Goal: Task Accomplishment & Management: Complete application form

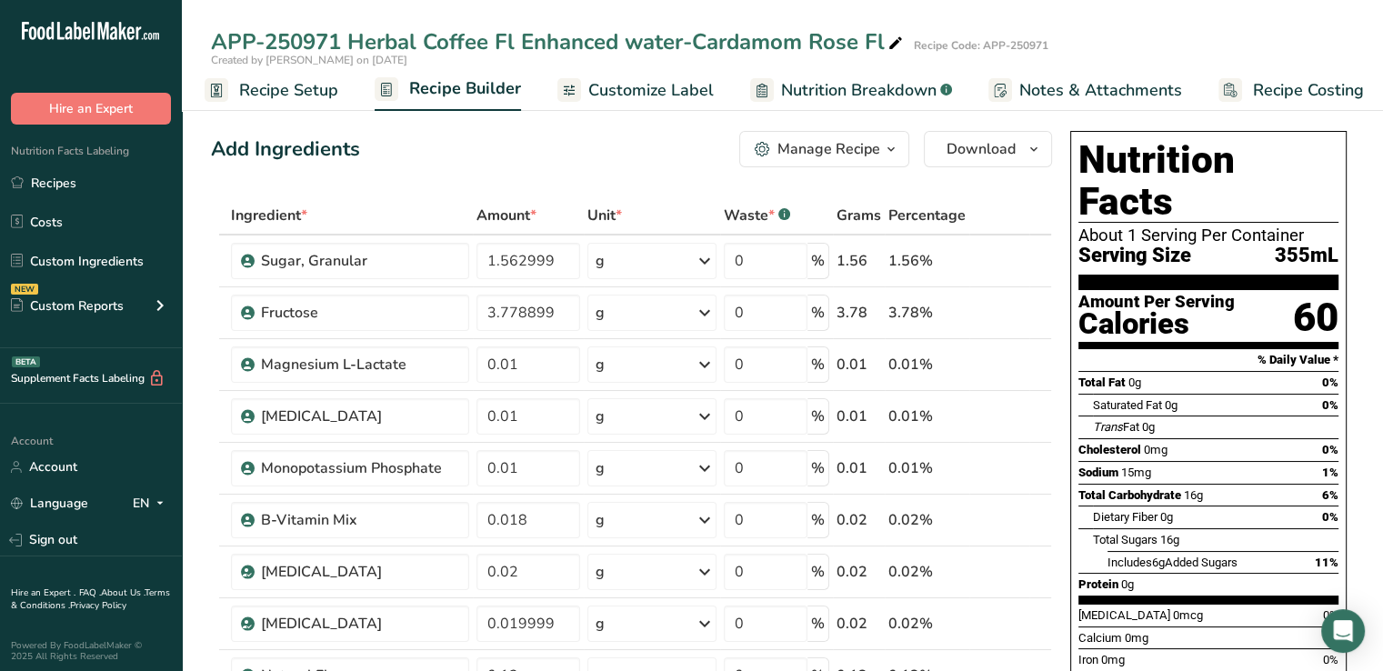
click at [634, 84] on span "Customize Label" at bounding box center [650, 90] width 125 height 25
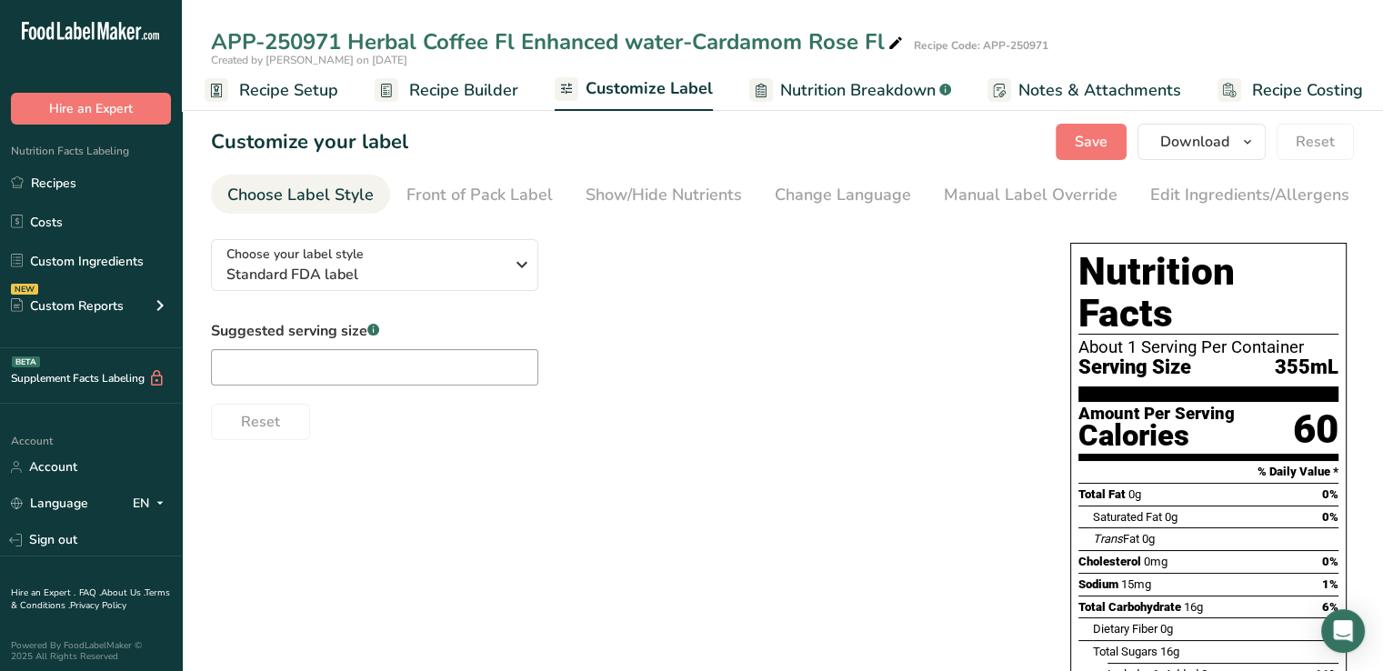
scroll to position [0, 15]
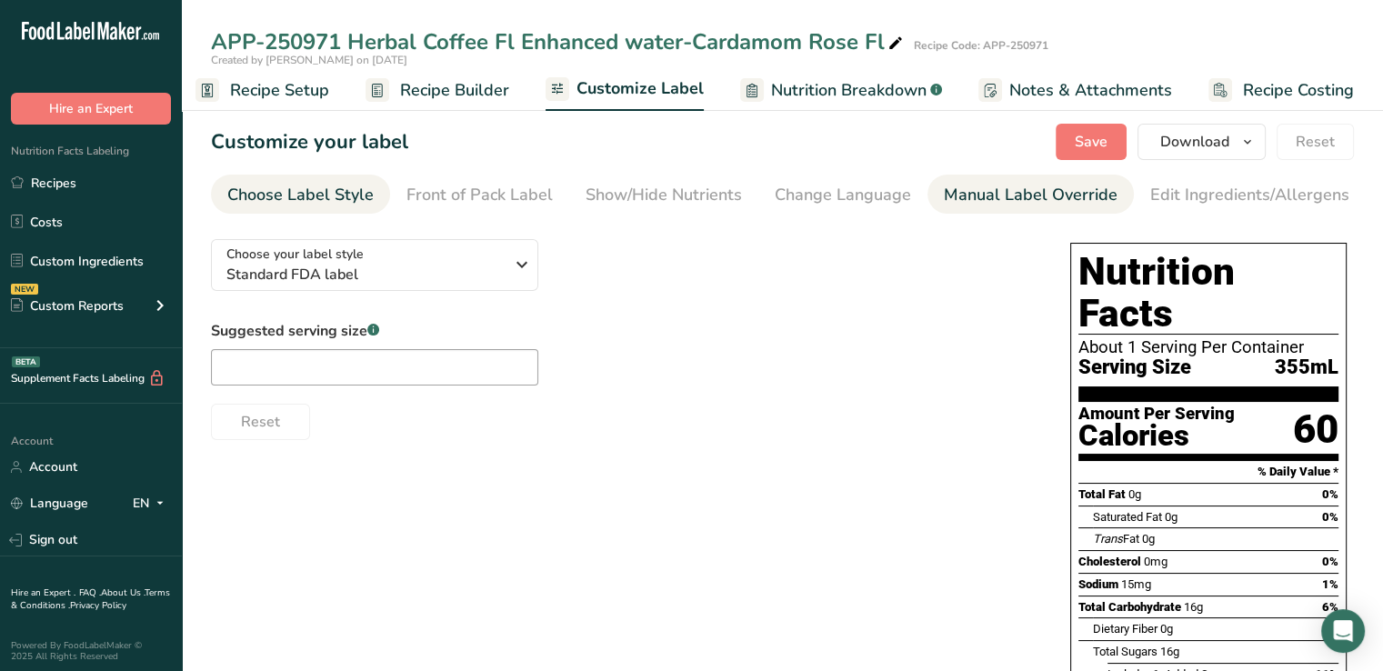
click at [953, 198] on div "Manual Label Override" at bounding box center [1031, 195] width 174 height 25
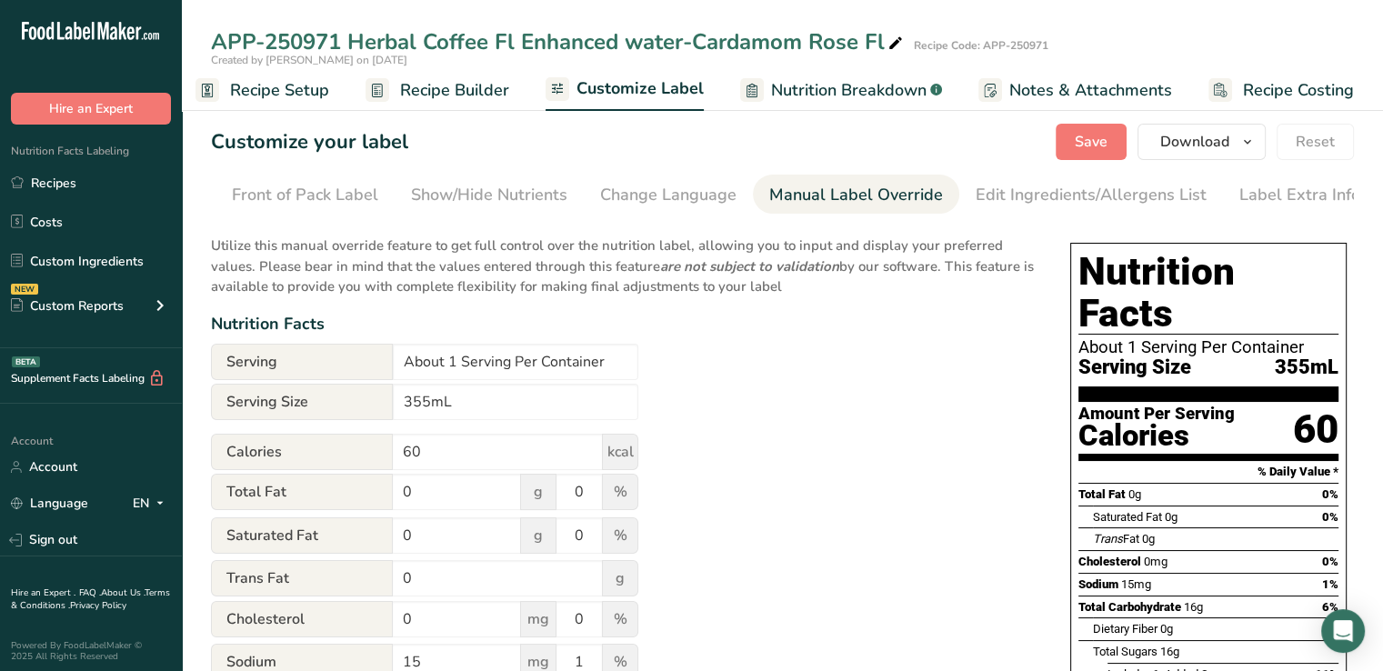
scroll to position [0, 178]
click at [405, 405] on input "355mL" at bounding box center [515, 402] width 245 height 36
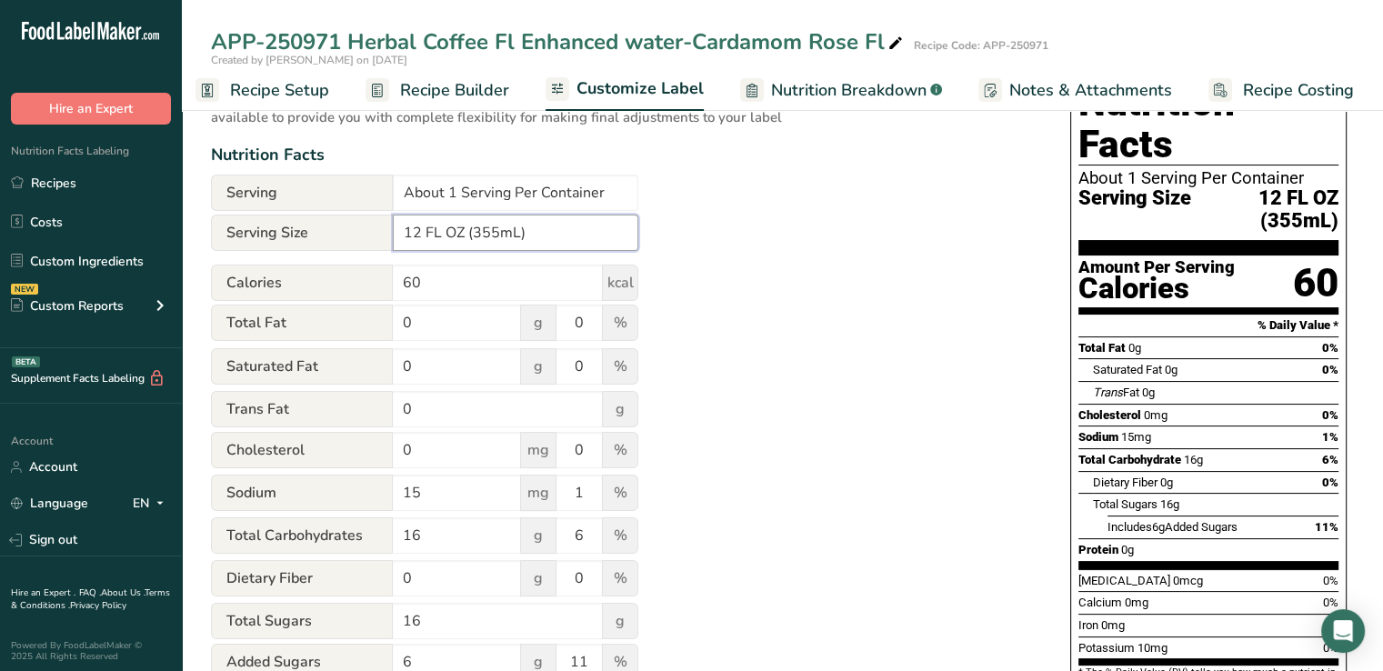
scroll to position [0, 0]
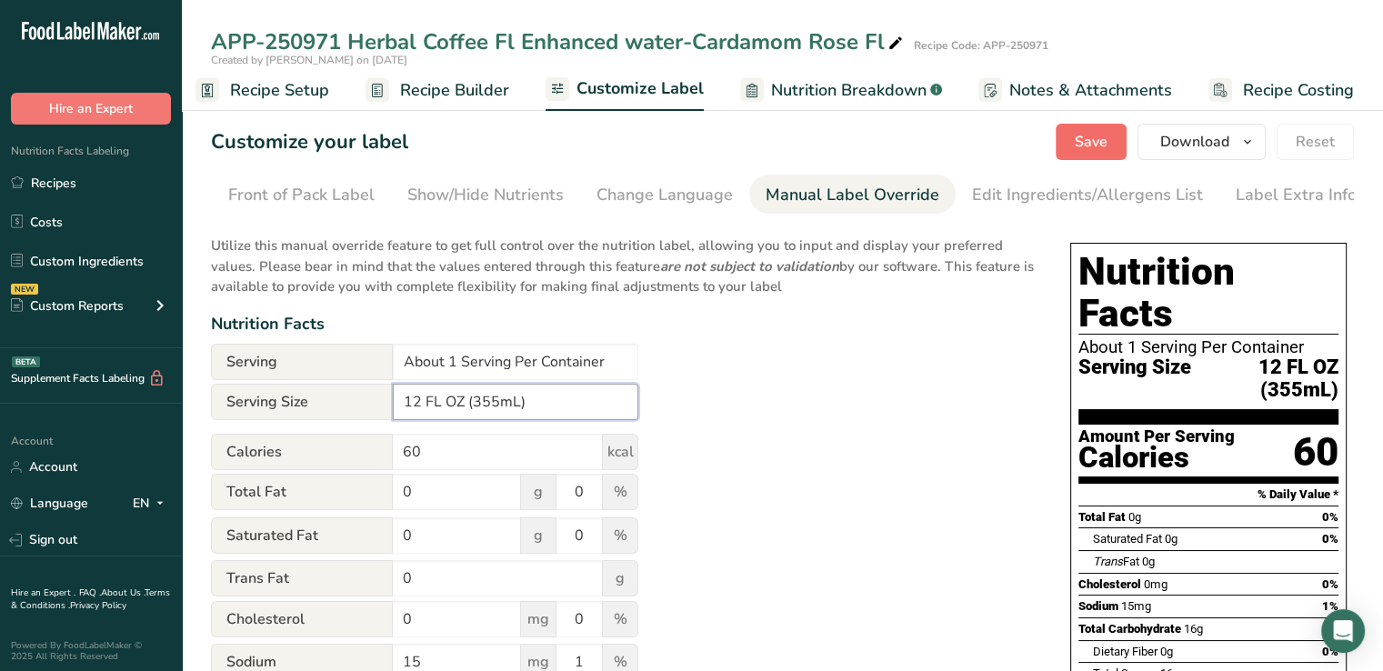
type input "12 FL OZ (355mL)"
click at [1088, 146] on span "Save" at bounding box center [1091, 142] width 33 height 22
click at [1188, 143] on span "Download" at bounding box center [1194, 142] width 69 height 22
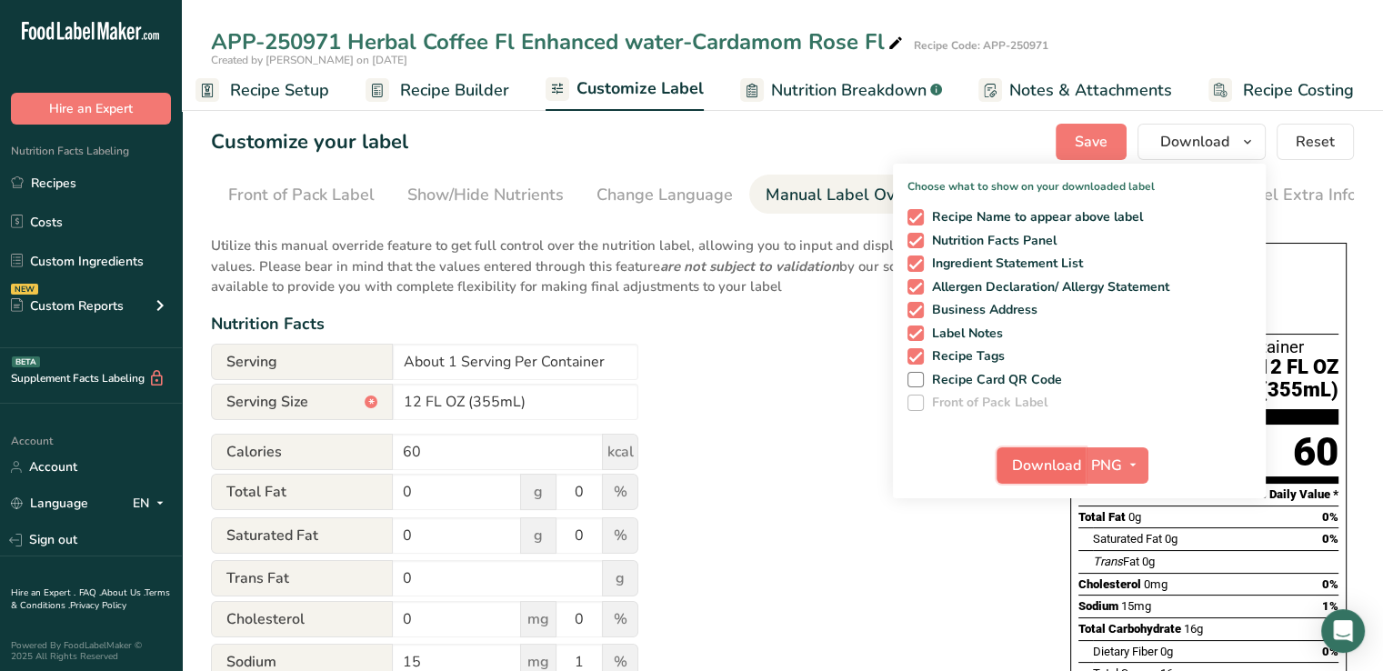
click at [1068, 465] on span "Download" at bounding box center [1046, 466] width 69 height 22
click at [75, 172] on link "Recipes" at bounding box center [91, 182] width 182 height 35
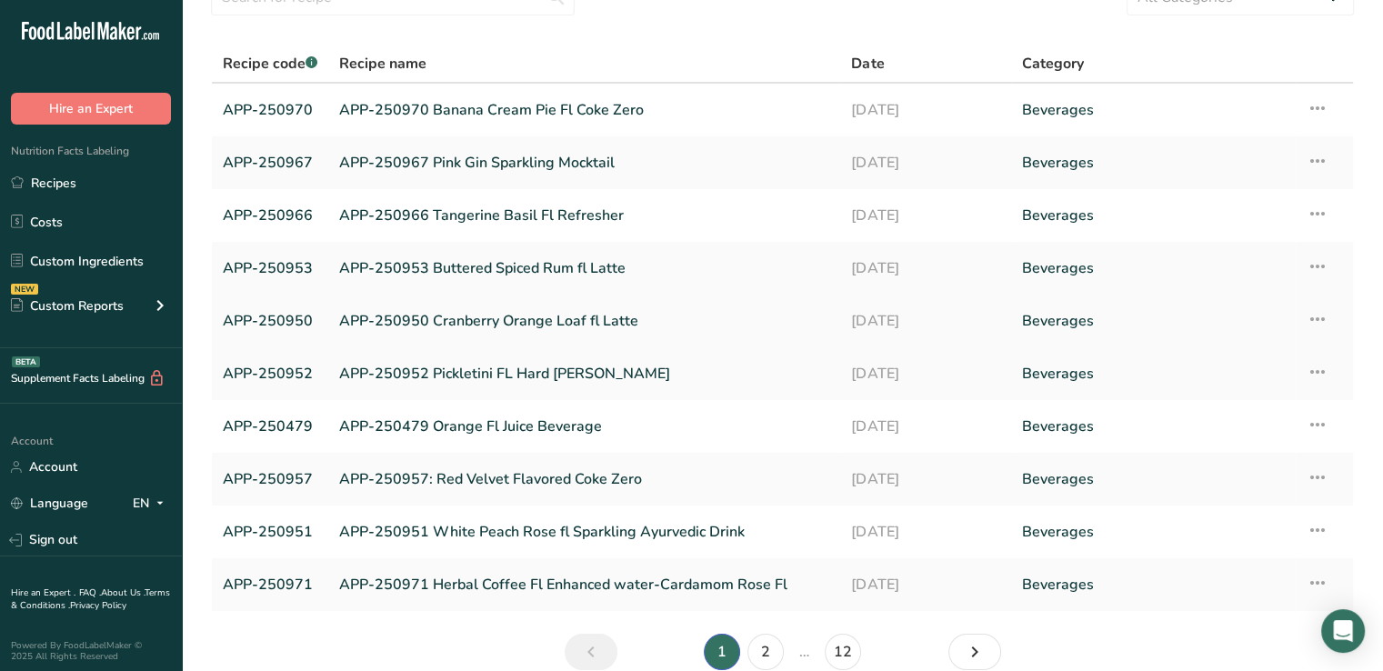
scroll to position [176, 0]
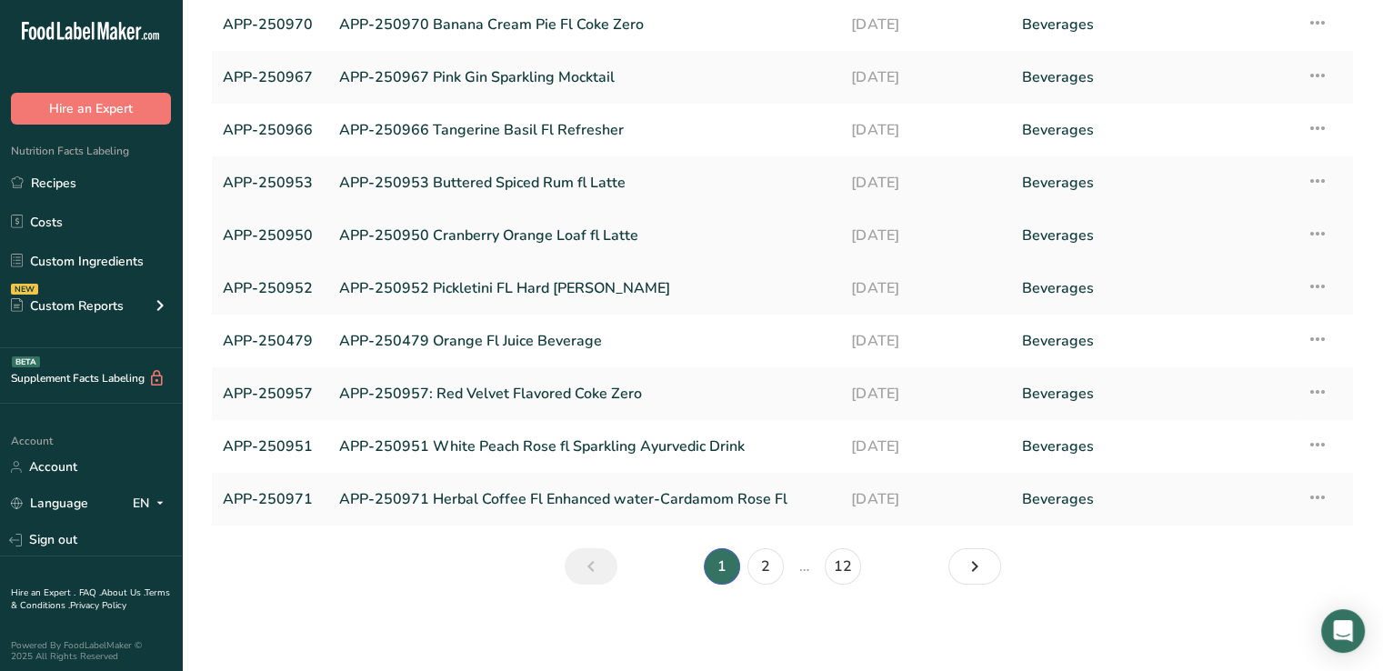
click at [264, 235] on link "APP-250950" at bounding box center [270, 235] width 95 height 38
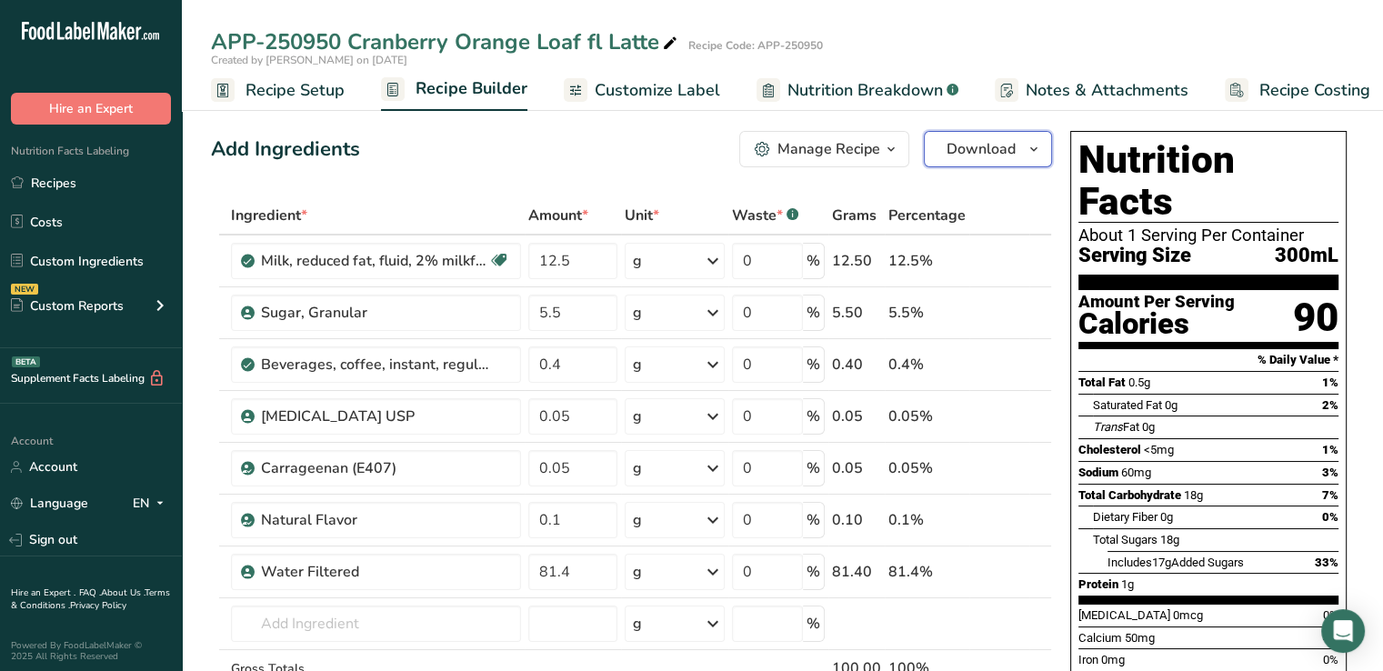
click at [984, 154] on span "Download" at bounding box center [981, 149] width 69 height 22
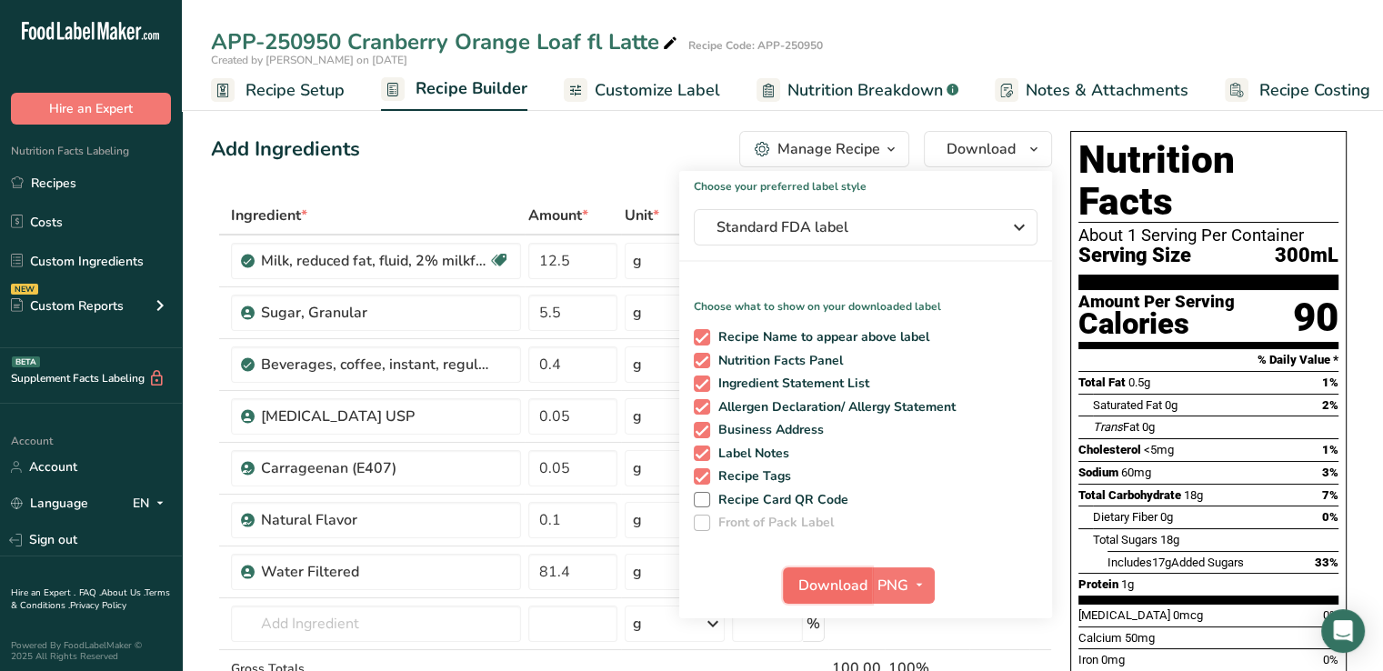
click at [843, 587] on span "Download" at bounding box center [832, 586] width 69 height 22
click at [55, 186] on link "Recipes" at bounding box center [91, 182] width 182 height 35
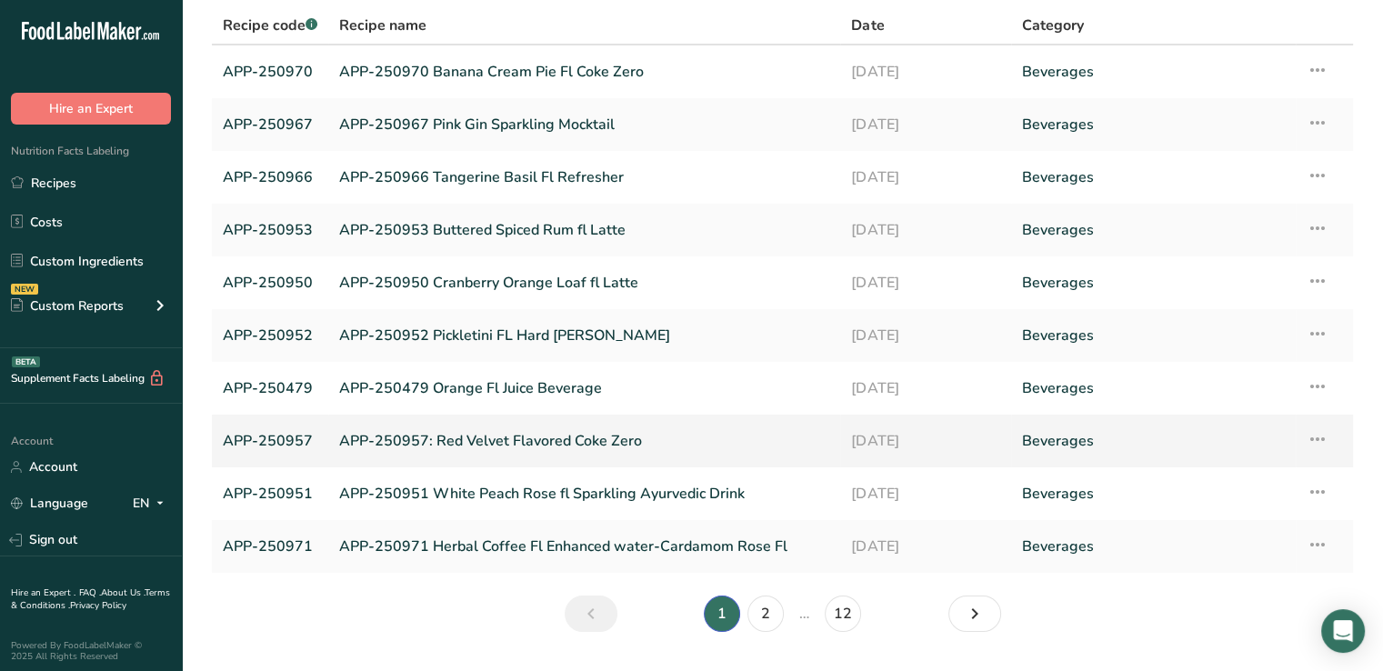
scroll to position [130, 0]
click at [776, 612] on link "2" at bounding box center [765, 613] width 36 height 36
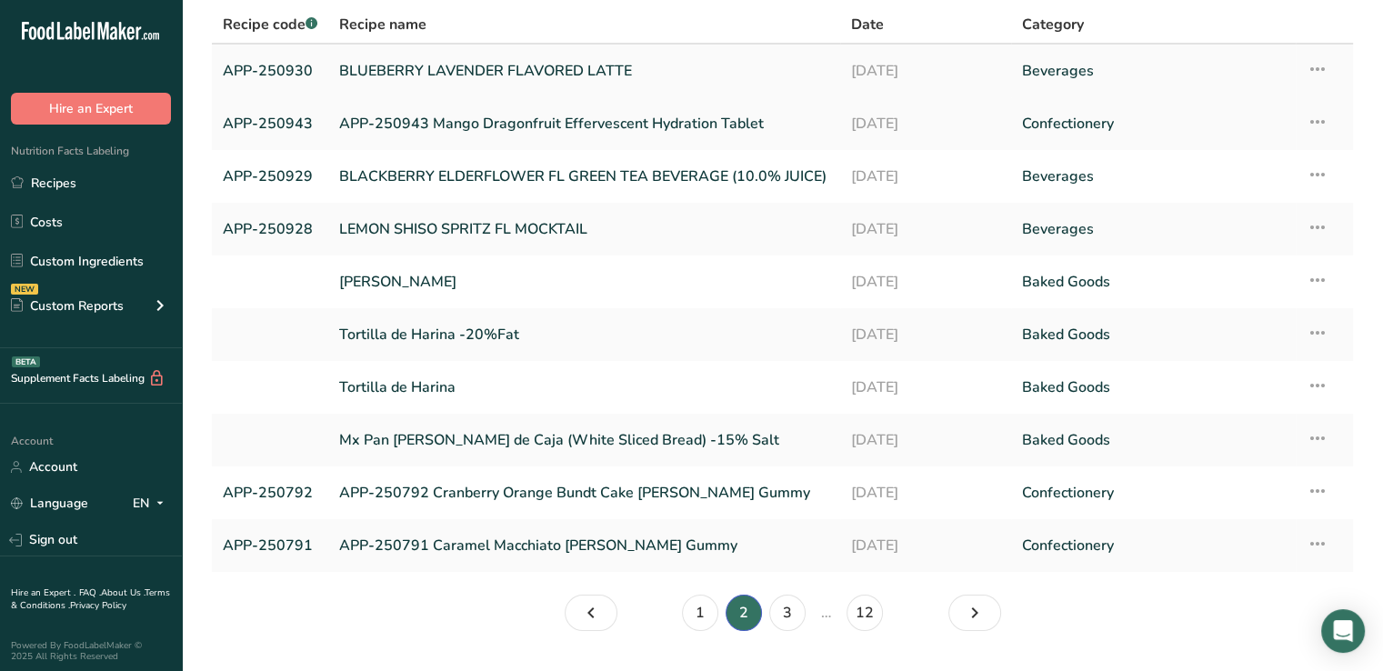
click at [518, 63] on link "BLUEBERRY LAVENDER FLAVORED LATTE" at bounding box center [584, 71] width 490 height 38
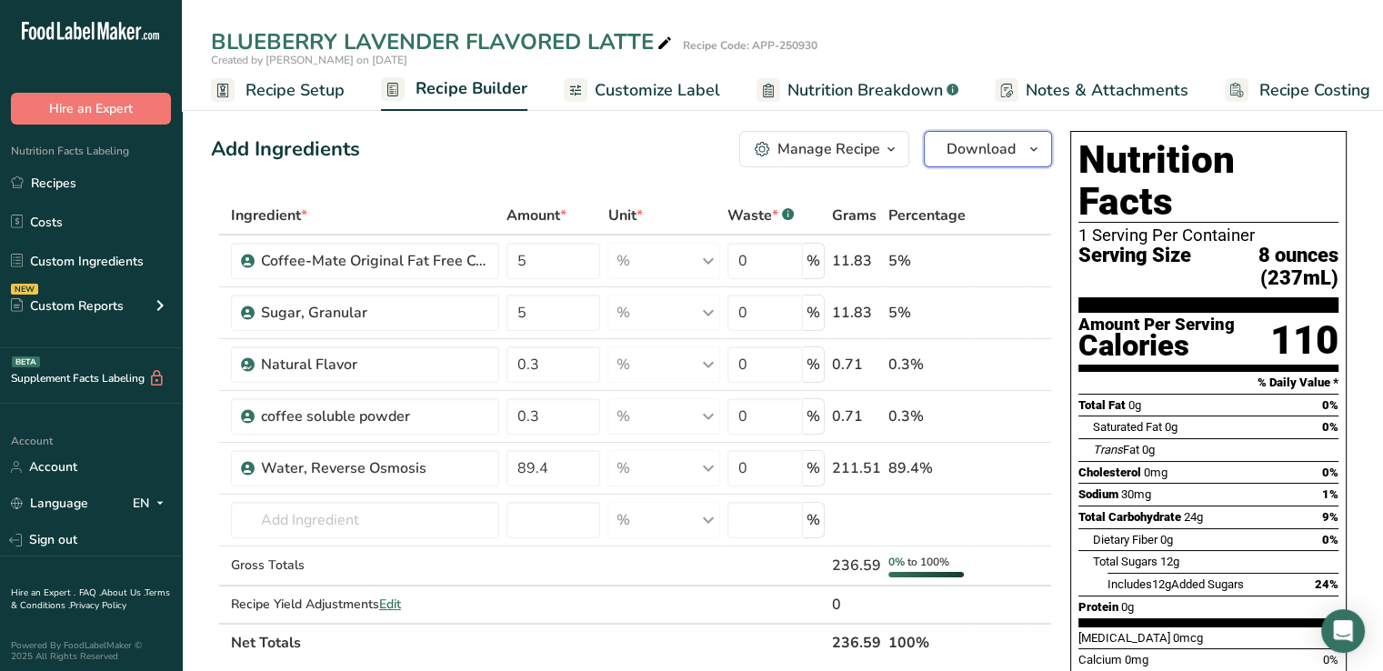
click at [976, 144] on span "Download" at bounding box center [981, 149] width 69 height 22
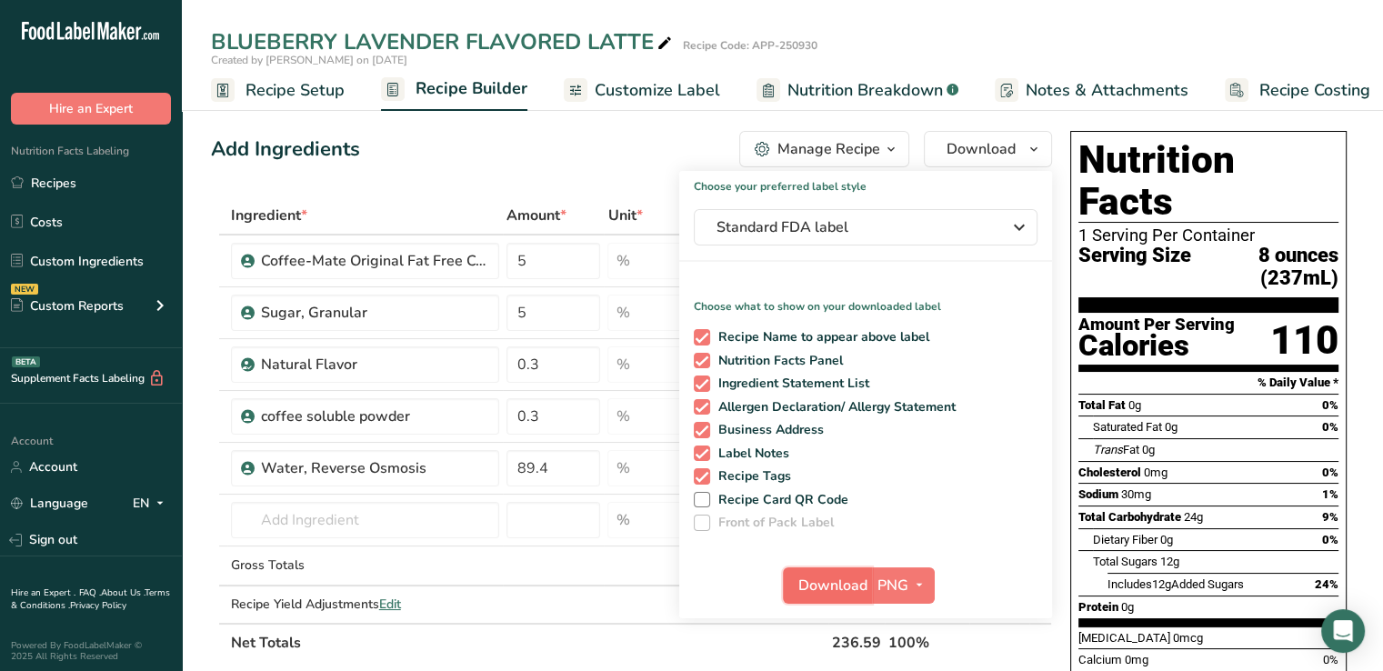
click at [833, 581] on span "Download" at bounding box center [832, 586] width 69 height 22
click at [58, 193] on link "Recipes" at bounding box center [91, 182] width 182 height 35
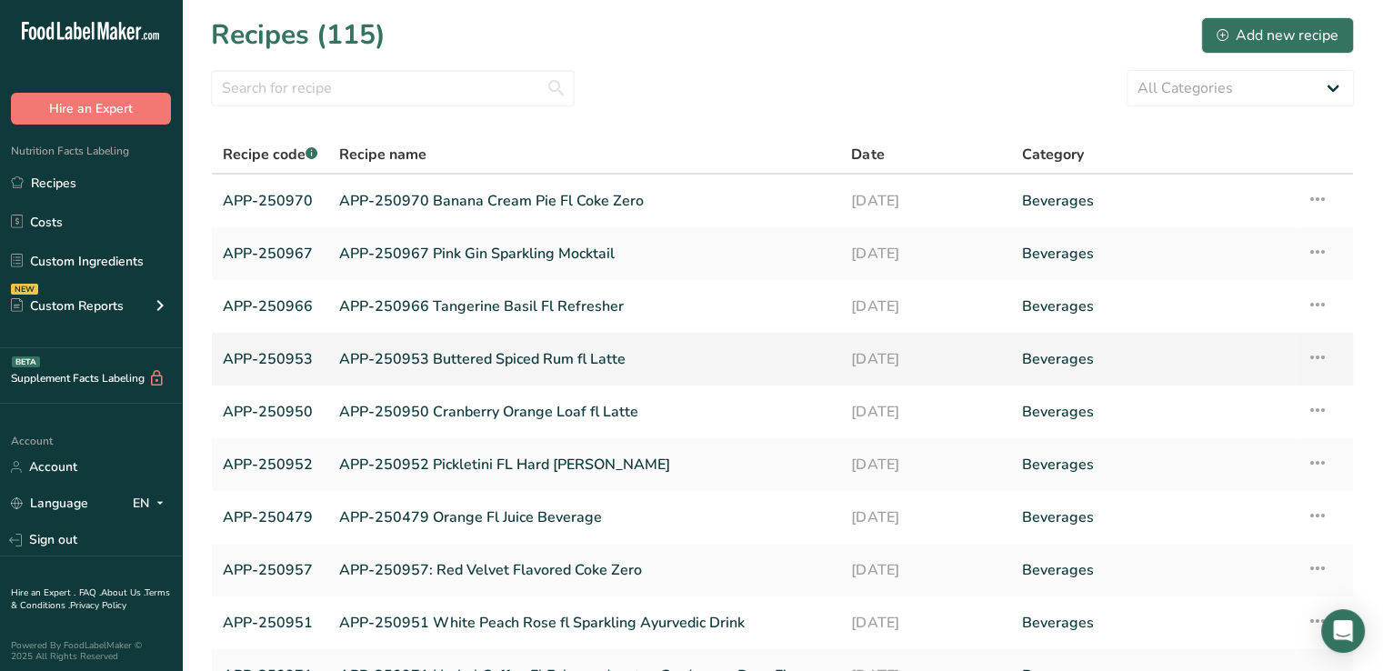
click at [246, 357] on link "APP-250953" at bounding box center [270, 359] width 95 height 38
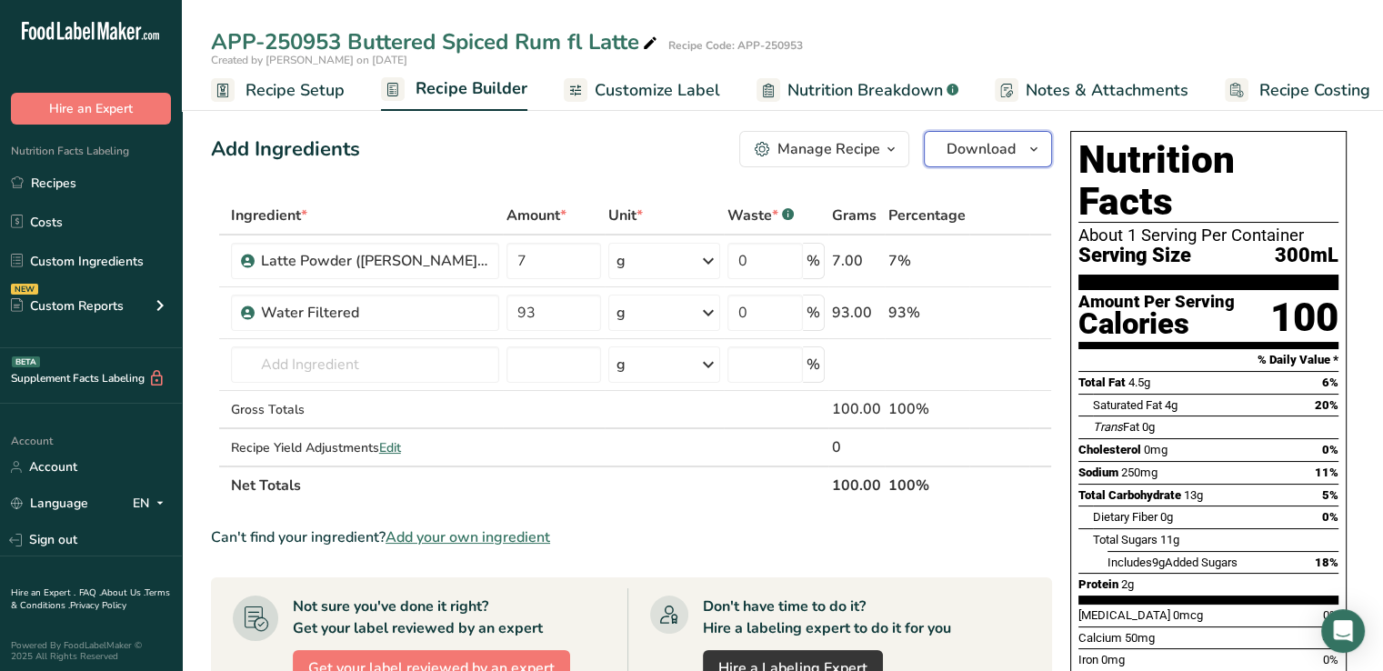
click at [982, 138] on span "Download" at bounding box center [981, 149] width 69 height 22
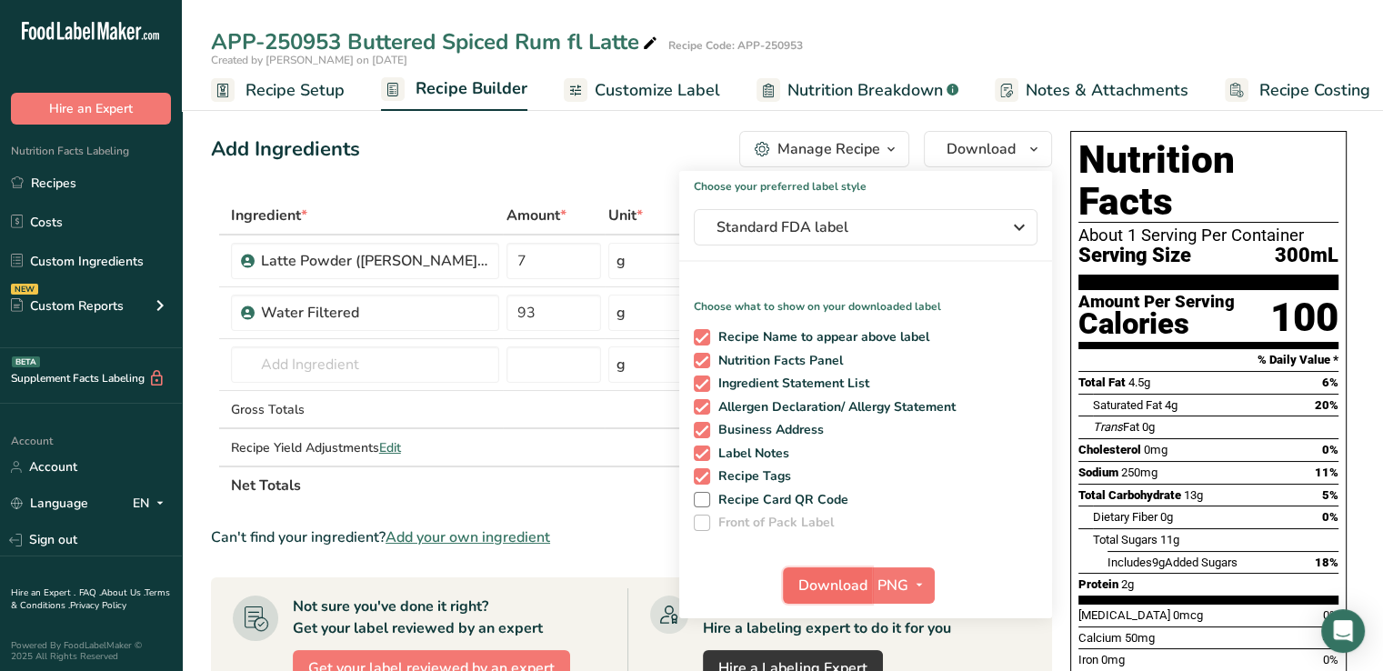
click at [840, 584] on span "Download" at bounding box center [832, 586] width 69 height 22
click at [783, 567] on button "Download" at bounding box center [827, 585] width 89 height 36
click at [72, 186] on link "Recipes" at bounding box center [91, 182] width 182 height 35
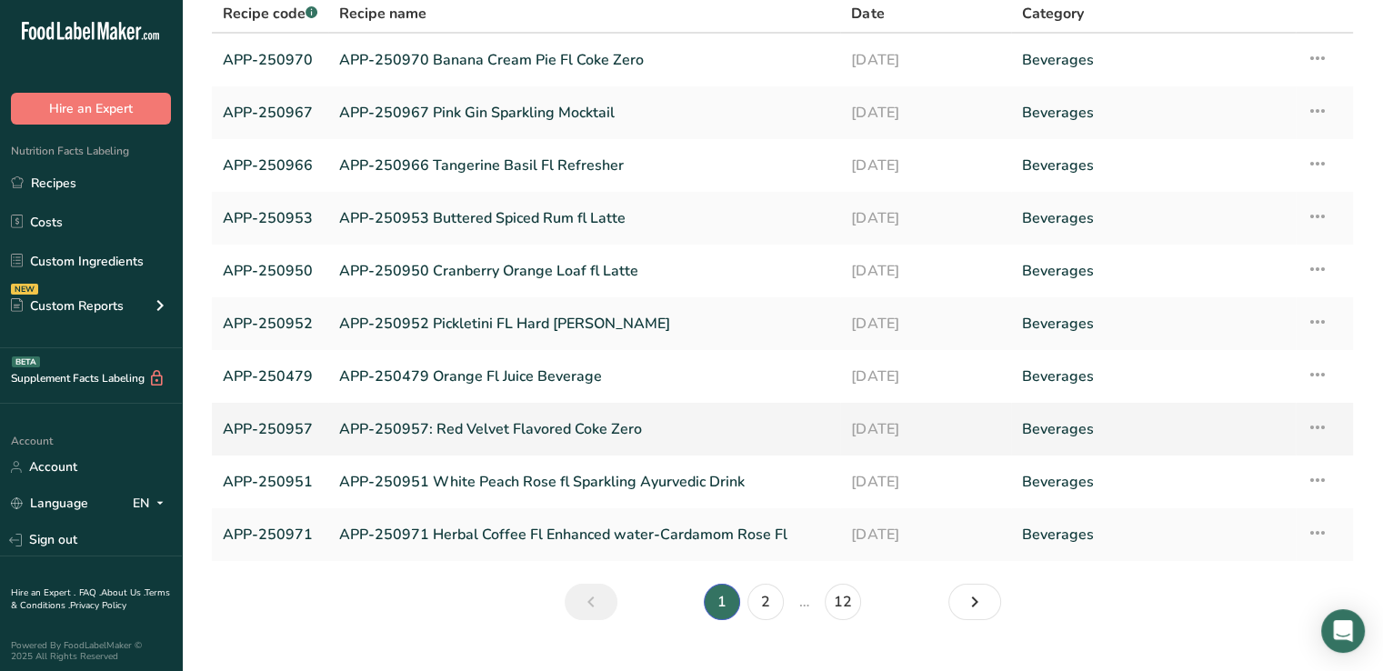
scroll to position [142, 0]
click at [768, 604] on link "2" at bounding box center [765, 601] width 36 height 36
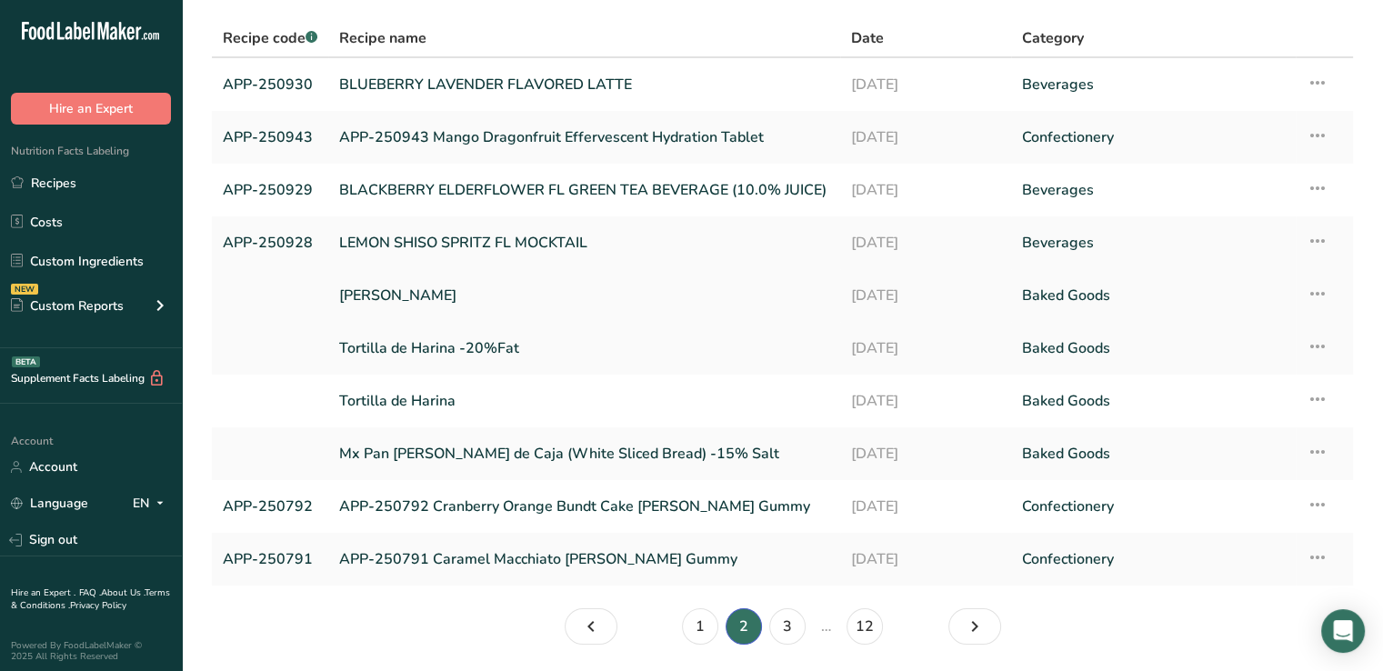
scroll to position [116, 0]
click at [527, 281] on link "[PERSON_NAME]" at bounding box center [584, 295] width 490 height 38
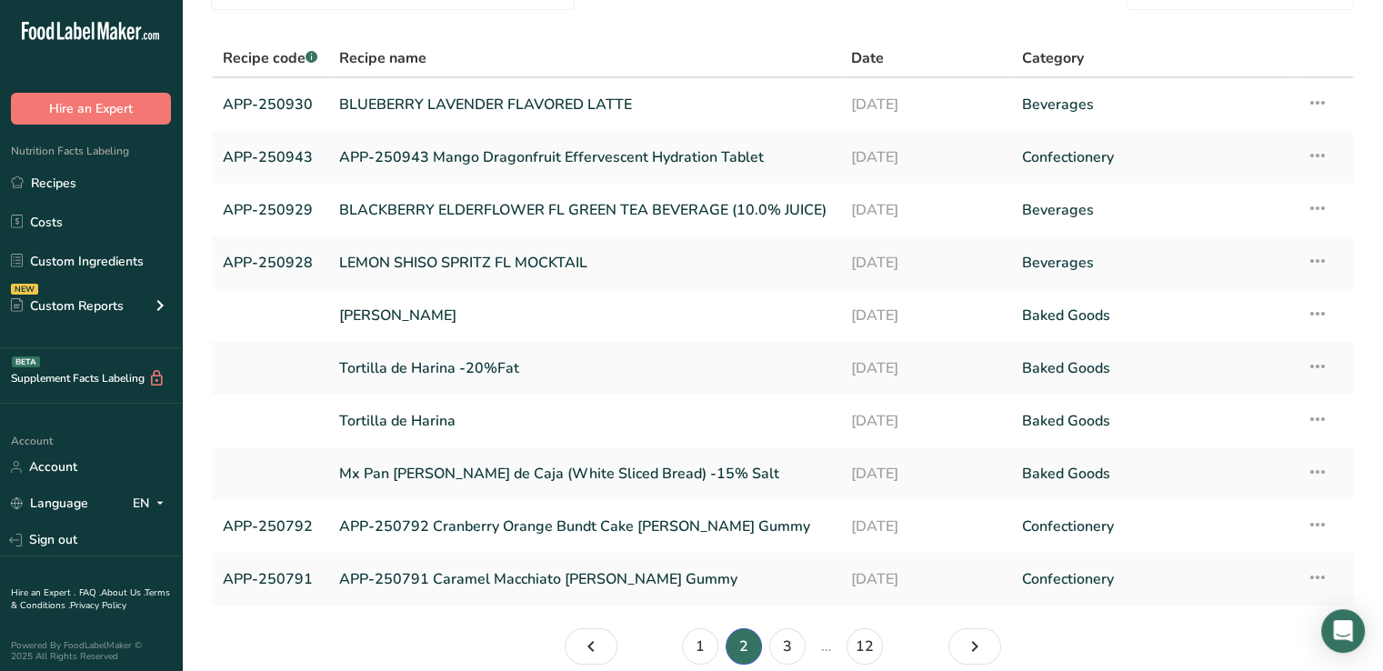
scroll to position [97, 0]
click at [694, 643] on link "1" at bounding box center [700, 645] width 36 height 36
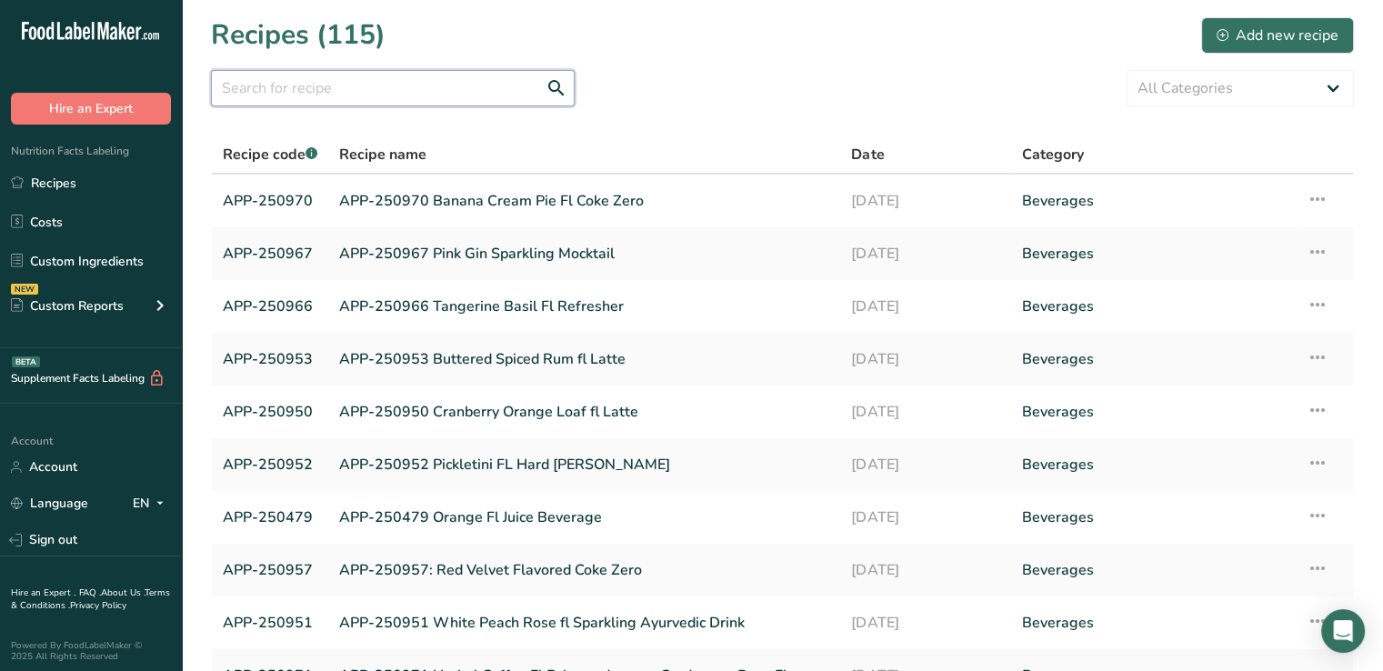
click at [406, 81] on input "text" at bounding box center [393, 88] width 364 height 36
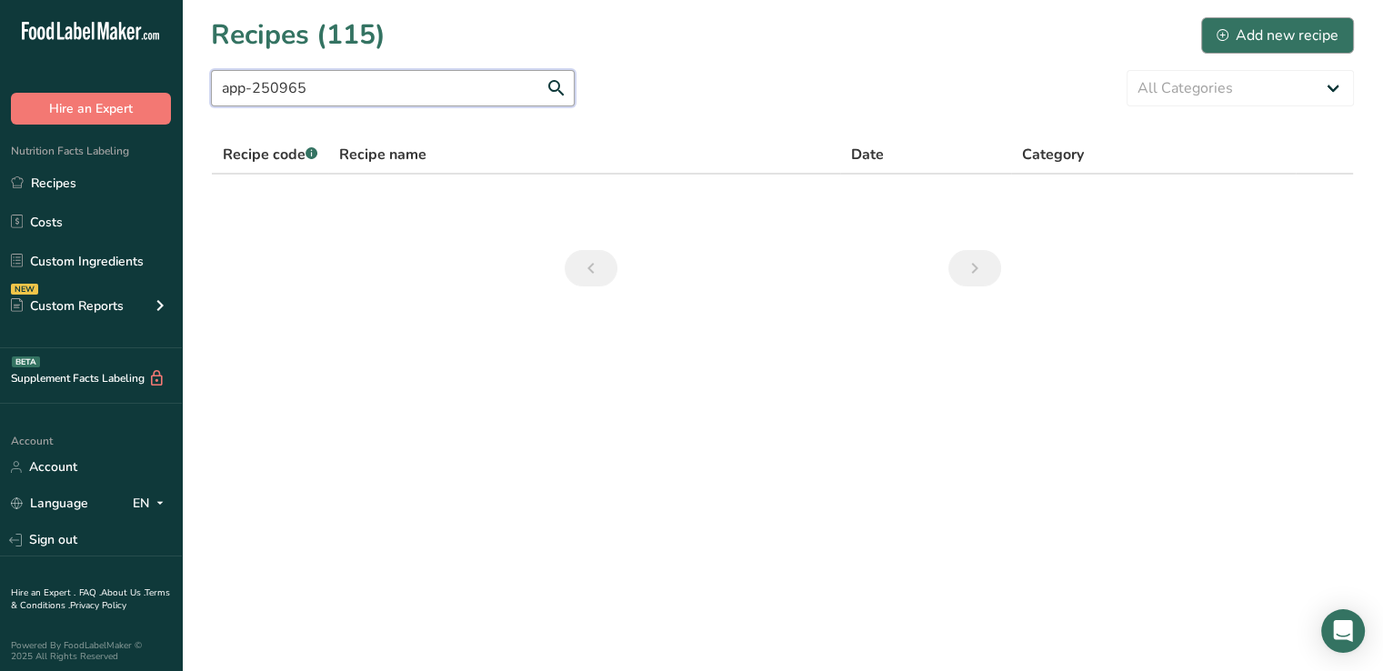
type input "app-250965"
click at [1269, 25] on div "Add new recipe" at bounding box center [1278, 36] width 122 height 22
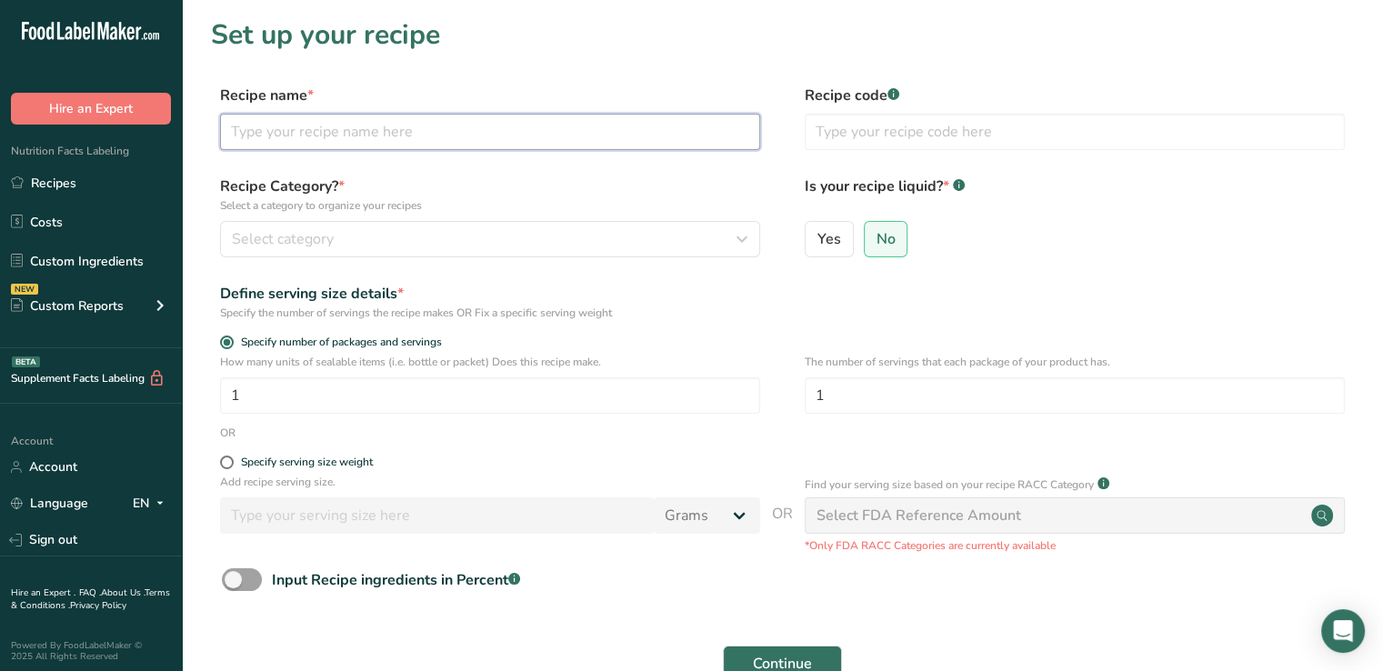
click at [436, 135] on input "text" at bounding box center [490, 132] width 540 height 36
type input "APP-250965 Rainbow Cookie Type Latte"
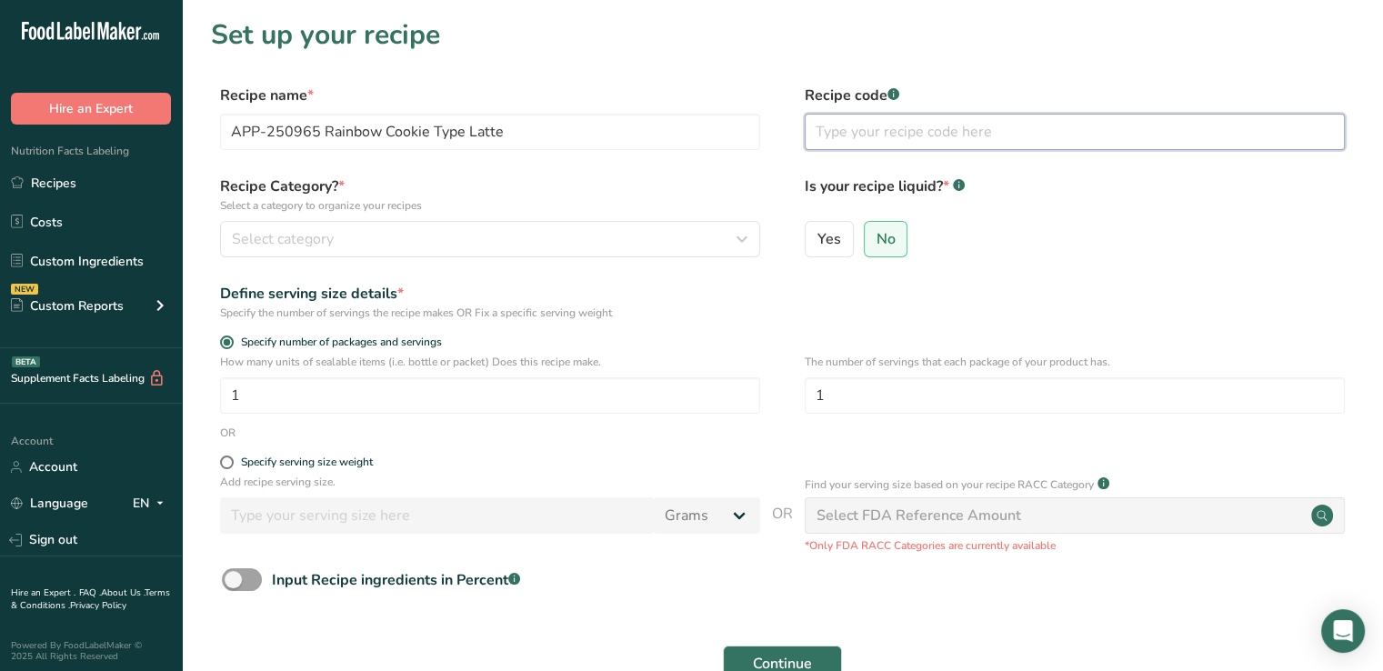
click at [857, 133] on input "text" at bounding box center [1075, 132] width 540 height 36
type input "APP-250965"
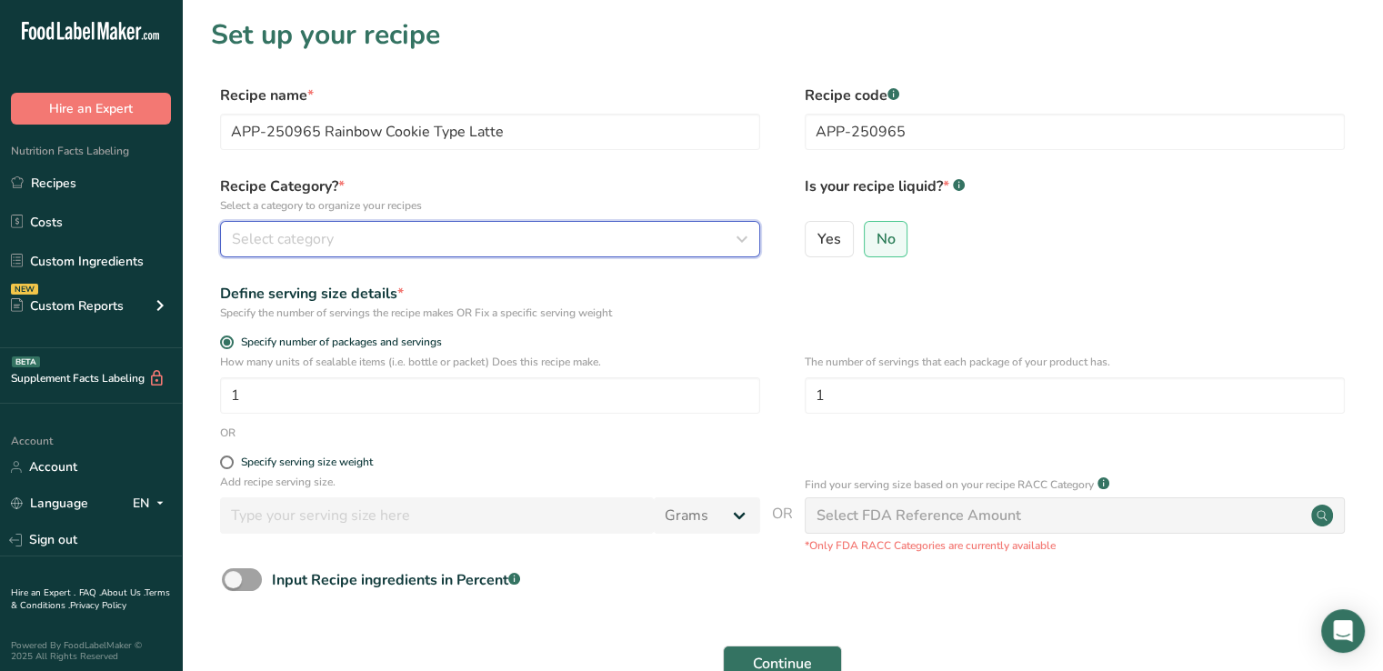
click at [512, 232] on div "Select category" at bounding box center [485, 239] width 506 height 22
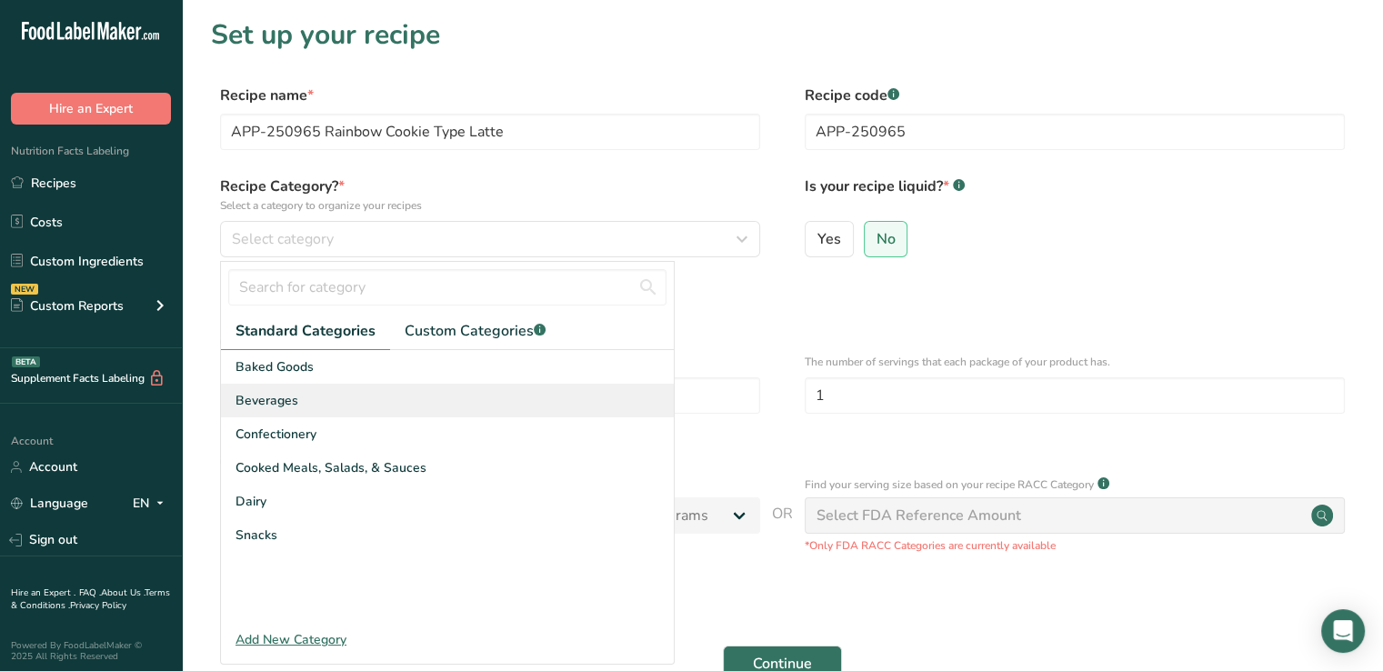
click at [285, 406] on span "Beverages" at bounding box center [266, 400] width 63 height 19
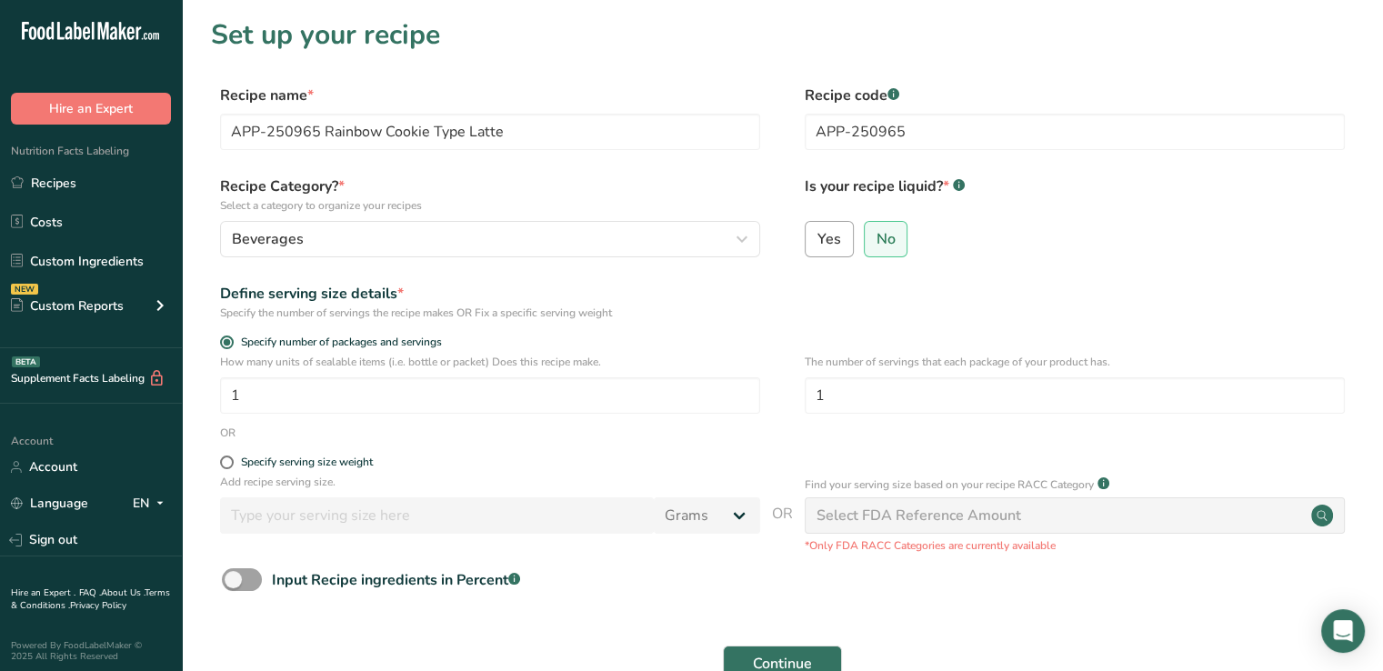
click at [833, 249] on label "Yes" at bounding box center [829, 239] width 49 height 36
click at [817, 245] on input "Yes" at bounding box center [812, 239] width 12 height 12
radio input "true"
radio input "false"
select select "22"
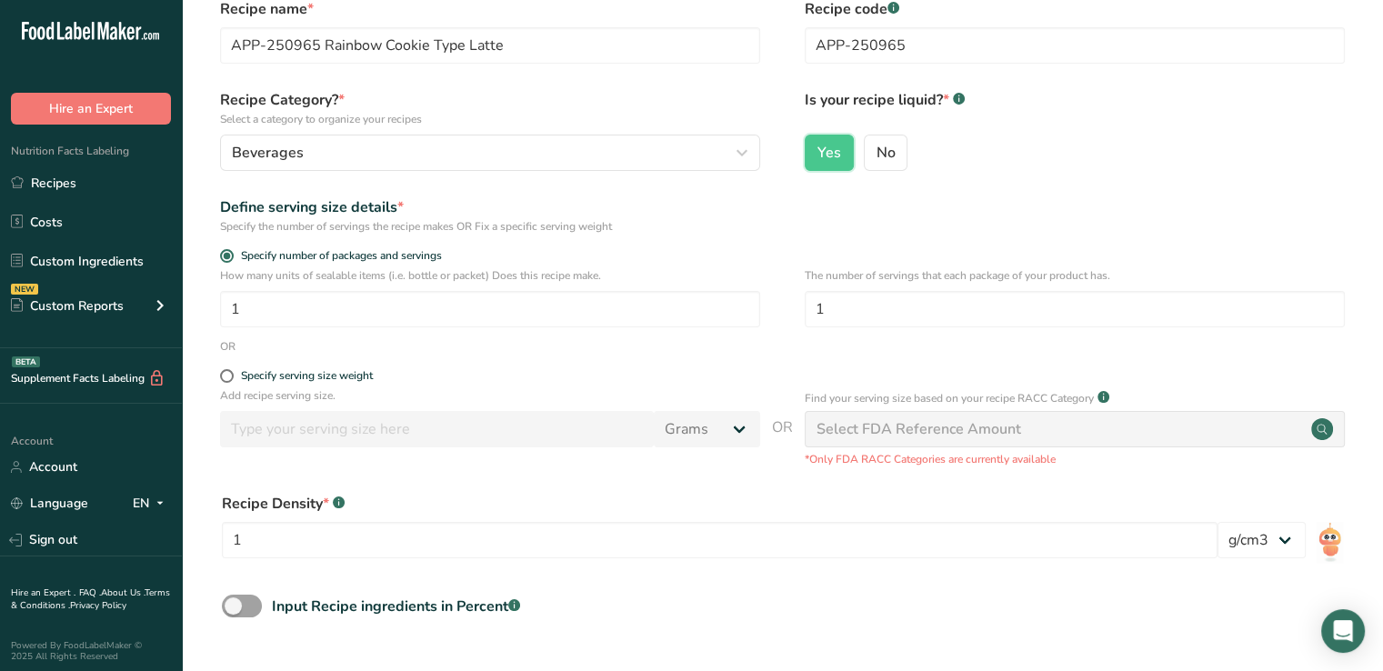
scroll to position [91, 0]
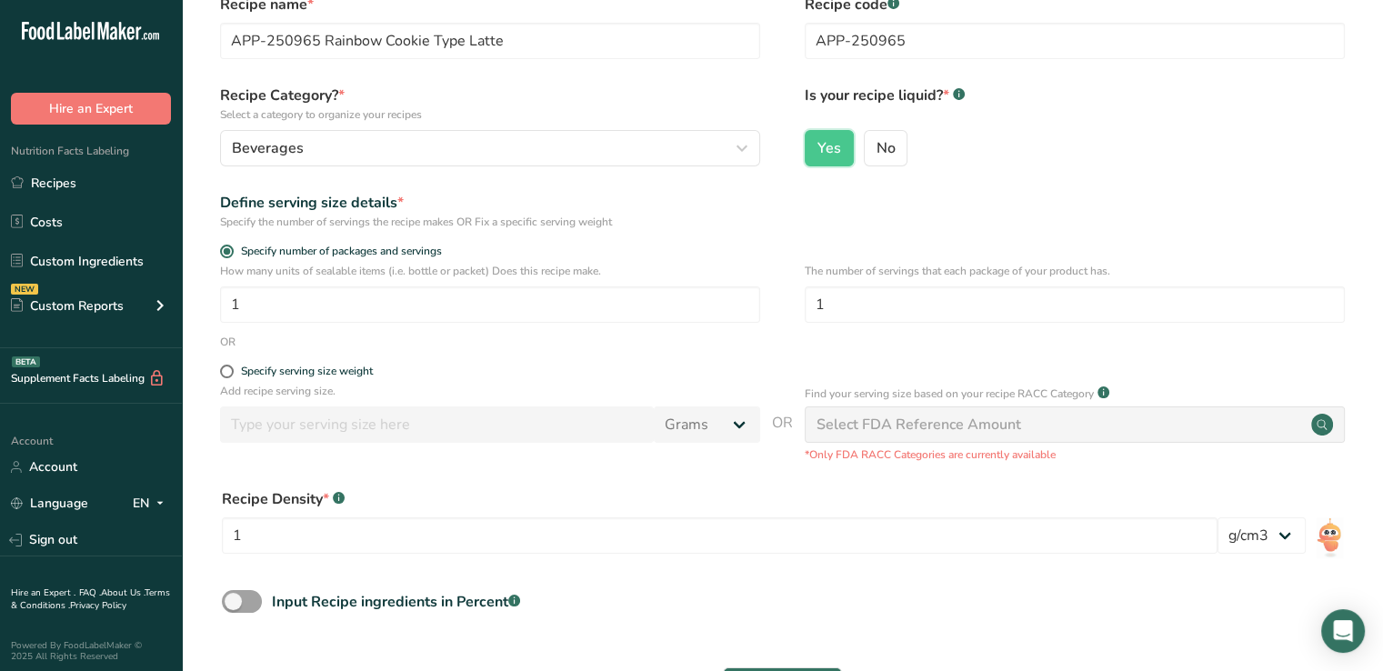
click at [226, 362] on form "Recipe name * APP-250965 Rainbow Cookie Type Latte Recipe code .a-a{fill:#34736…" at bounding box center [782, 372] width 1143 height 757
click at [222, 369] on span at bounding box center [227, 372] width 14 height 14
click at [222, 369] on input "Specify serving size weight" at bounding box center [226, 372] width 12 height 12
radio input "true"
radio input "false"
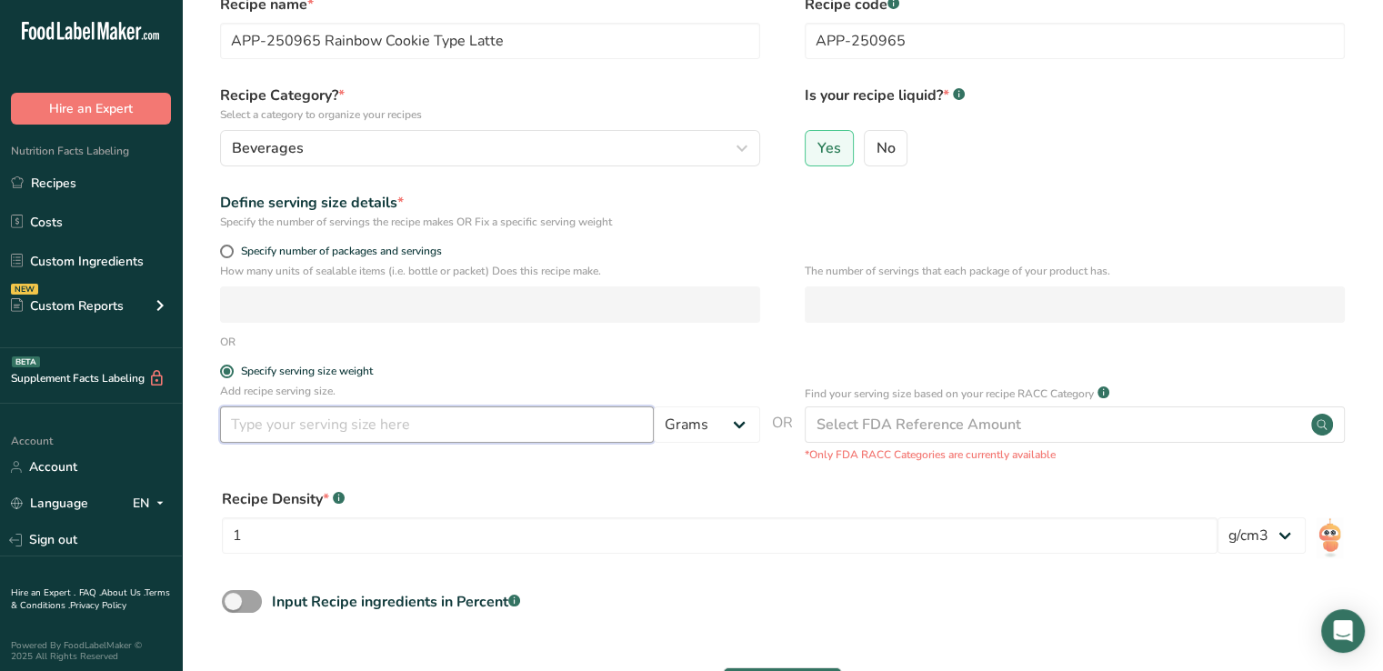
click at [327, 437] on input "number" at bounding box center [437, 424] width 434 height 36
type input "10"
click at [687, 430] on select "Grams kg mg mcg lb oz l mL fl oz tbsp tsp cup qt gallon" at bounding box center [707, 424] width 106 height 36
select select "18"
click at [654, 406] on select "Grams kg mg mcg lb oz l mL fl oz tbsp tsp cup qt gallon" at bounding box center [707, 424] width 106 height 36
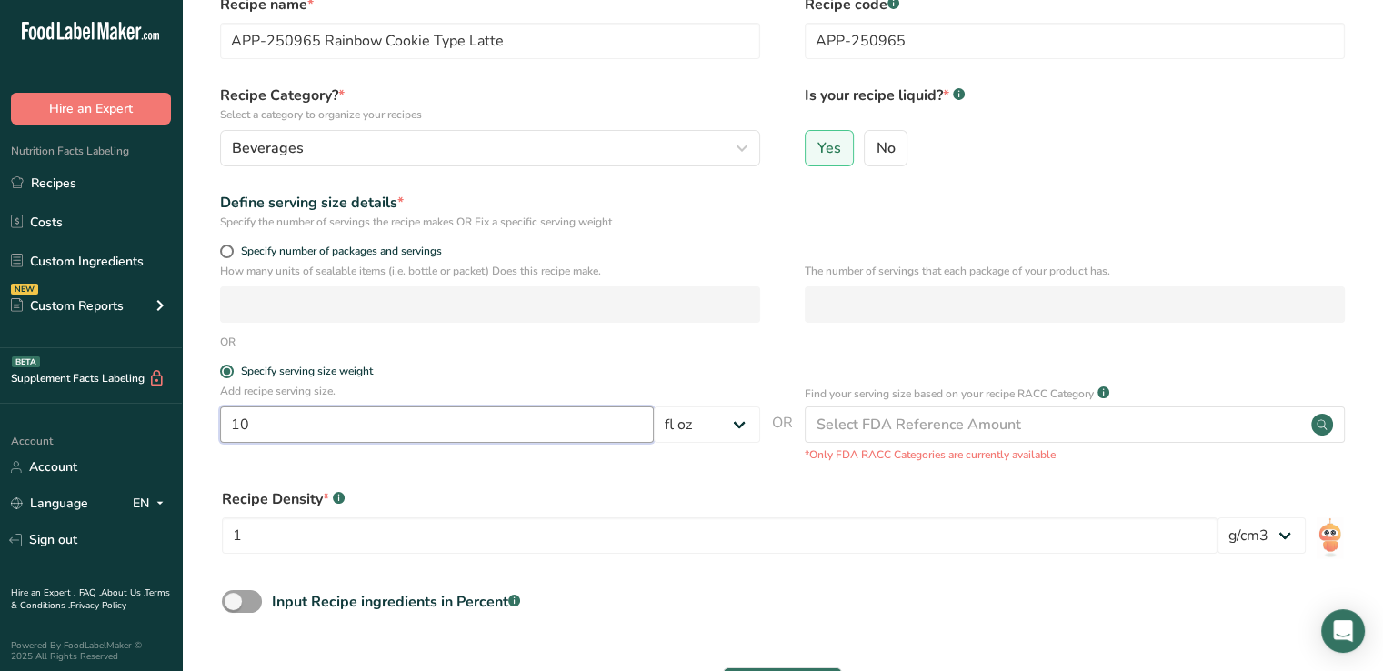
drag, startPoint x: 614, startPoint y: 428, endPoint x: 221, endPoint y: 421, distance: 392.9
click at [221, 421] on input "10" at bounding box center [437, 424] width 434 height 36
type input "300"
click at [728, 426] on select "Grams kg mg mcg lb oz l mL fl oz tbsp tsp cup qt gallon" at bounding box center [707, 424] width 106 height 36
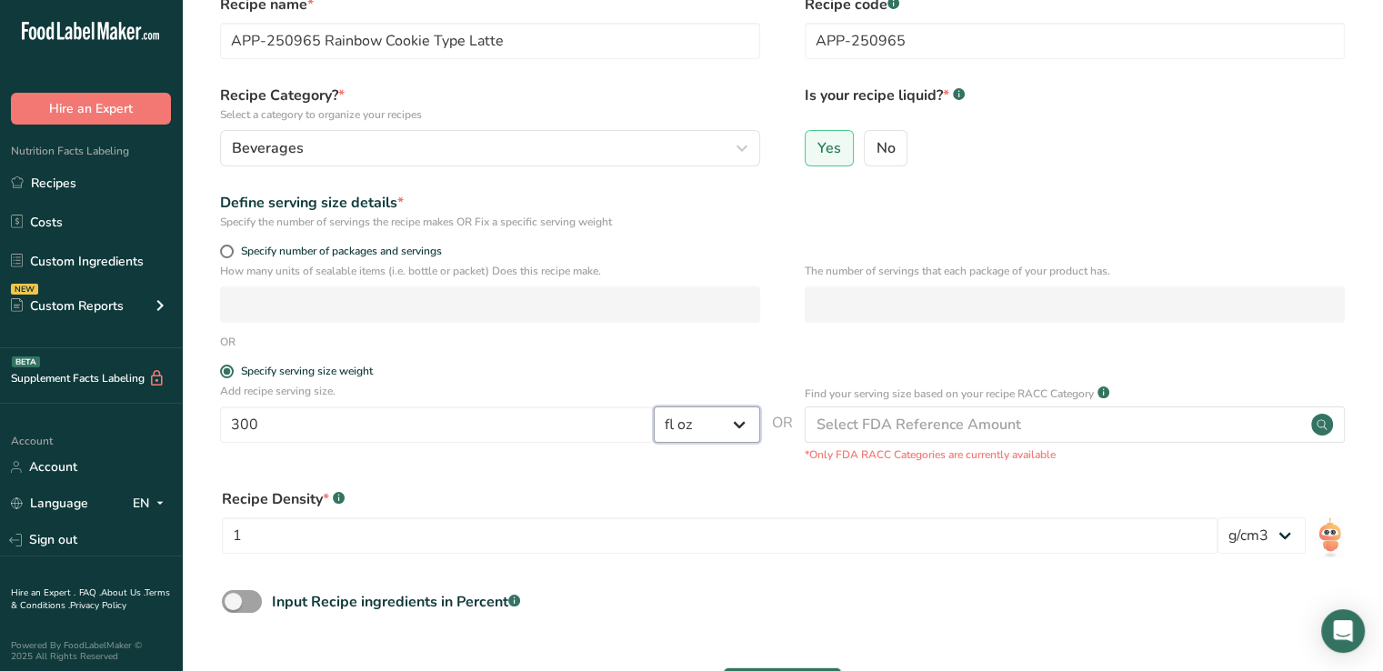
click at [727, 430] on select "Grams kg mg mcg lb oz l mL fl oz tbsp tsp cup qt gallon" at bounding box center [707, 424] width 106 height 36
select select "17"
click at [654, 406] on select "Grams kg mg mcg lb oz l mL fl oz tbsp tsp cup qt gallon" at bounding box center [707, 424] width 106 height 36
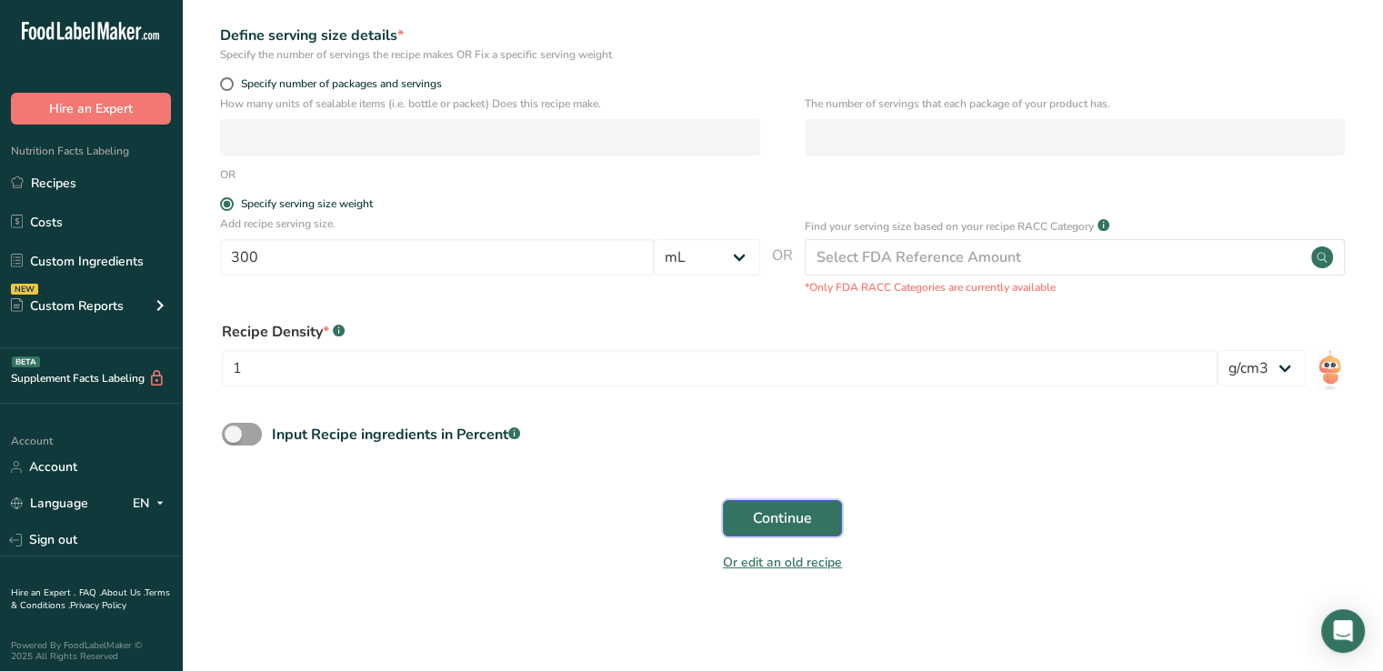
click at [772, 527] on span "Continue" at bounding box center [782, 518] width 59 height 22
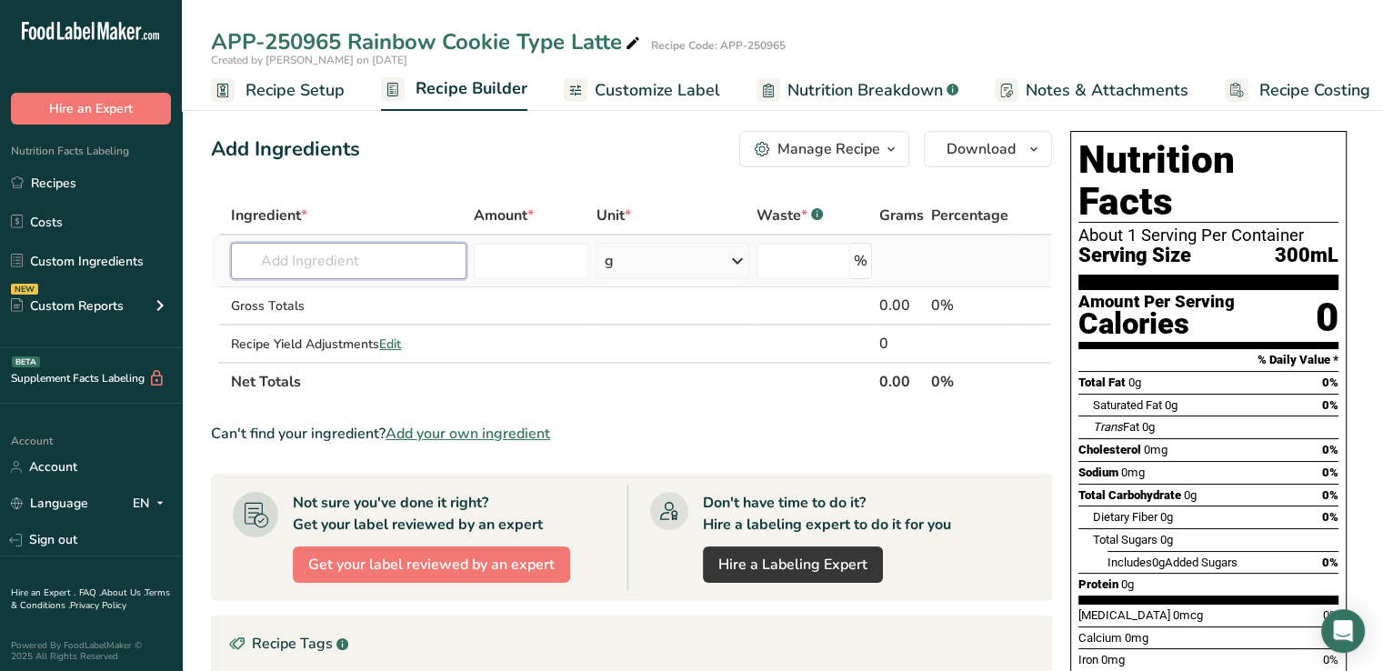
click at [367, 259] on input "text" at bounding box center [348, 261] width 235 height 36
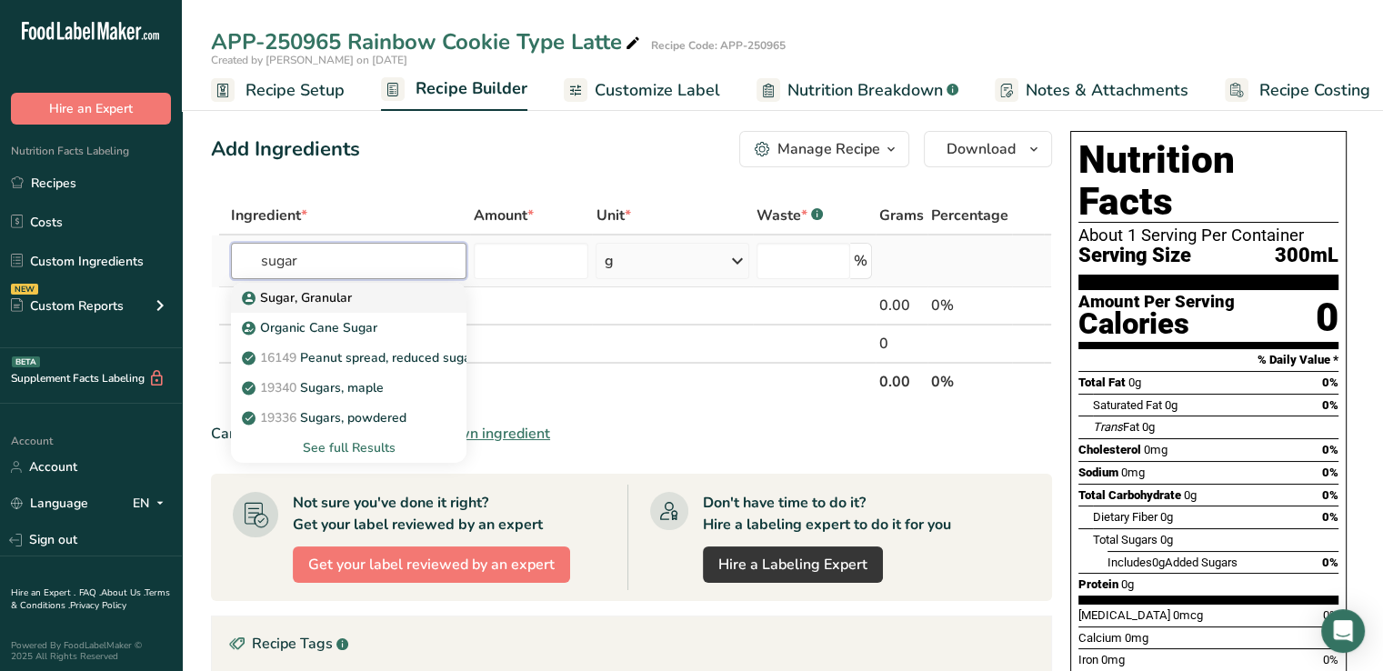
type input "sugar"
click at [294, 296] on p "Sugar, Granular" at bounding box center [298, 297] width 106 height 19
type input "Sugar, Granular"
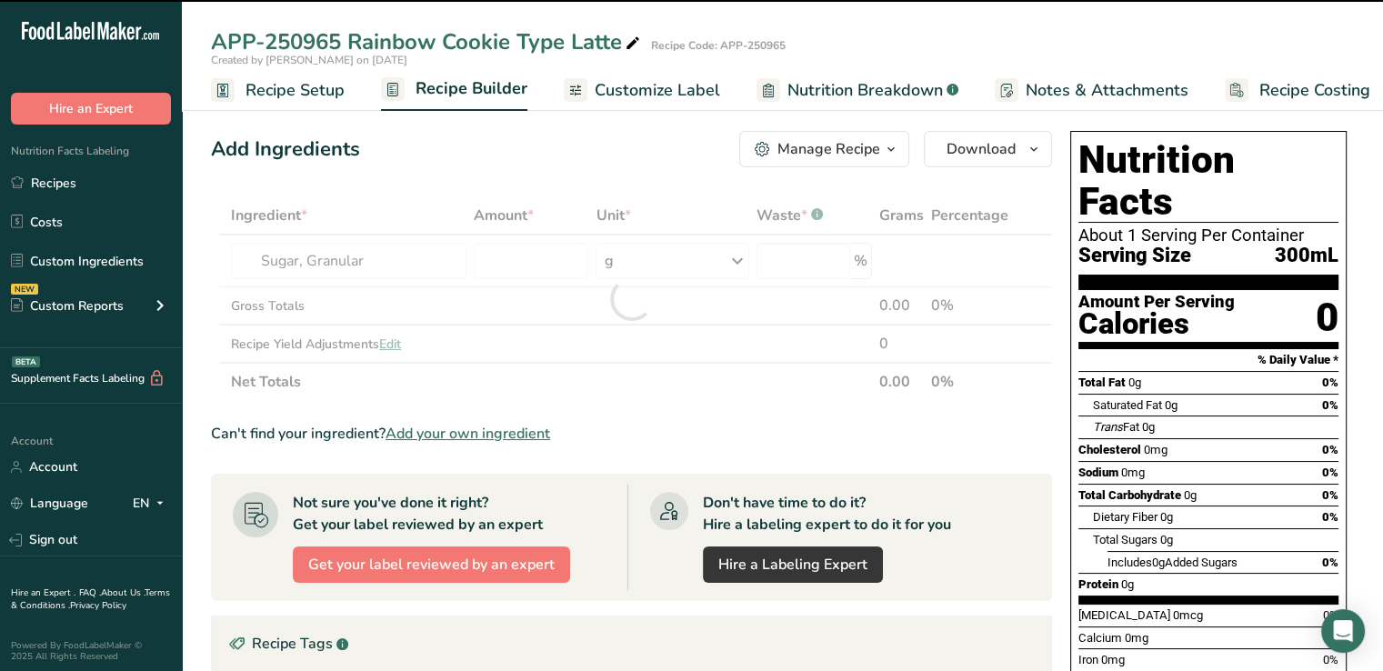
type input "0"
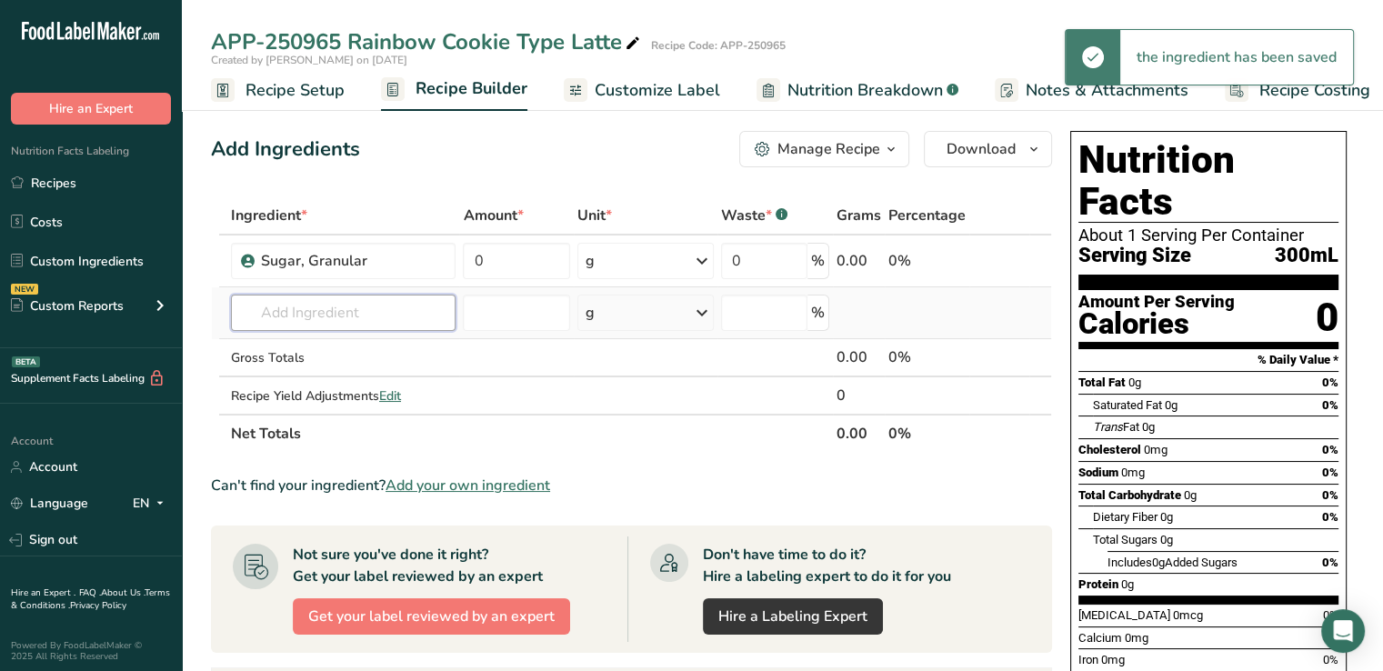
click at [375, 306] on input "text" at bounding box center [343, 313] width 225 height 36
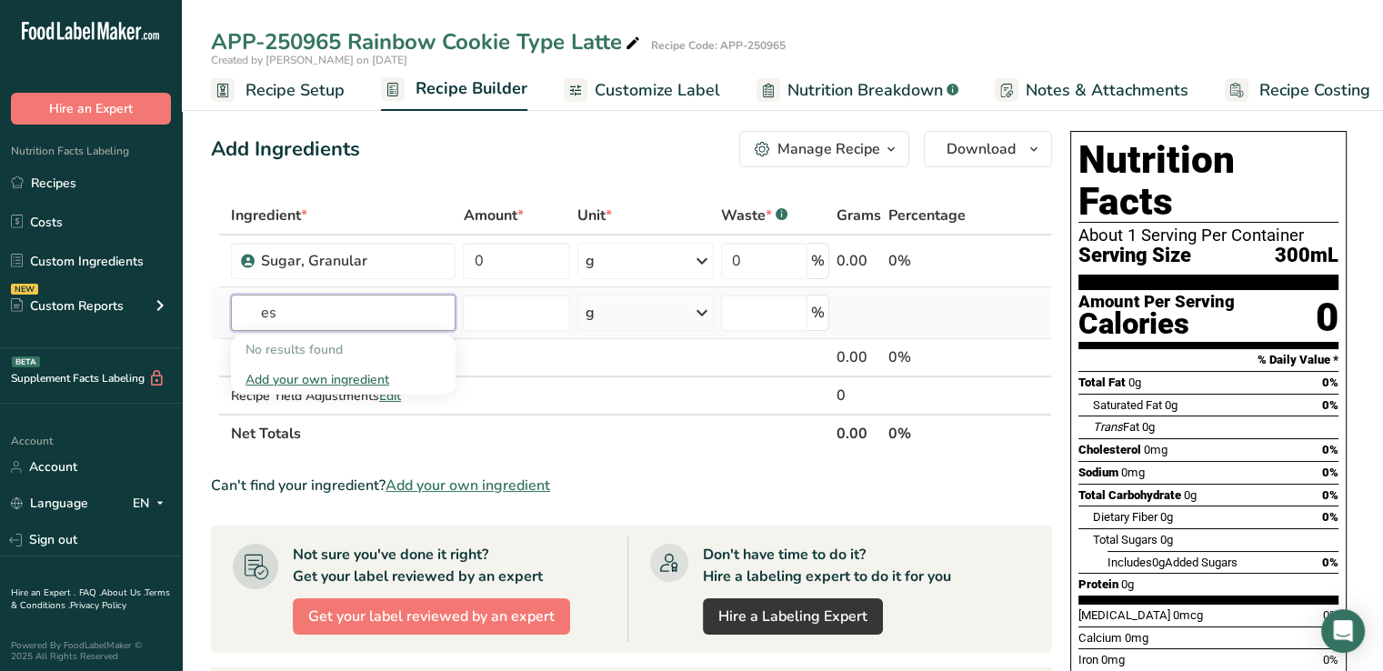
type input "e"
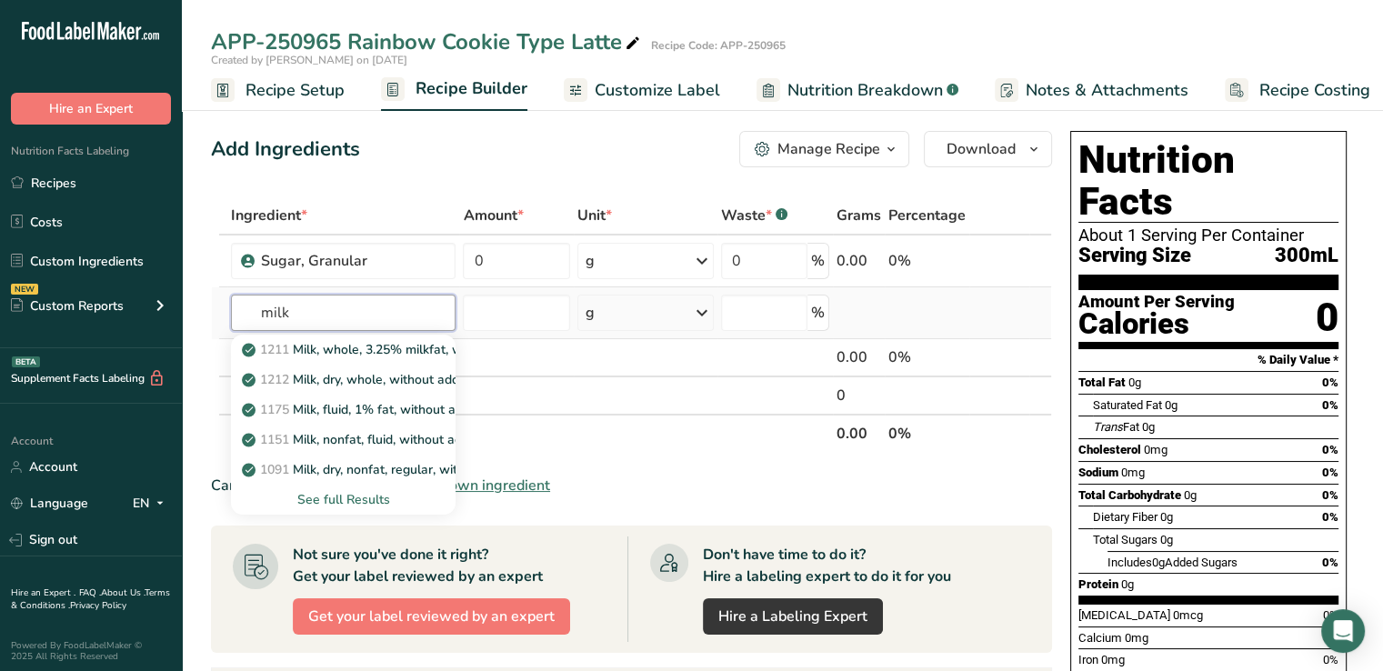
type input "milk"
click at [351, 499] on div "See full Results" at bounding box center [342, 499] width 195 height 19
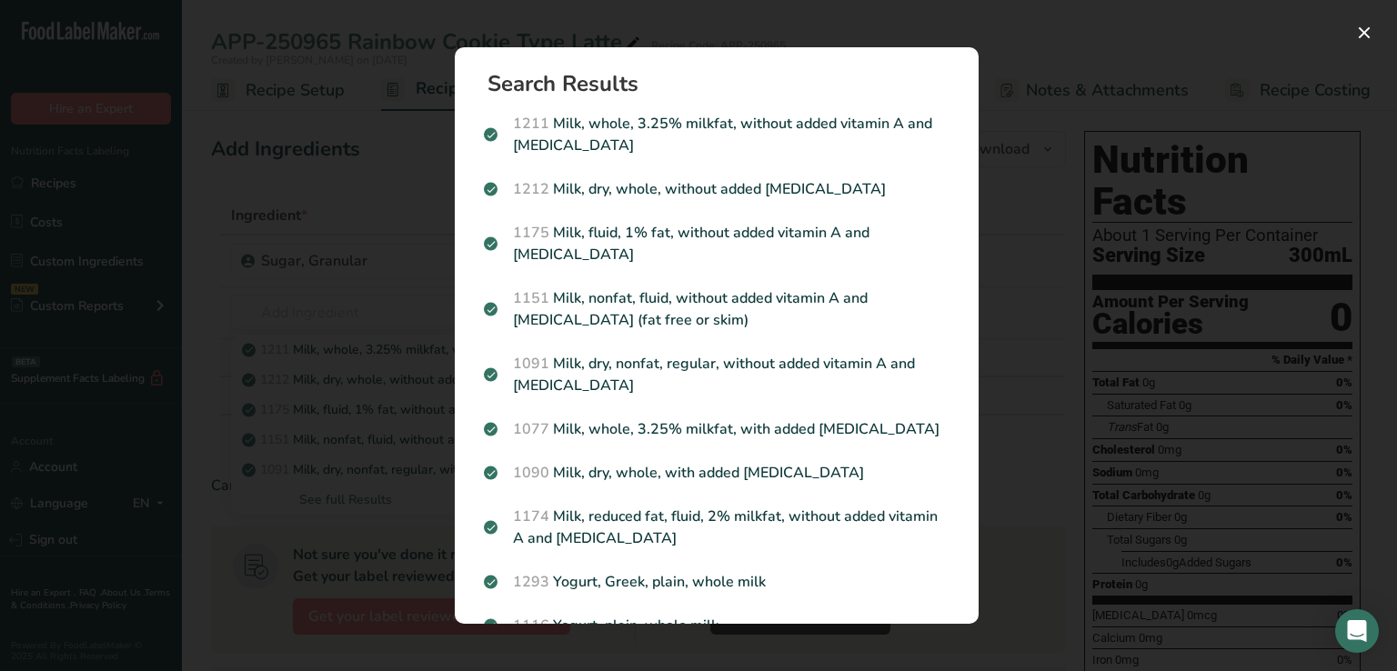
click at [1097, 77] on div "Search results modal" at bounding box center [698, 335] width 1397 height 671
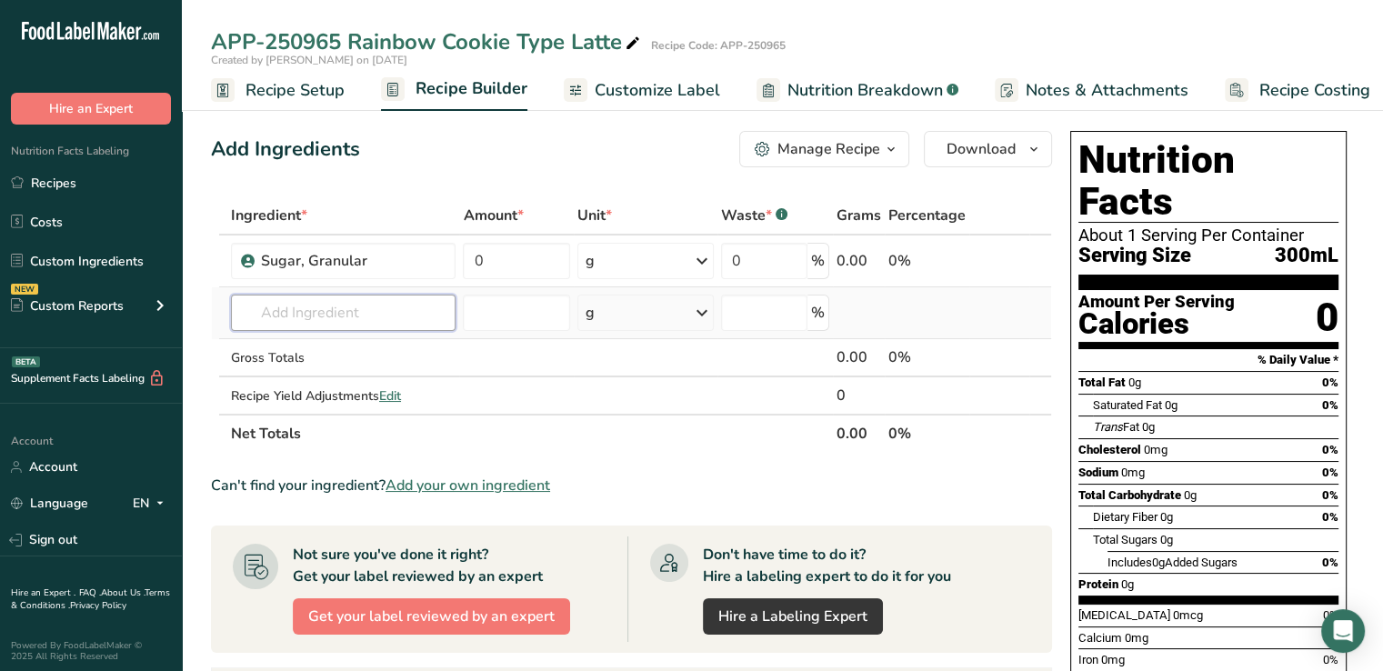
click at [315, 310] on input "text" at bounding box center [343, 313] width 225 height 36
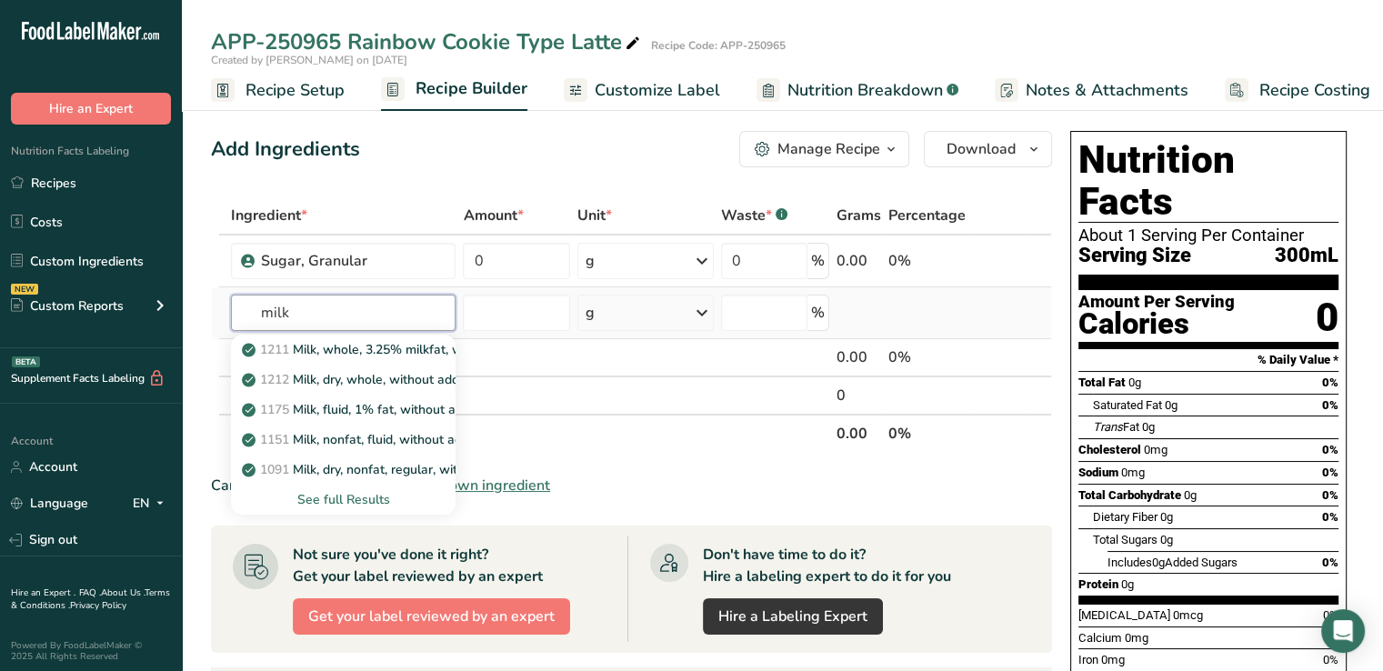
type input "milk"
click at [358, 503] on div "See full Results" at bounding box center [342, 499] width 195 height 19
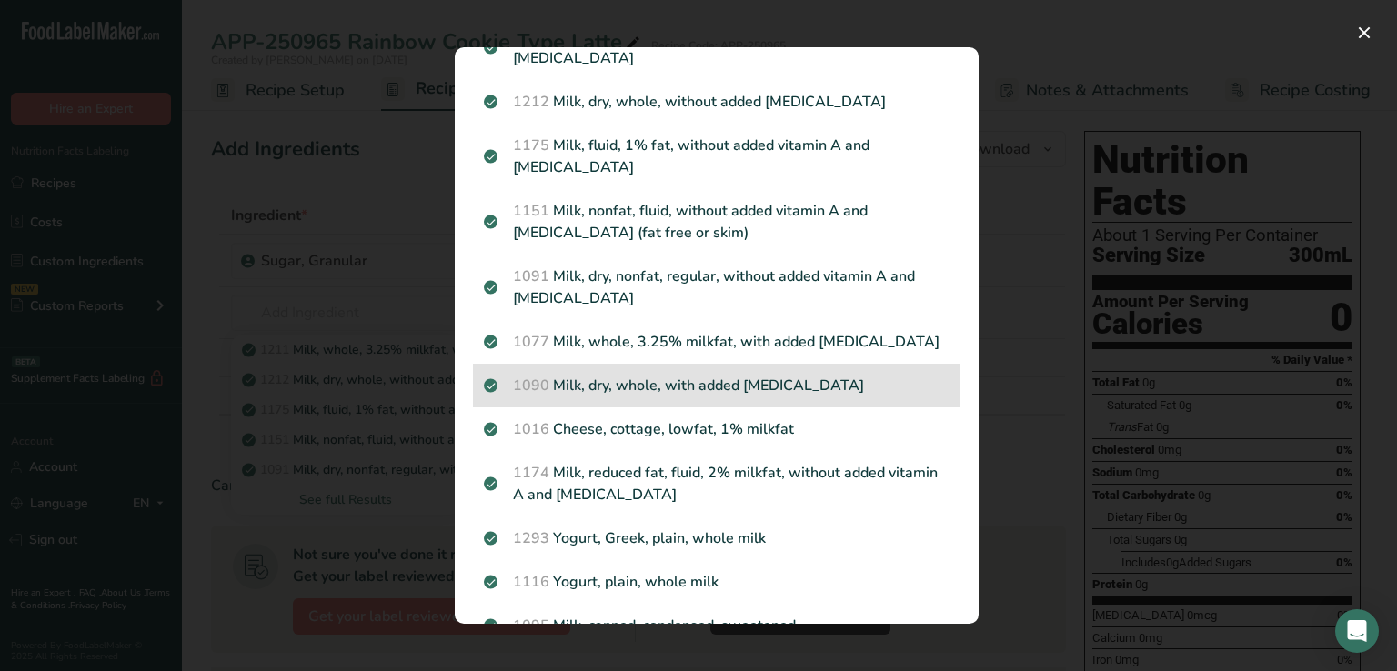
scroll to position [87, 0]
click at [697, 464] on p "1174 Milk, reduced fat, fluid, 2% milkfat, without added vitamin A and vitamin D" at bounding box center [717, 484] width 466 height 44
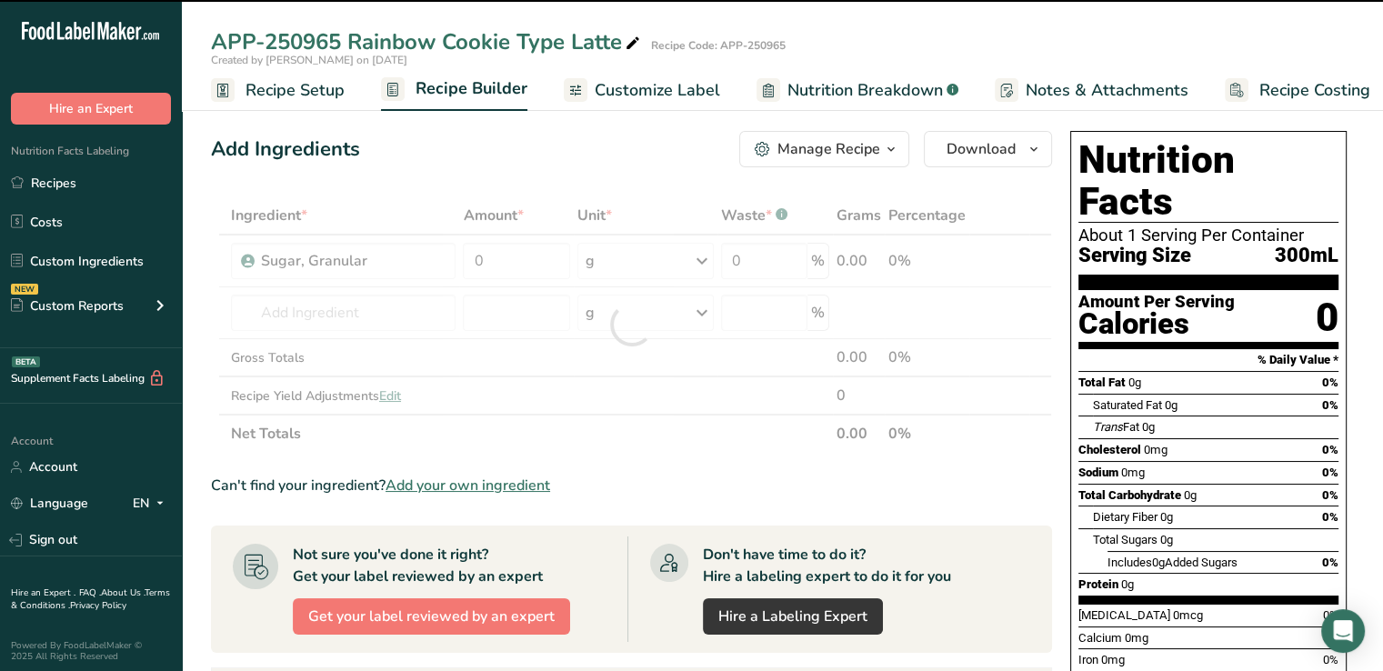
type input "0"
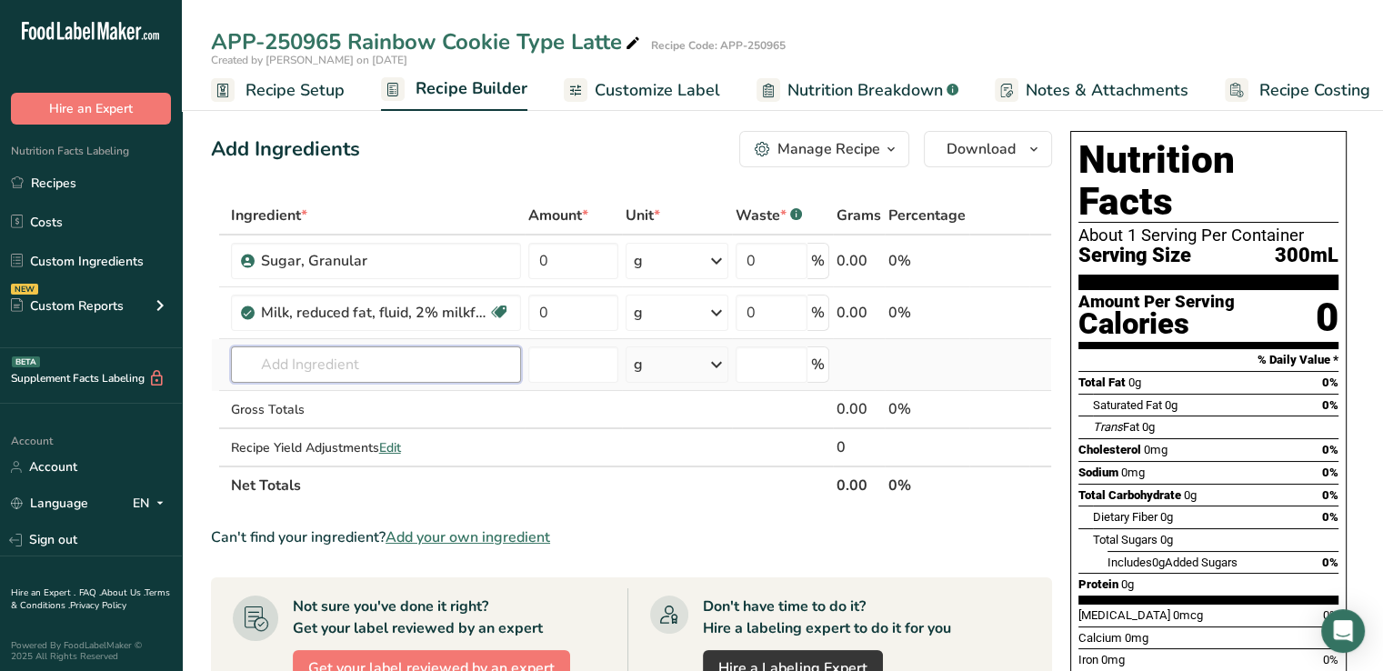
click at [431, 376] on input "text" at bounding box center [376, 364] width 290 height 36
type input "p"
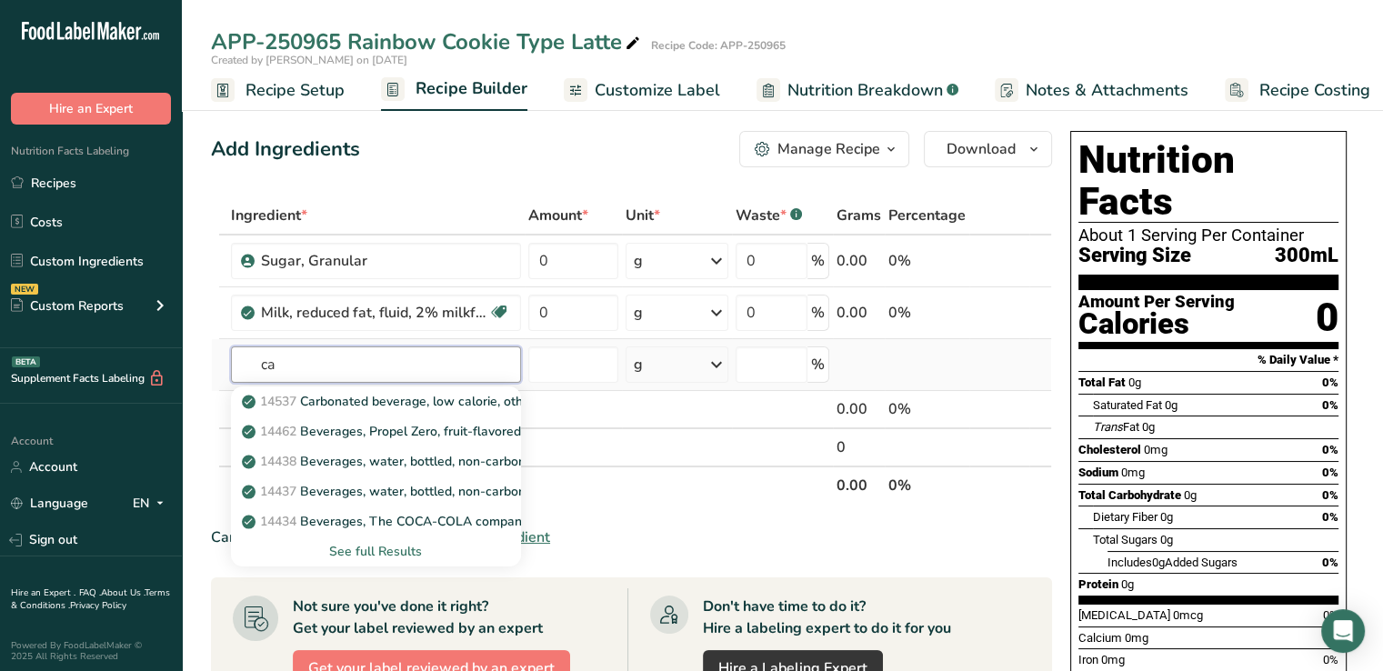
type input "c"
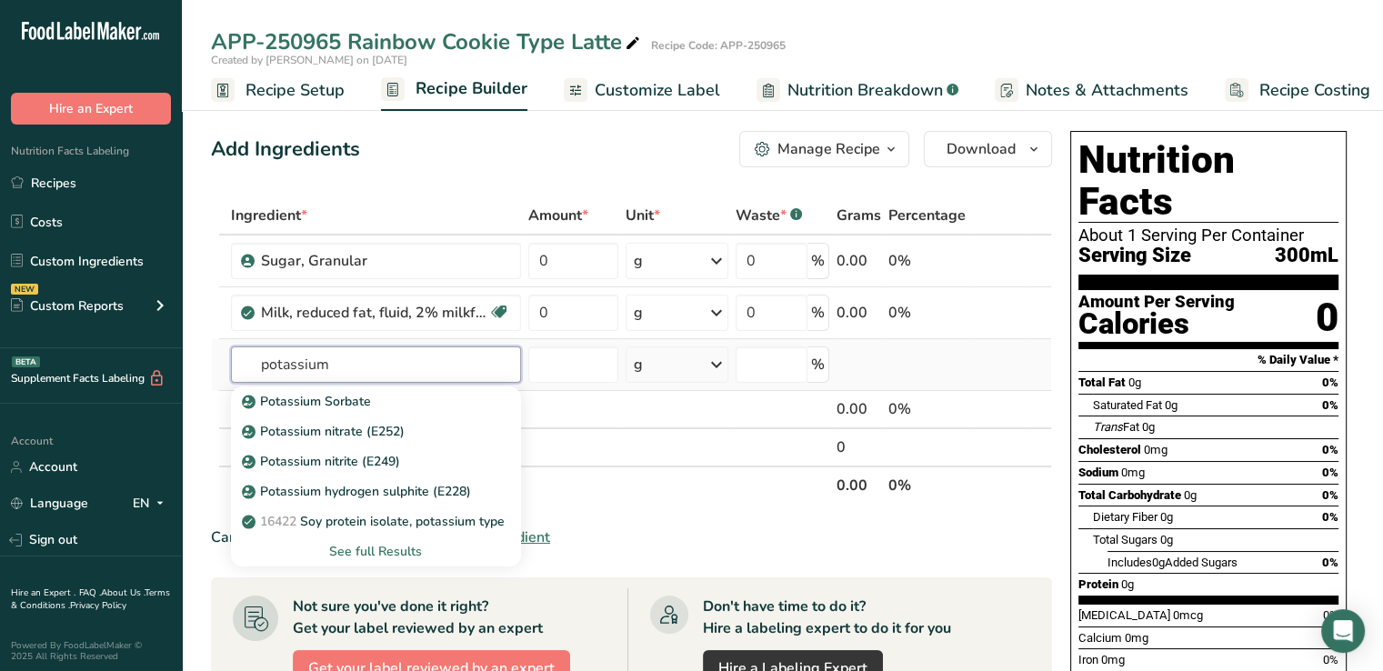
type input "potassium"
click at [387, 554] on div "See full Results" at bounding box center [375, 551] width 261 height 19
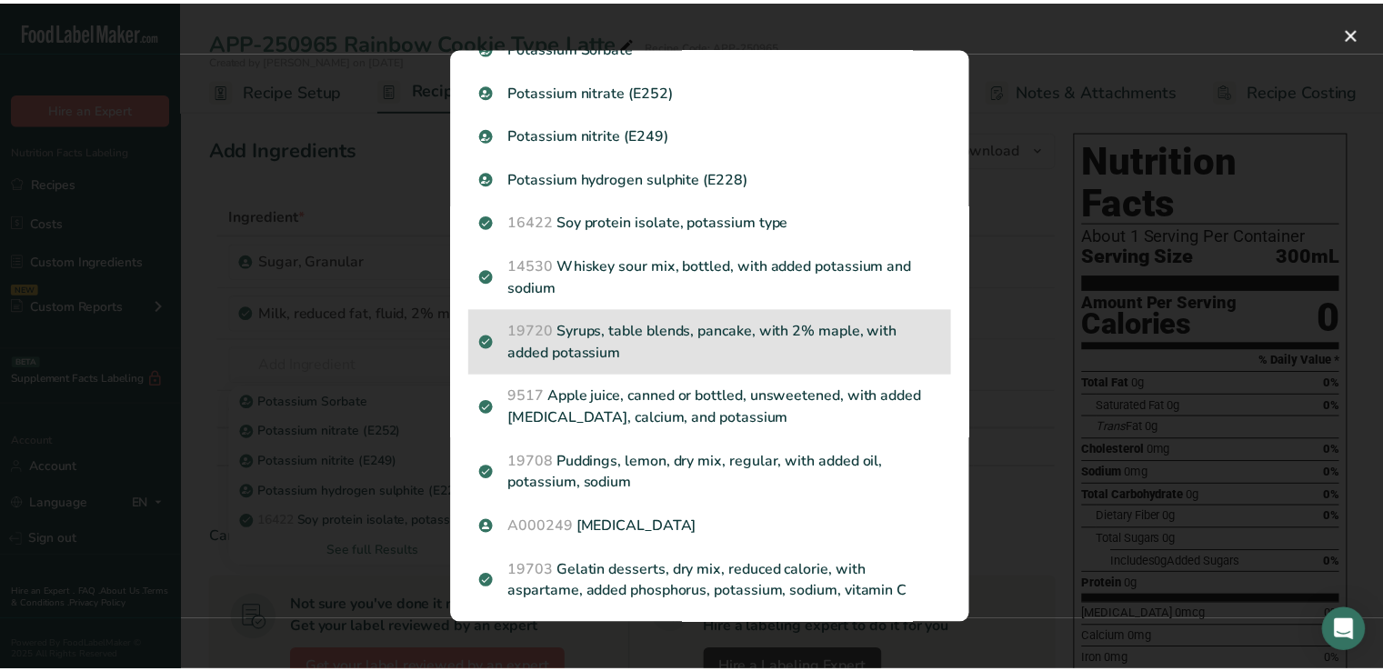
scroll to position [0, 0]
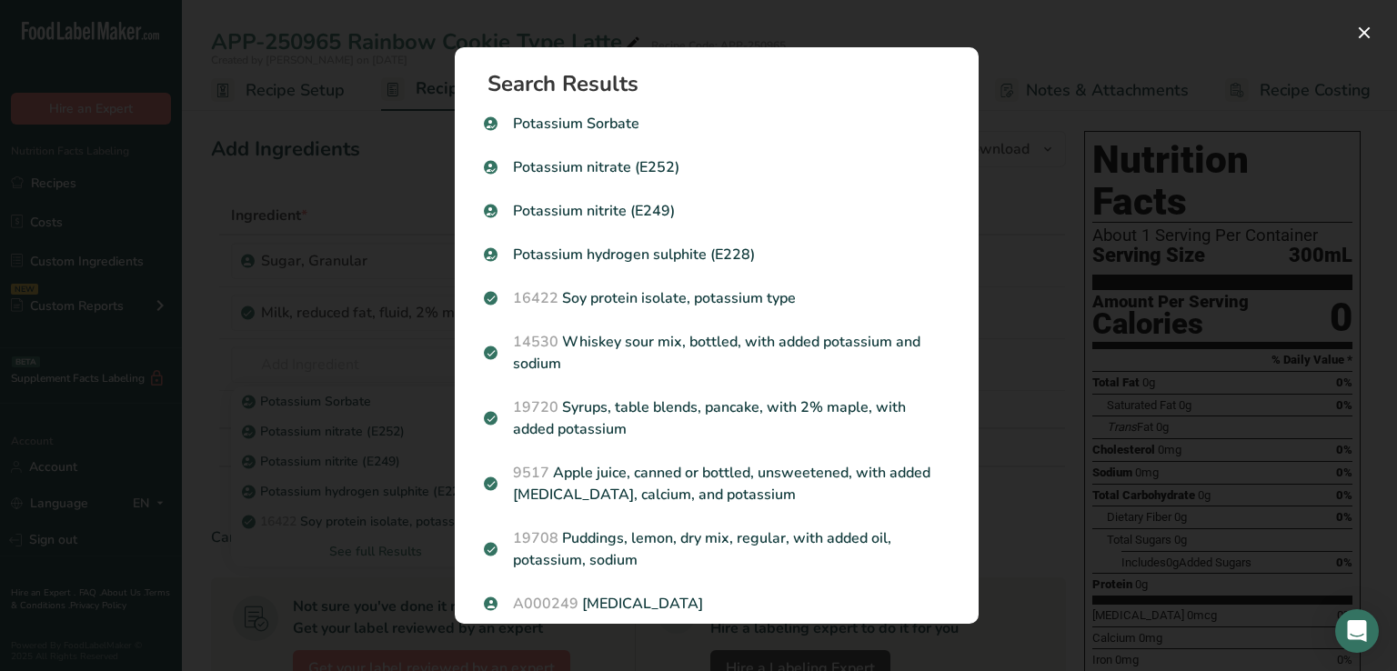
click at [1138, 55] on div "Search results modal" at bounding box center [698, 335] width 1397 height 671
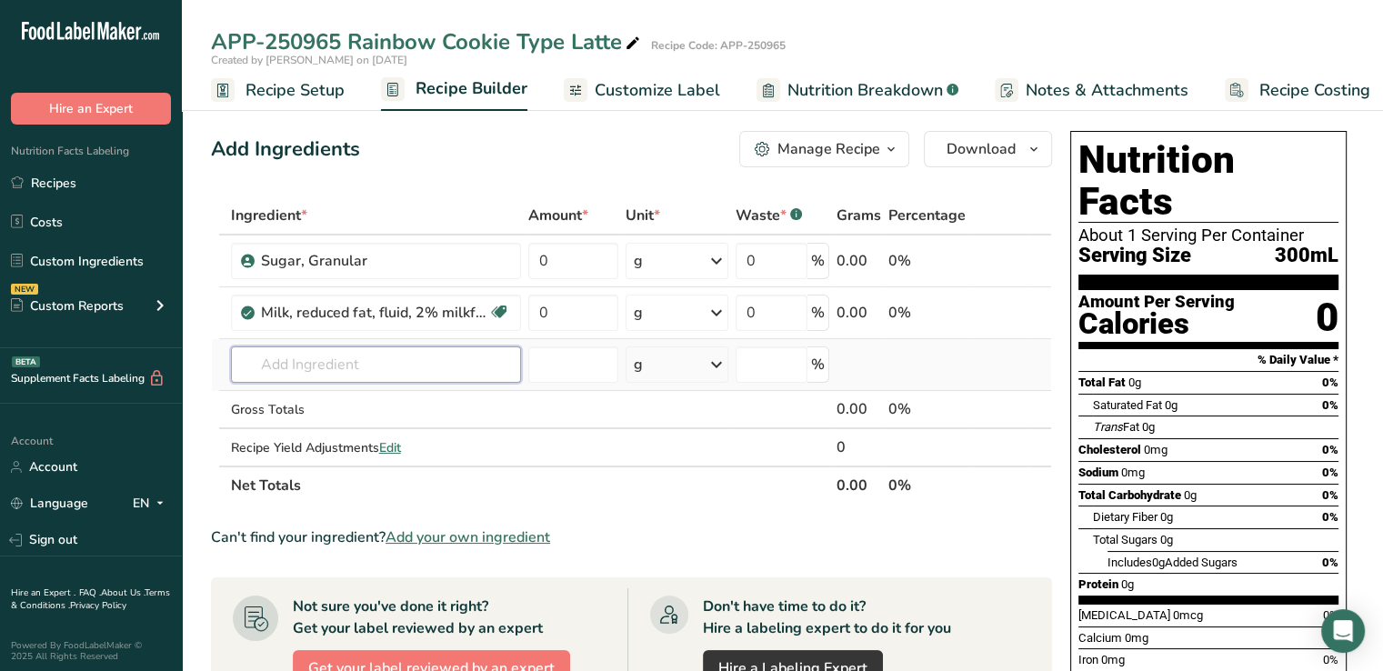
click at [417, 353] on input "text" at bounding box center [376, 364] width 290 height 36
type input "potassium bi"
click at [301, 428] on div "Add your own ingredient" at bounding box center [375, 431] width 261 height 19
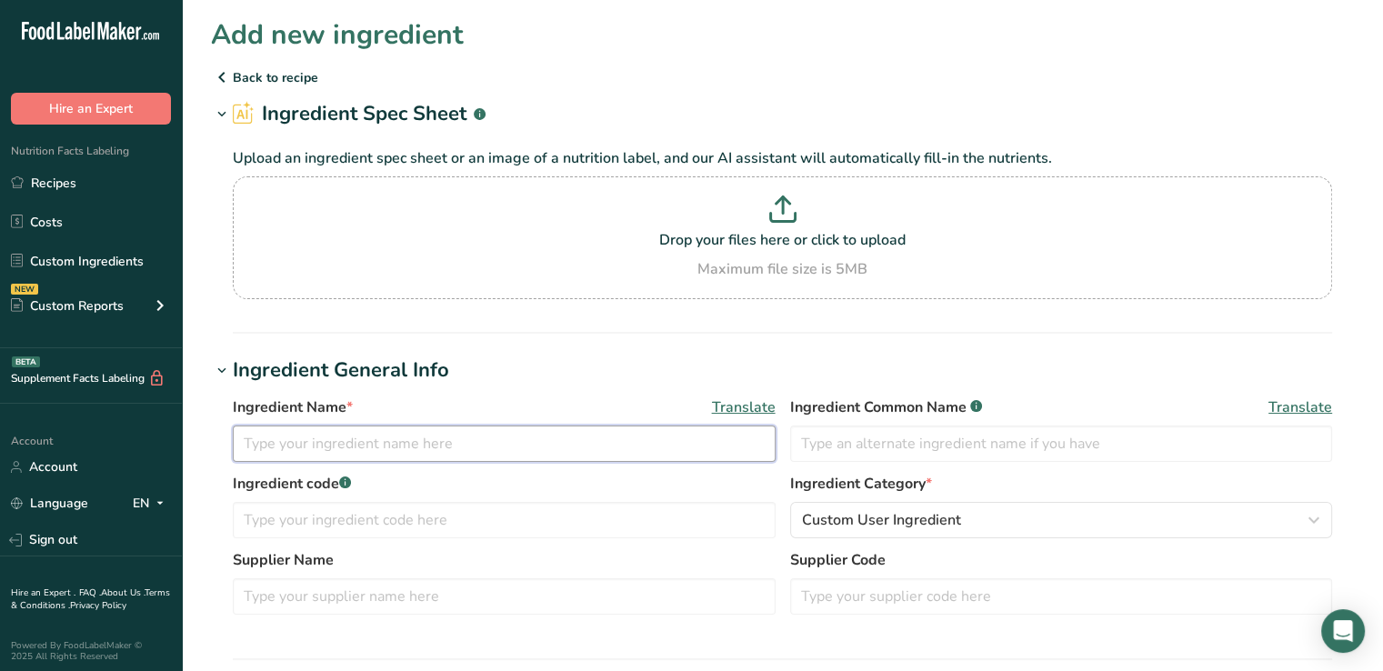
click at [327, 442] on input "text" at bounding box center [504, 444] width 543 height 36
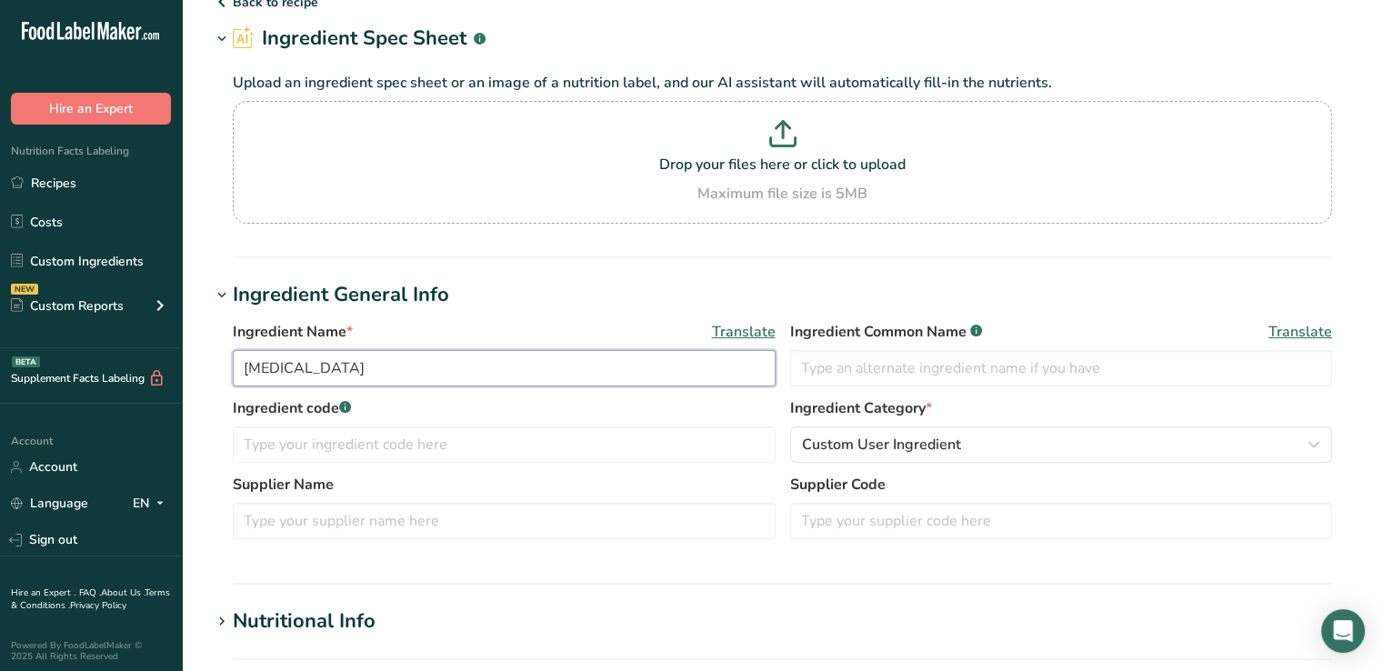
scroll to position [76, 0]
type input "Potassium Bicarbonate"
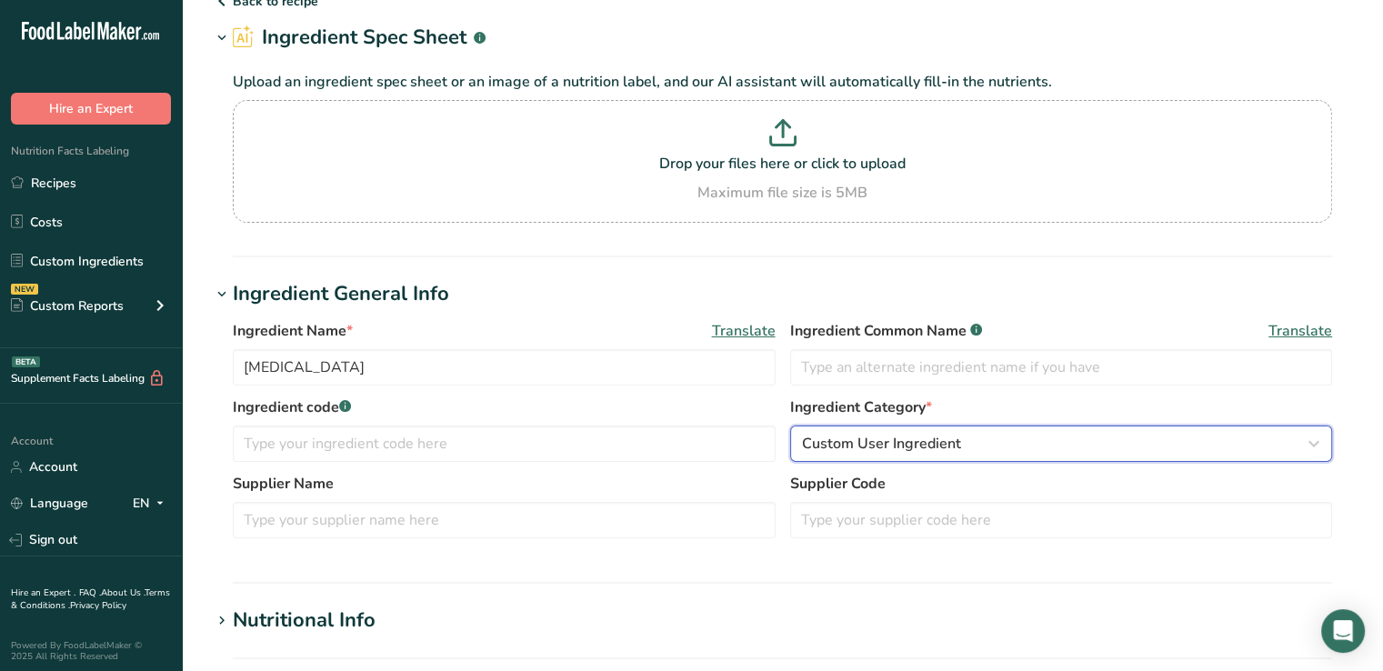
click at [964, 442] on div "Custom User Ingredient" at bounding box center [1056, 444] width 508 height 22
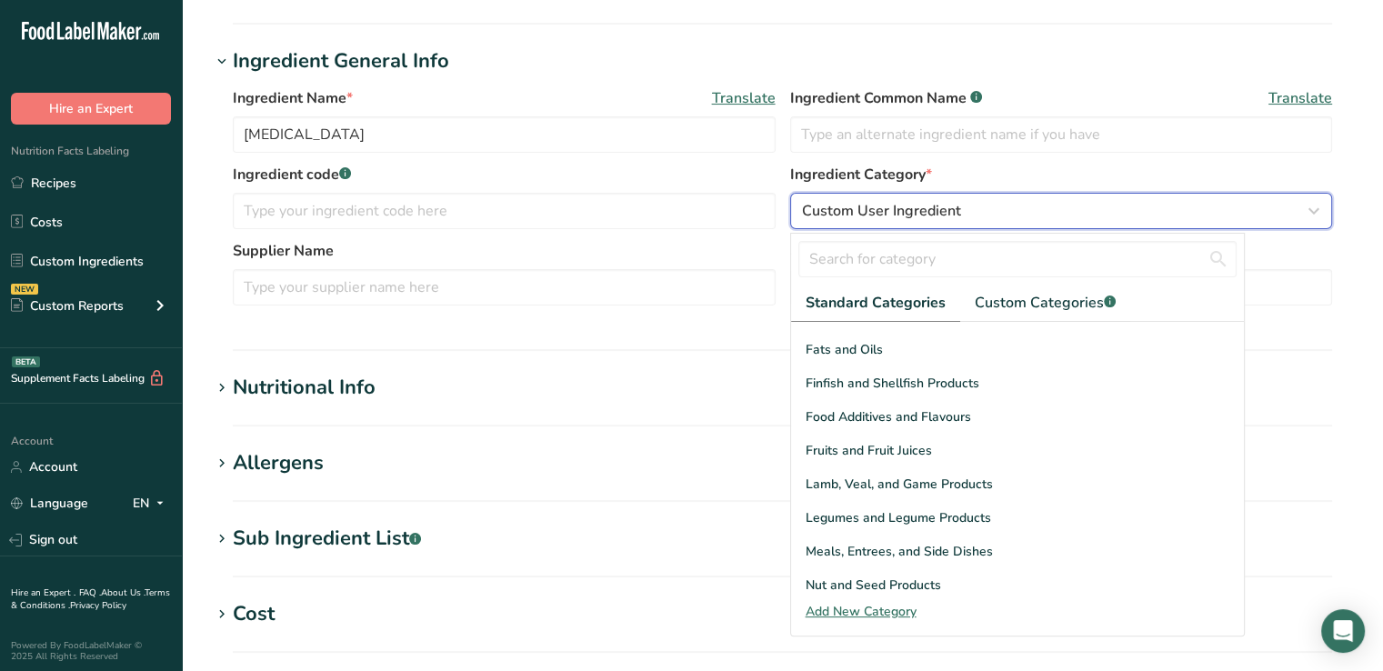
scroll to position [364, 0]
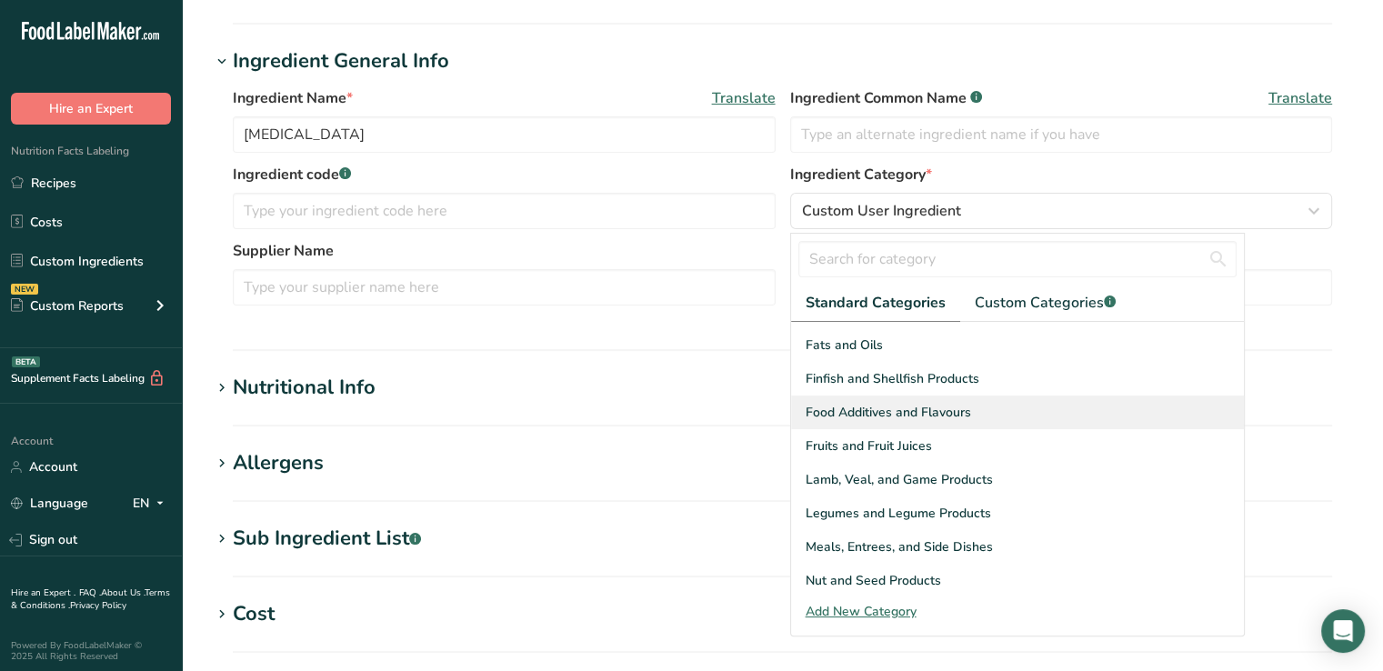
click at [946, 418] on span "Food Additives and Flavours" at bounding box center [888, 412] width 165 height 19
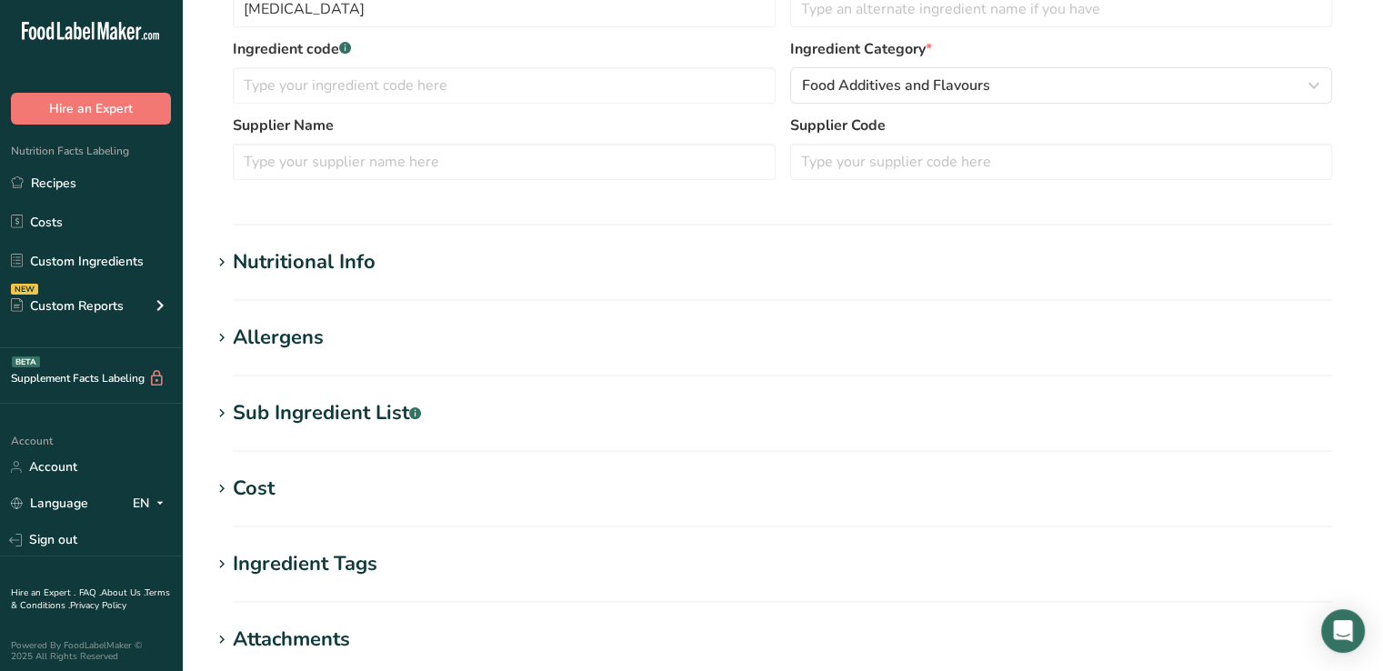
scroll to position [433, 0]
click at [328, 265] on div "Nutritional Info" at bounding box center [304, 264] width 143 height 30
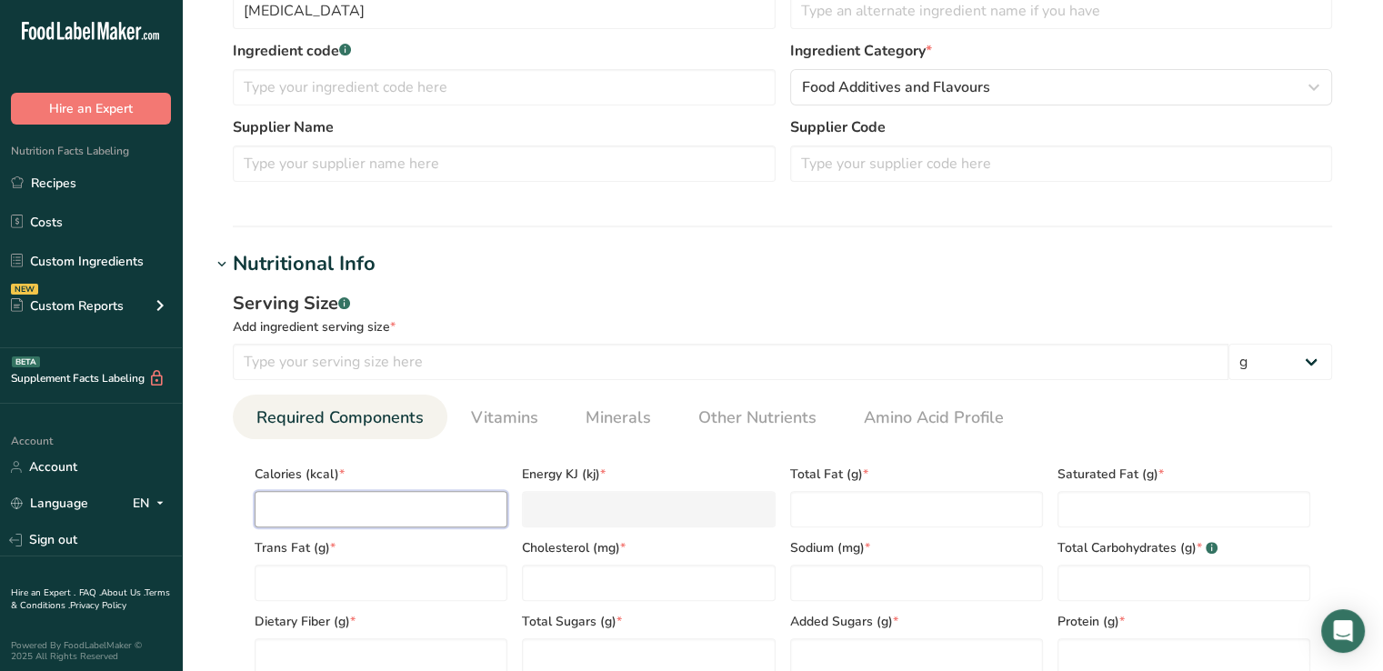
click at [422, 515] on input "number" at bounding box center [381, 509] width 253 height 36
type input "0"
type KJ "0"
type input "0"
type Fat "0"
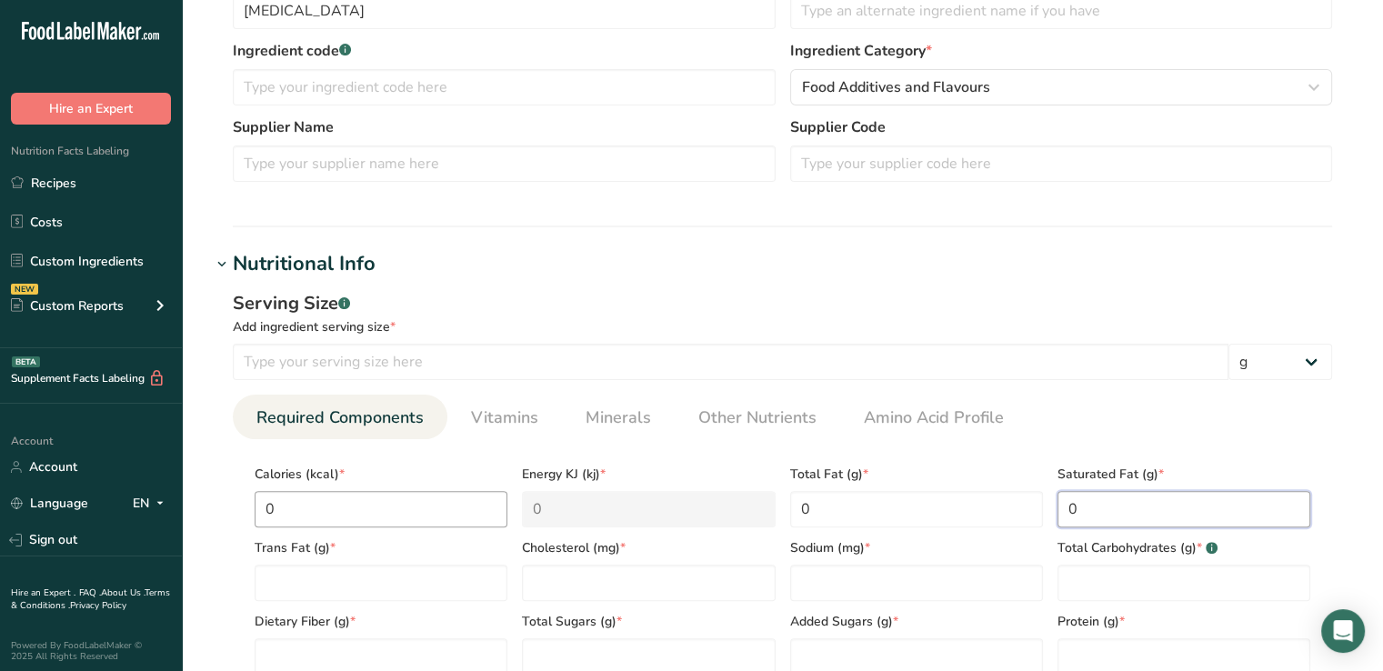
type Fat "0"
type input "0"
type Carbohydrates "0"
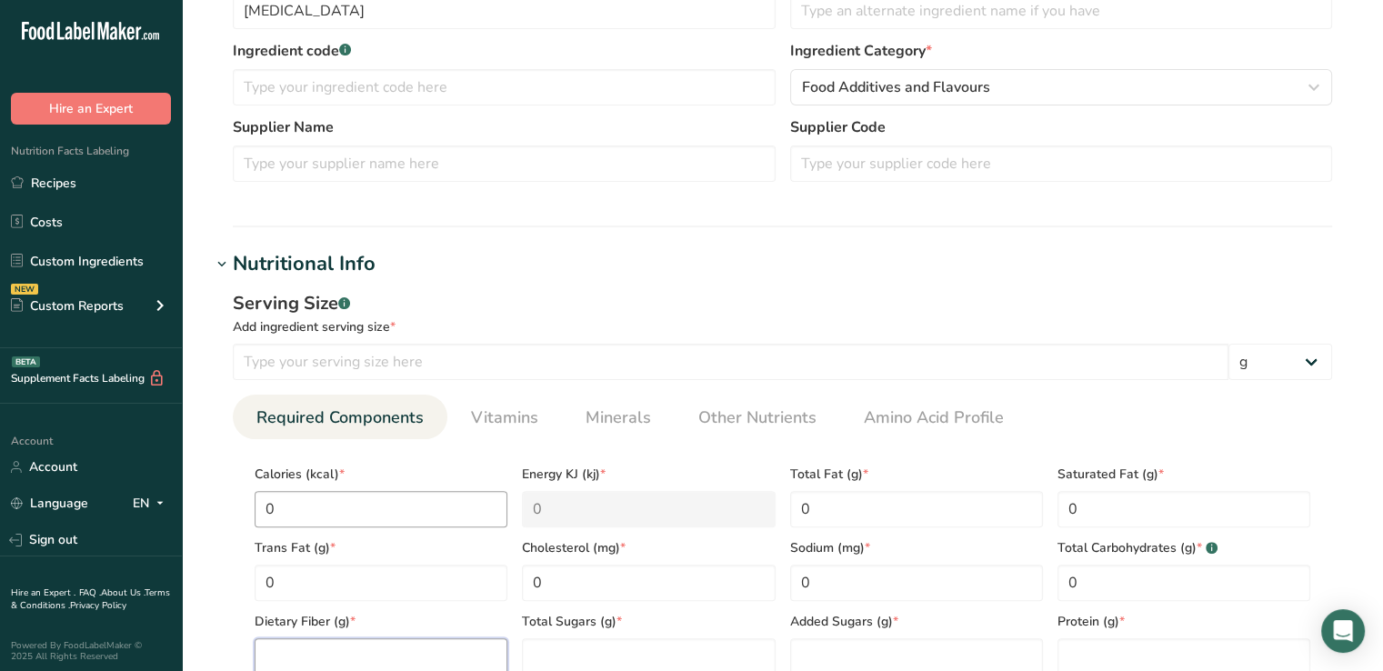
scroll to position [436, 0]
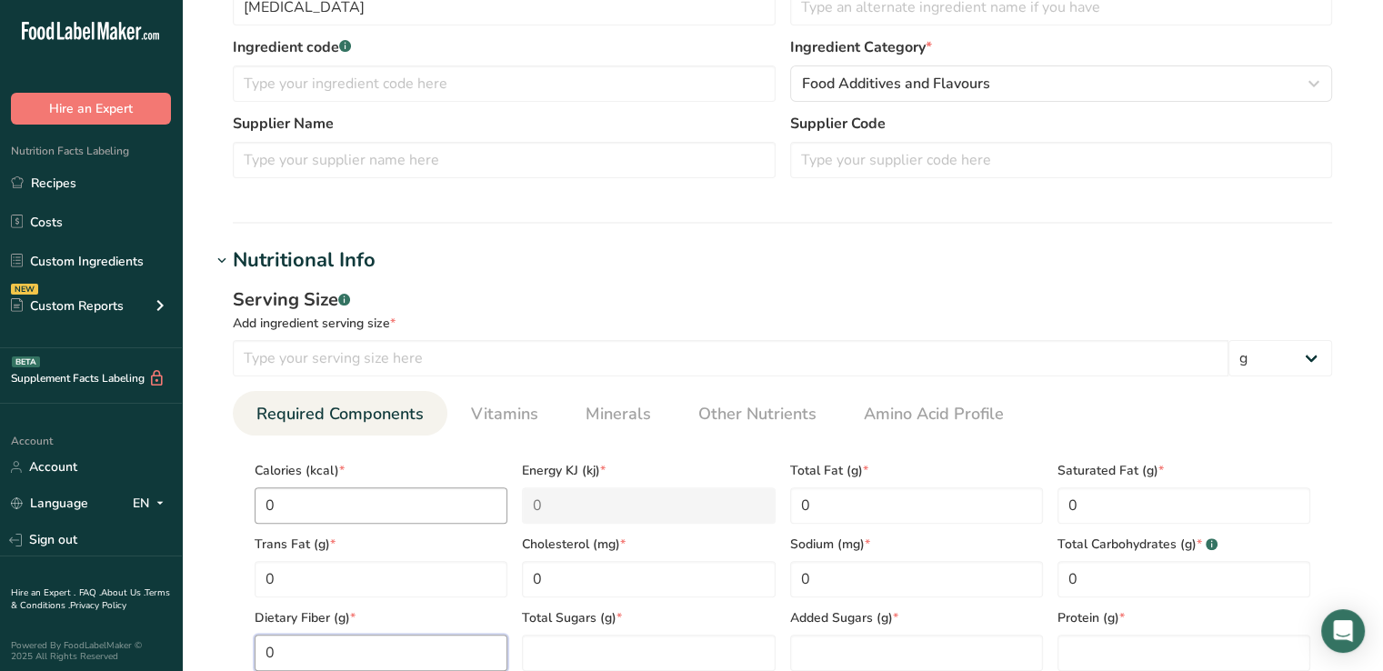
type Fiber "0"
type Sugars "0"
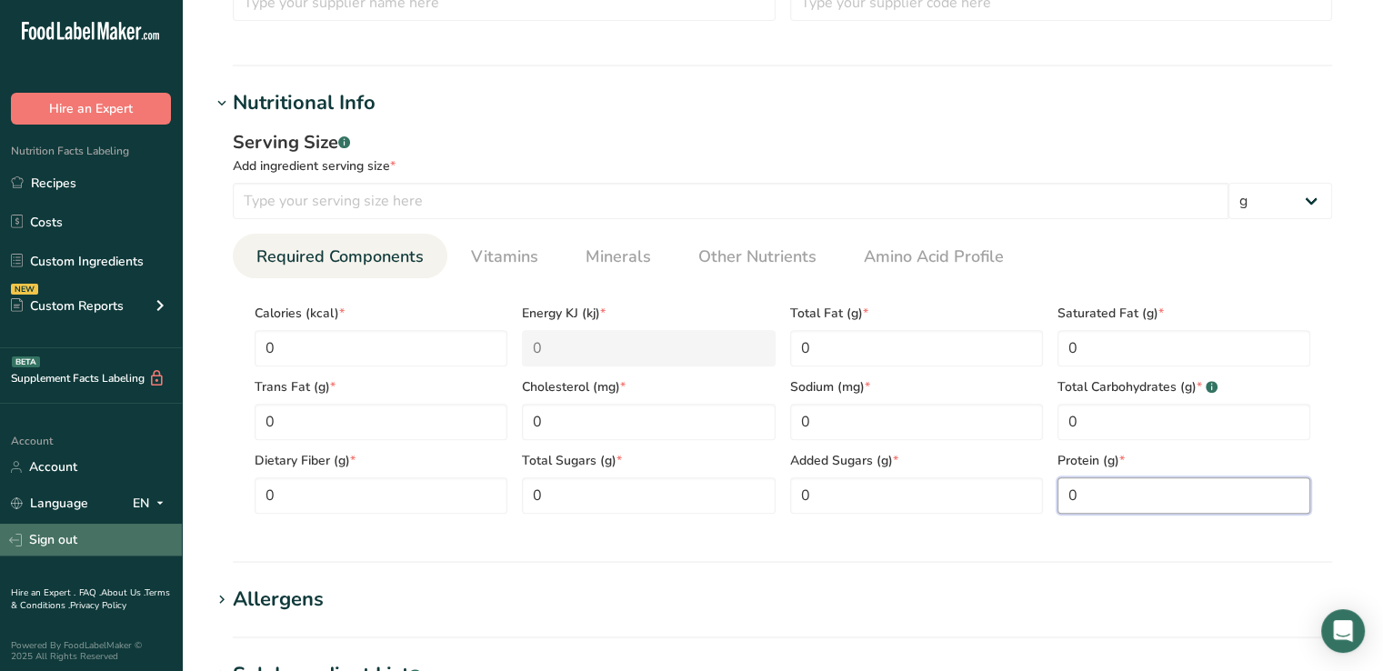
scroll to position [5, 0]
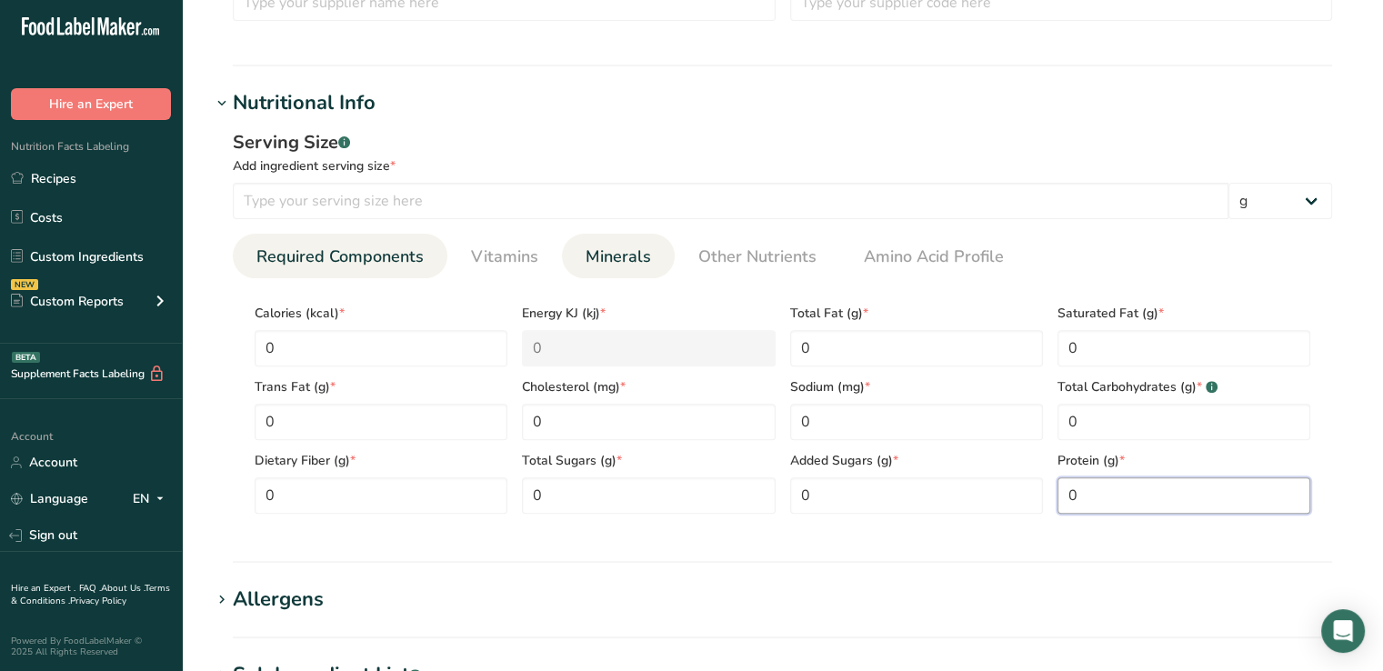
type input "0"
click at [600, 259] on span "Minerals" at bounding box center [618, 257] width 65 height 25
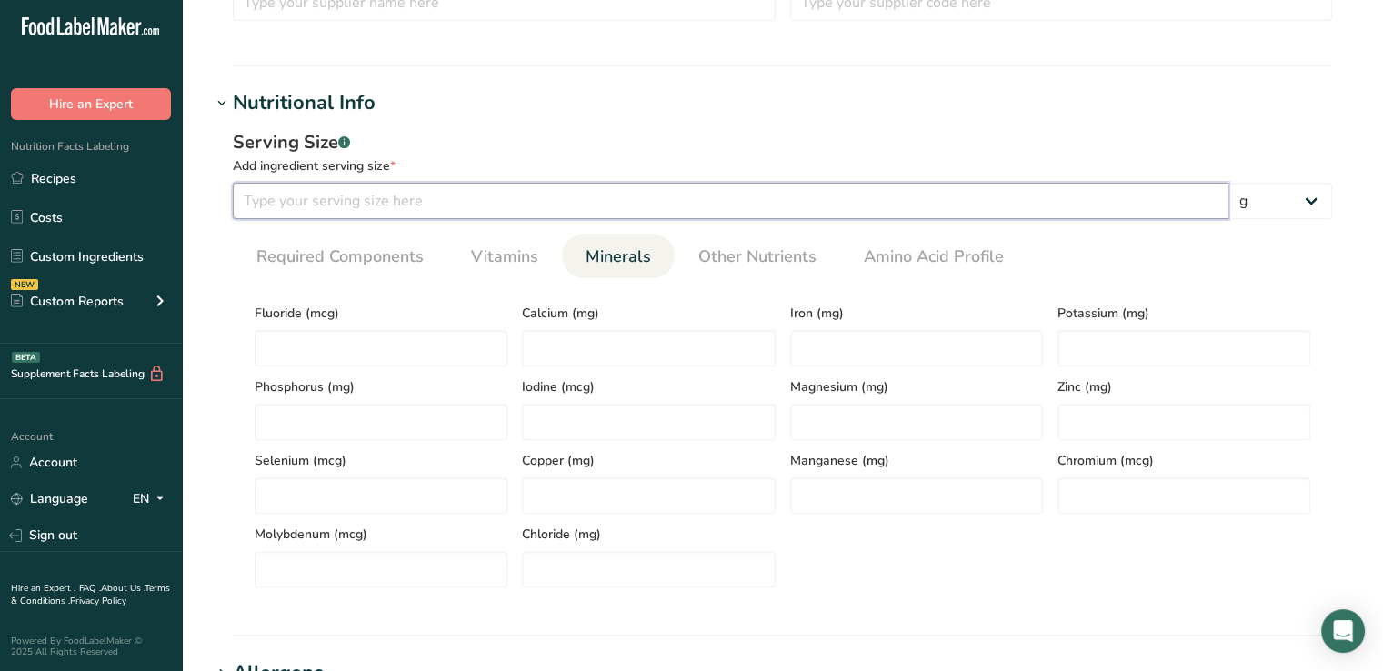
click at [611, 196] on input "number" at bounding box center [731, 201] width 996 height 36
type input "1"
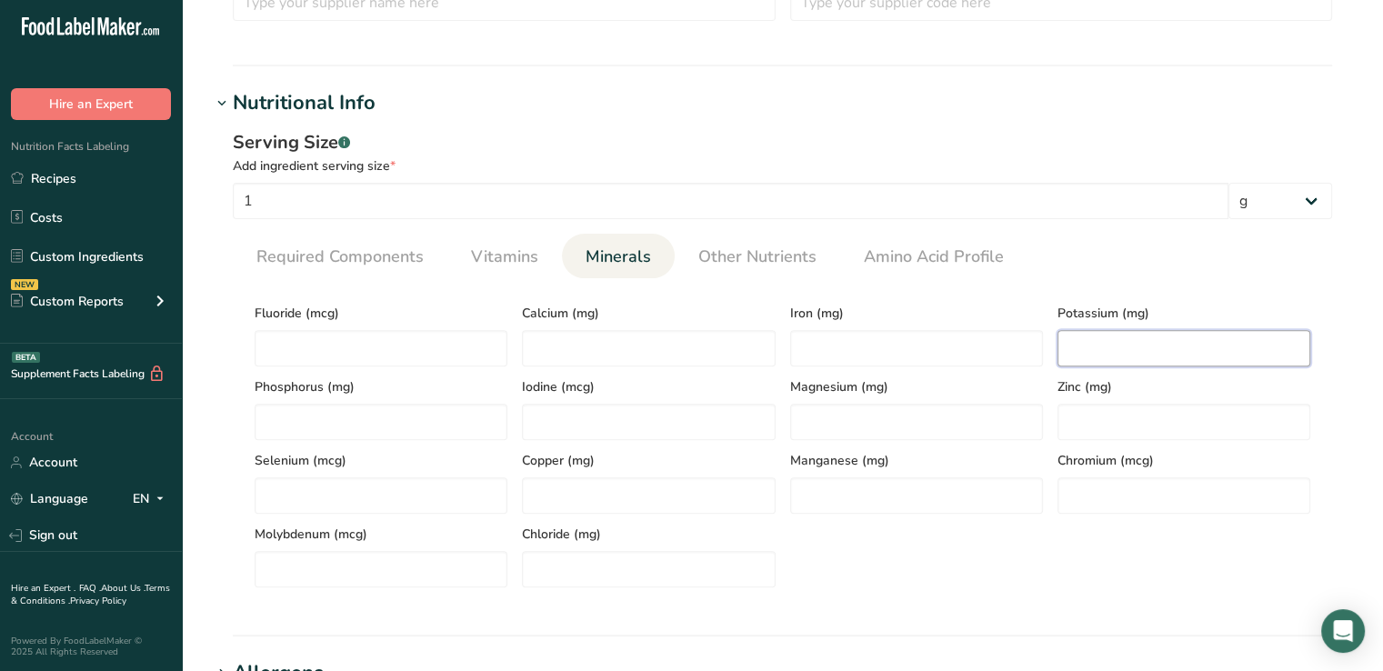
click at [1120, 351] on input "number" at bounding box center [1183, 348] width 253 height 36
click at [1127, 353] on input "number" at bounding box center [1183, 348] width 253 height 36
type input "0"
drag, startPoint x: 1107, startPoint y: 356, endPoint x: 1059, endPoint y: 361, distance: 48.5
click at [1059, 361] on input "390" at bounding box center [1183, 348] width 253 height 36
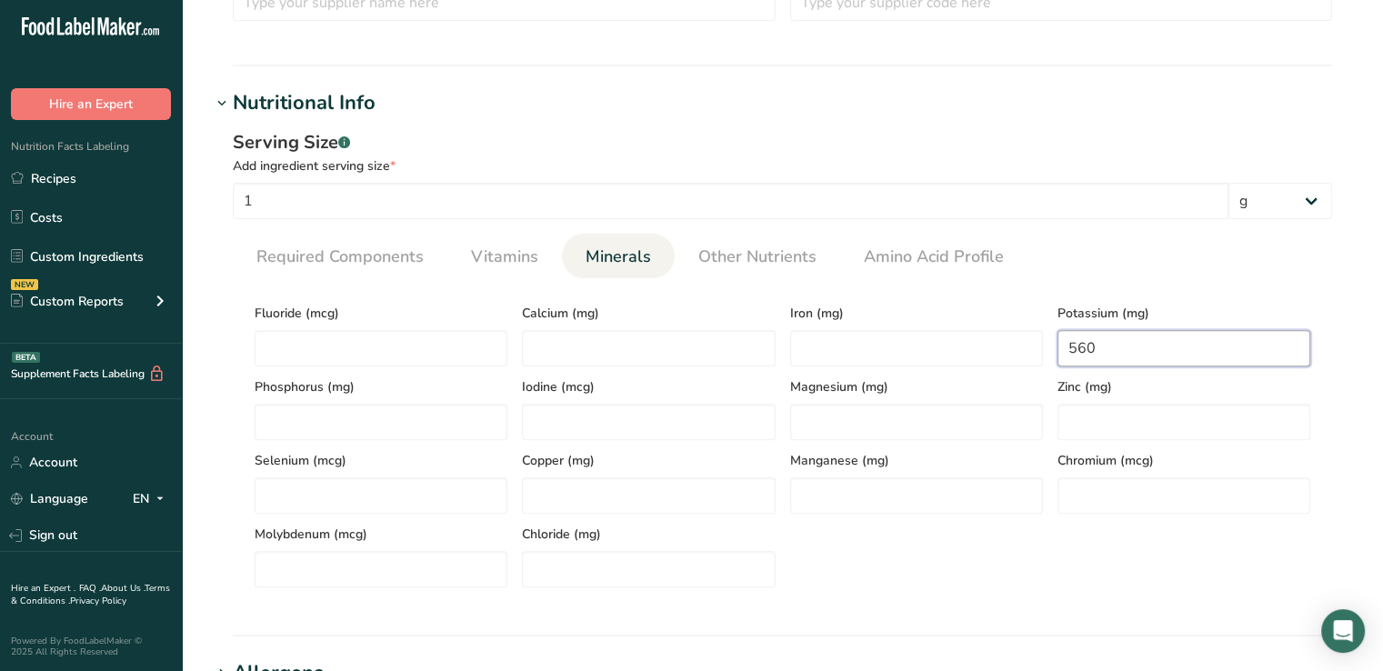
type input "560"
click at [949, 612] on section "Nutritional Info Serving Size .a-a{fill:#347362;}.b-a{fill:#fff;} Add ingredien…" at bounding box center [782, 362] width 1143 height 548
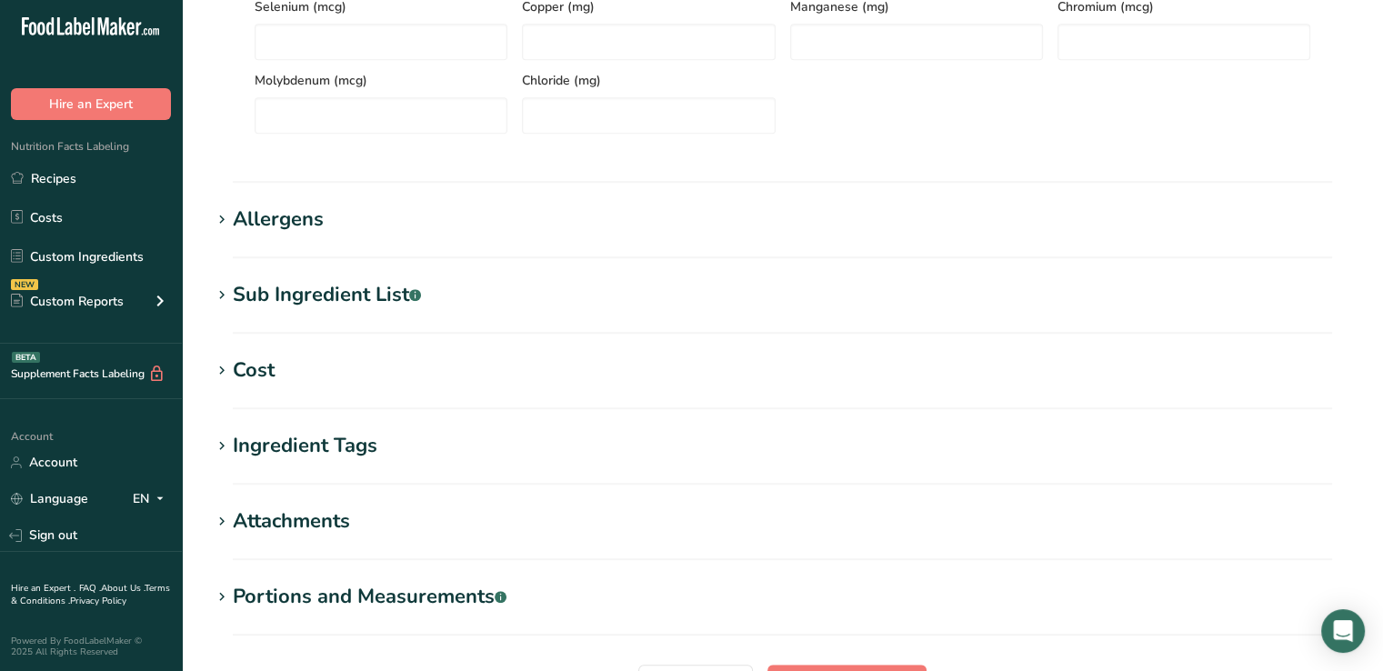
scroll to position [1232, 0]
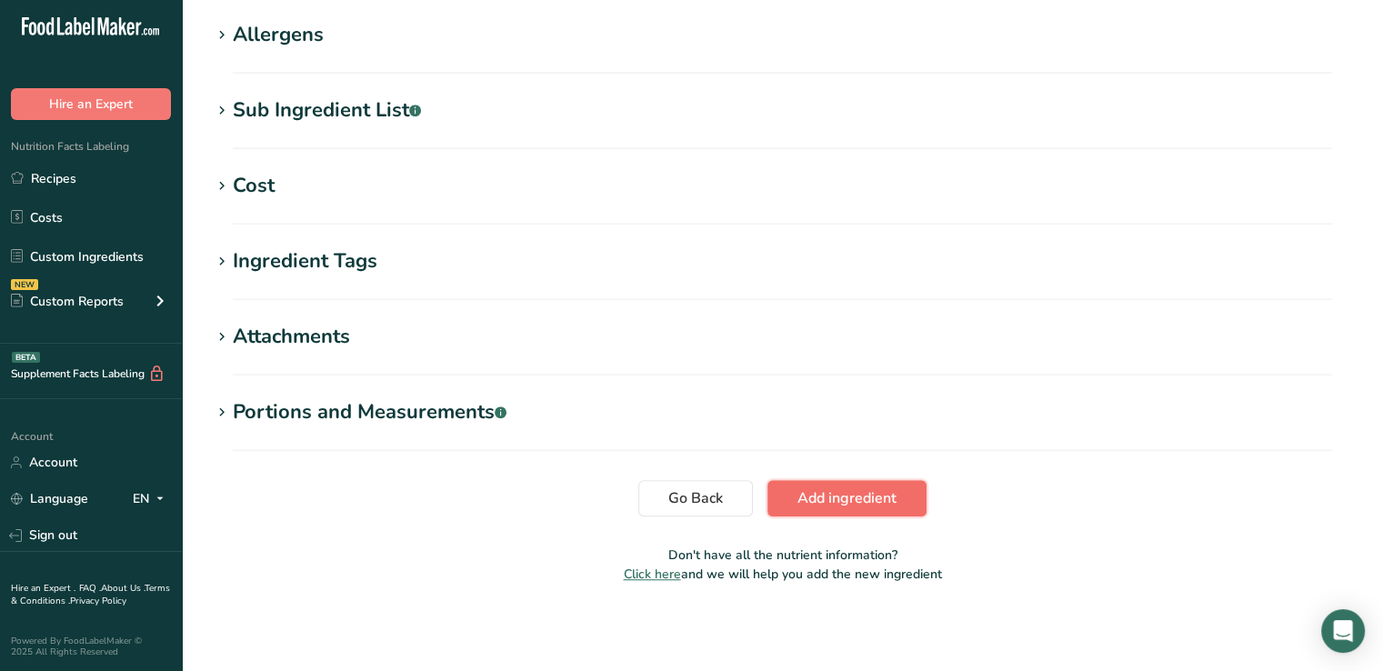
click at [821, 489] on span "Add ingredient" at bounding box center [846, 498] width 99 height 22
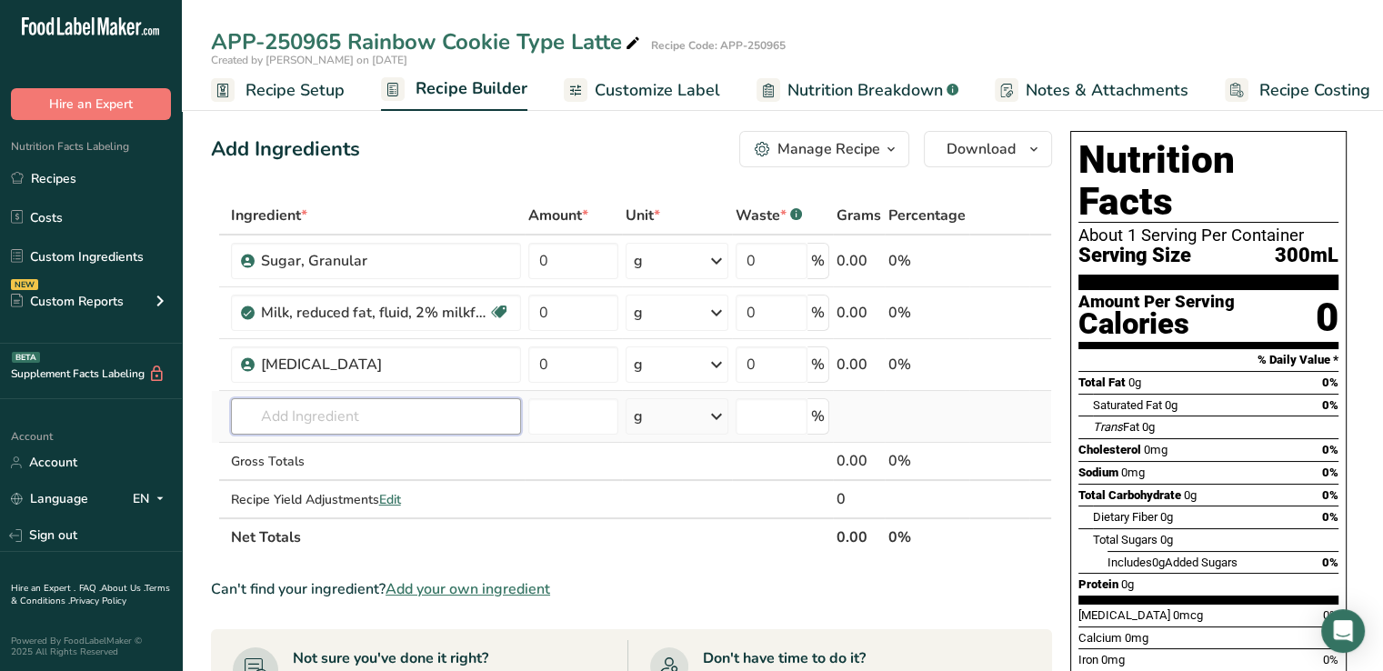
click at [378, 421] on input "text" at bounding box center [376, 416] width 290 height 36
type input "espresso powder"
drag, startPoint x: 336, startPoint y: 479, endPoint x: 317, endPoint y: 483, distance: 19.4
click at [317, 483] on div "Add your own ingredient" at bounding box center [375, 483] width 261 height 19
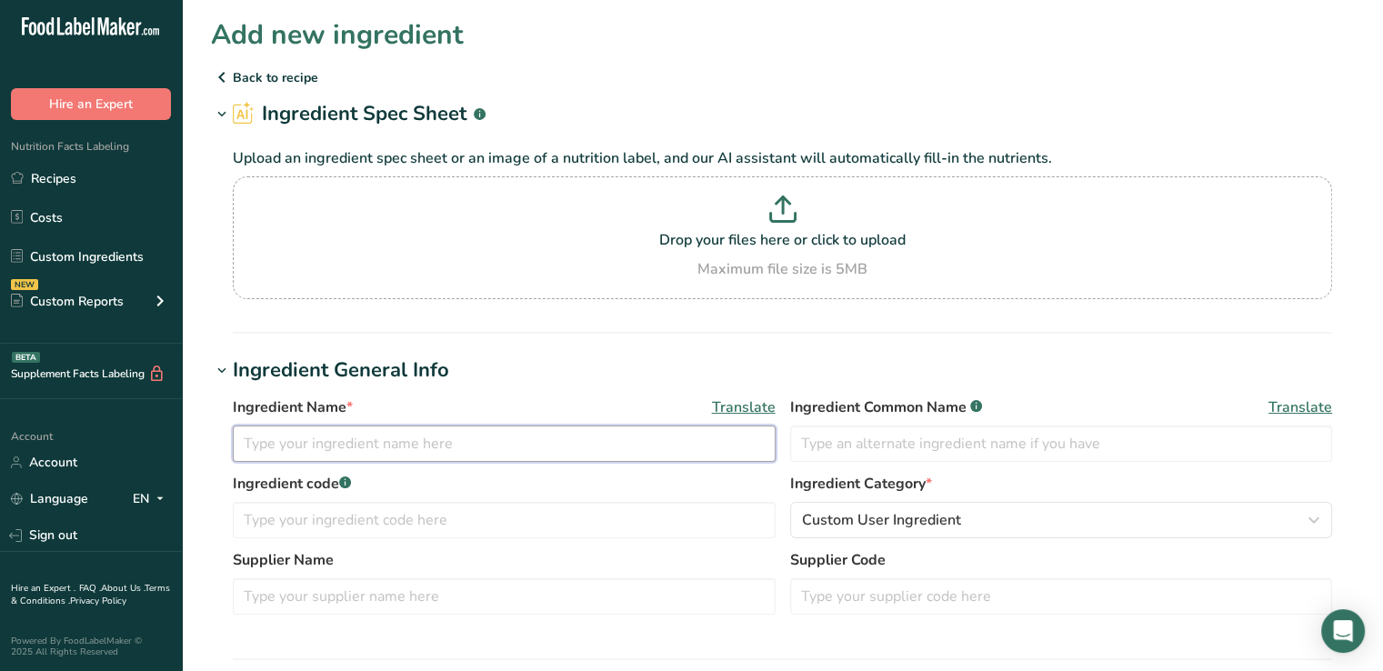
click at [410, 459] on input "text" at bounding box center [504, 444] width 543 height 36
type input "Espresso Powder"
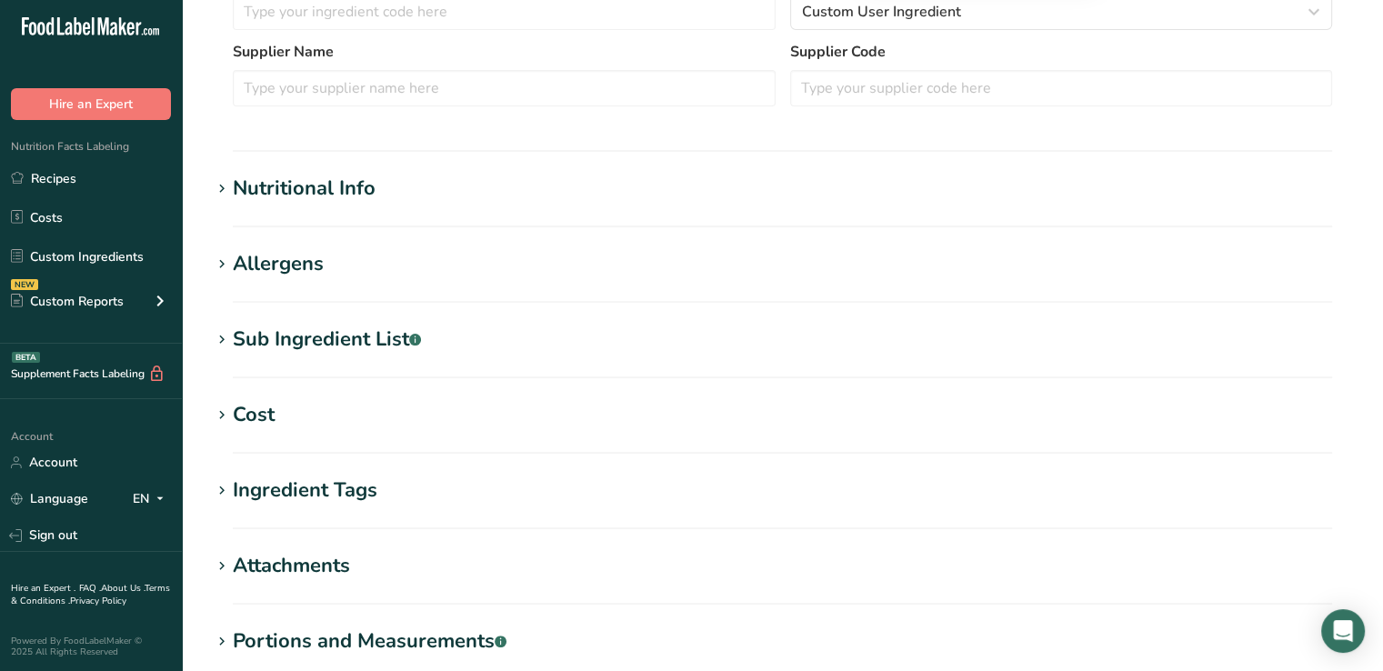
scroll to position [242, 0]
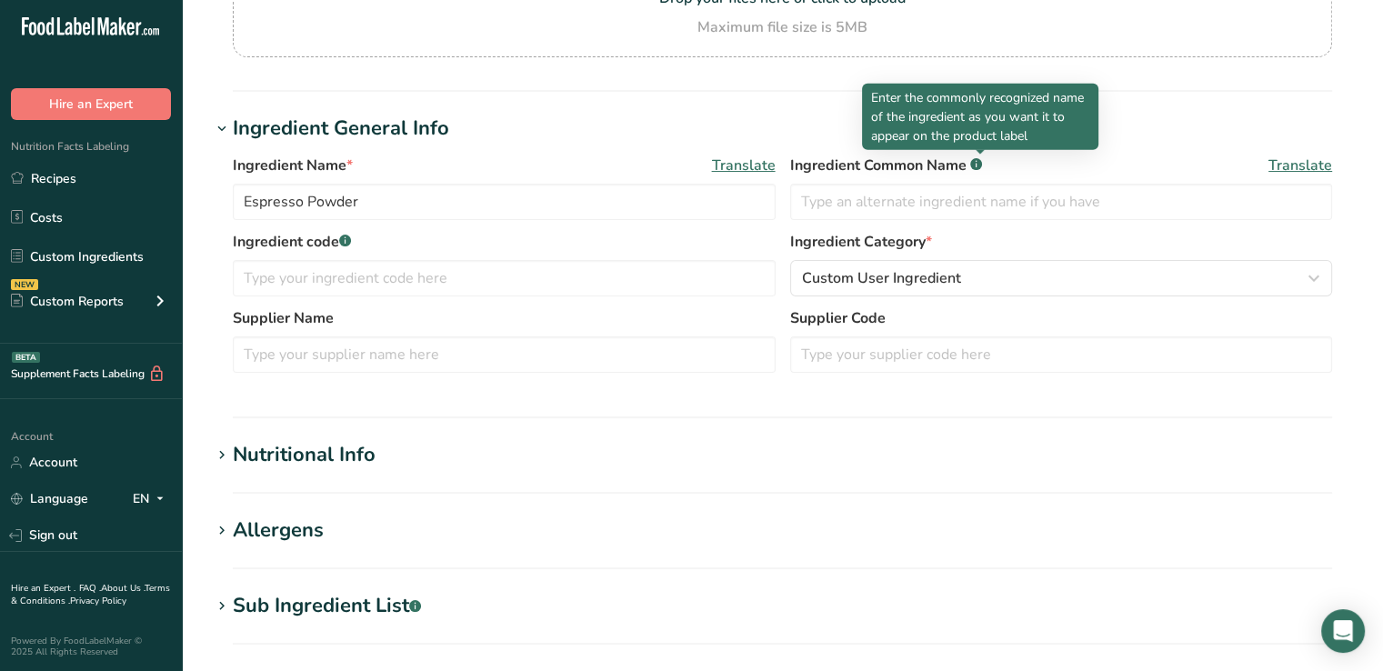
click at [333, 445] on div "Nutritional Info" at bounding box center [304, 455] width 143 height 30
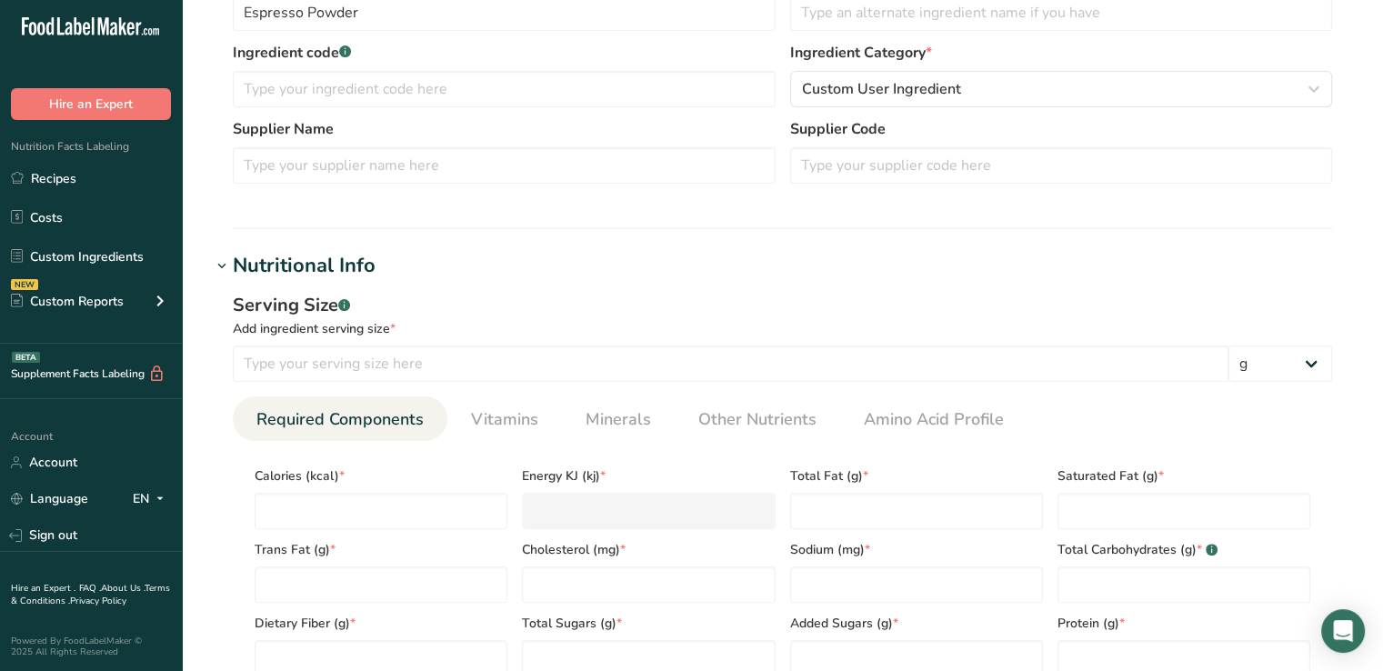
scroll to position [504, 0]
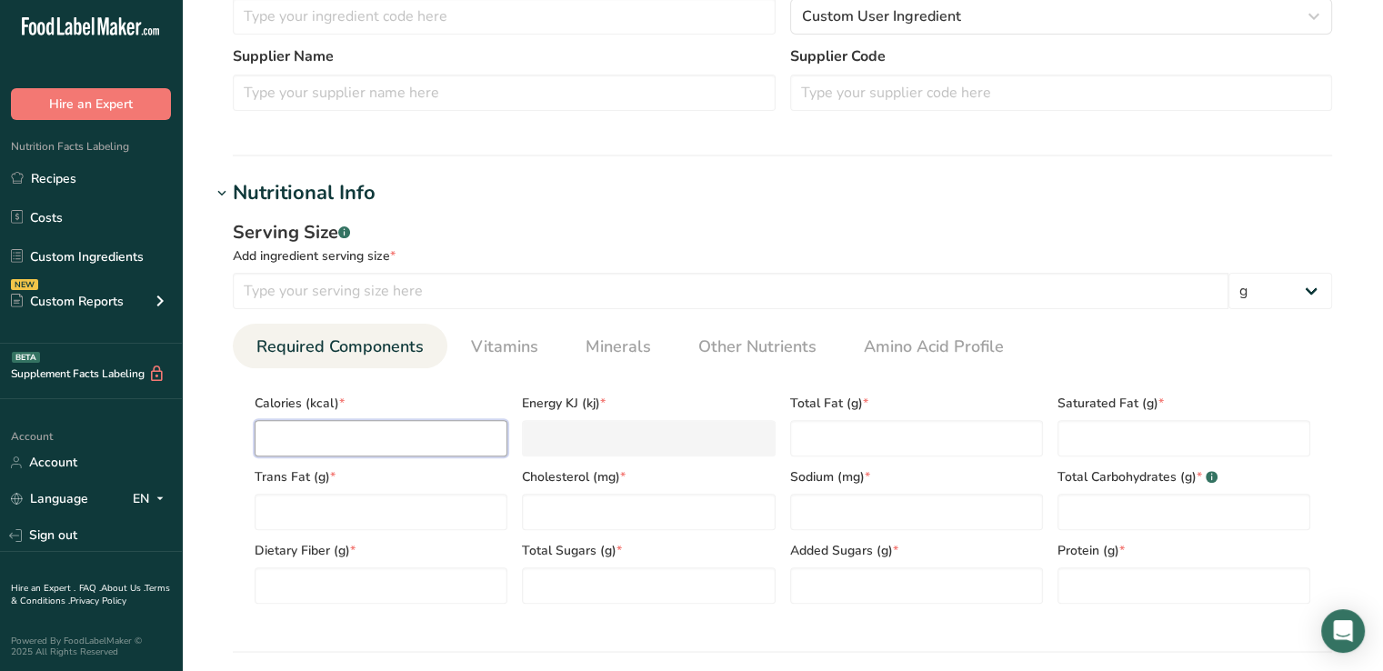
click at [350, 445] on input "number" at bounding box center [381, 438] width 253 height 36
type input "0"
type KJ "0"
type input "0"
type Fat "0"
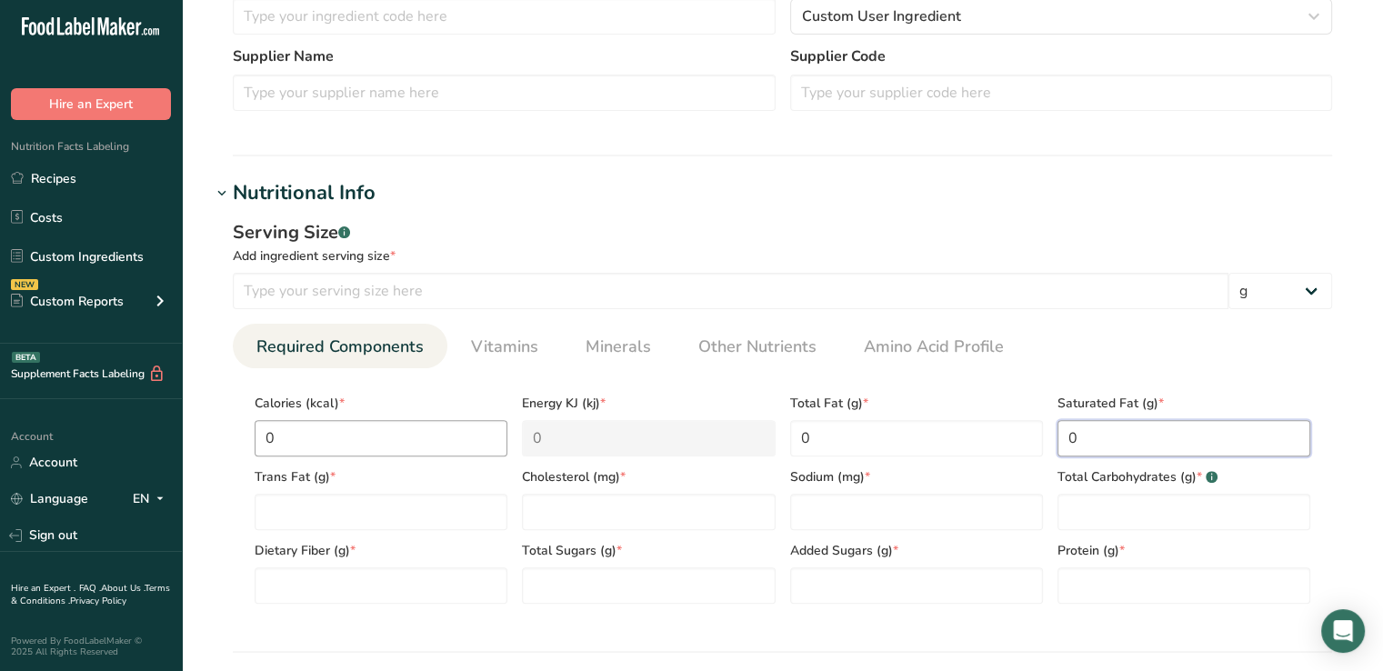
type Fat "0"
type input "0"
type Carbohydrates "0"
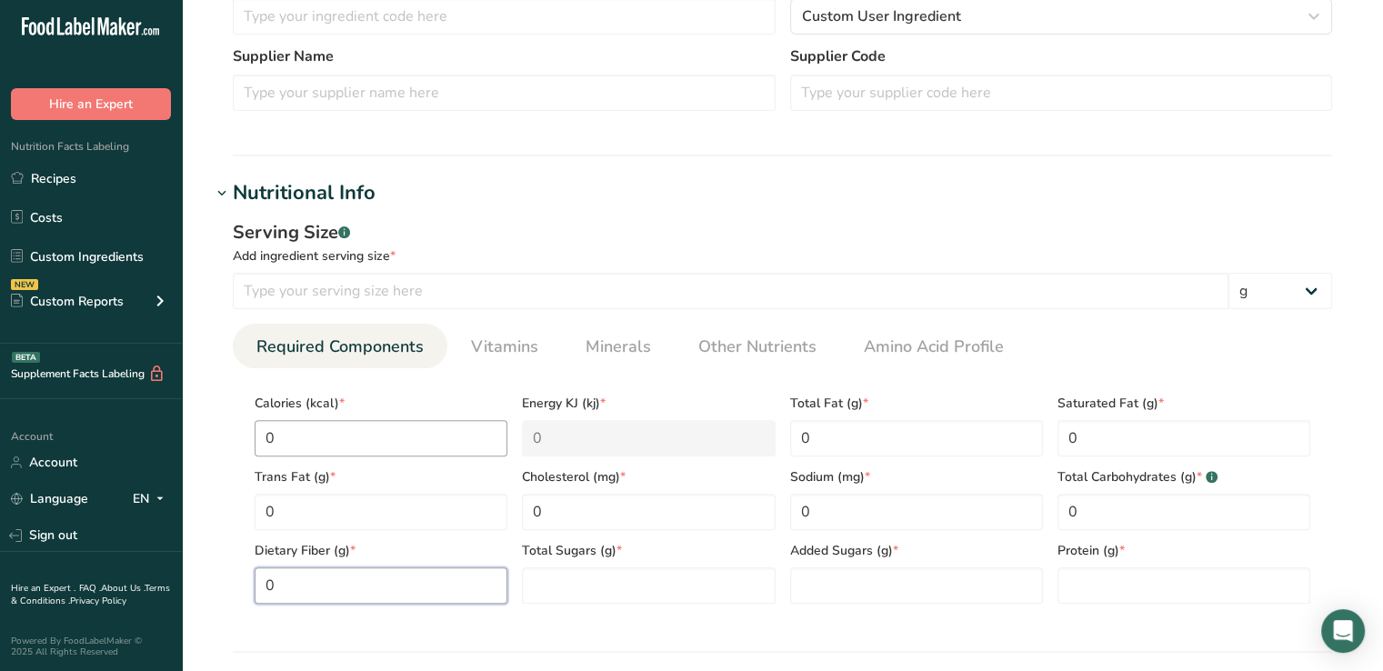
type Fiber "0"
type Sugars "0"
type input "0"
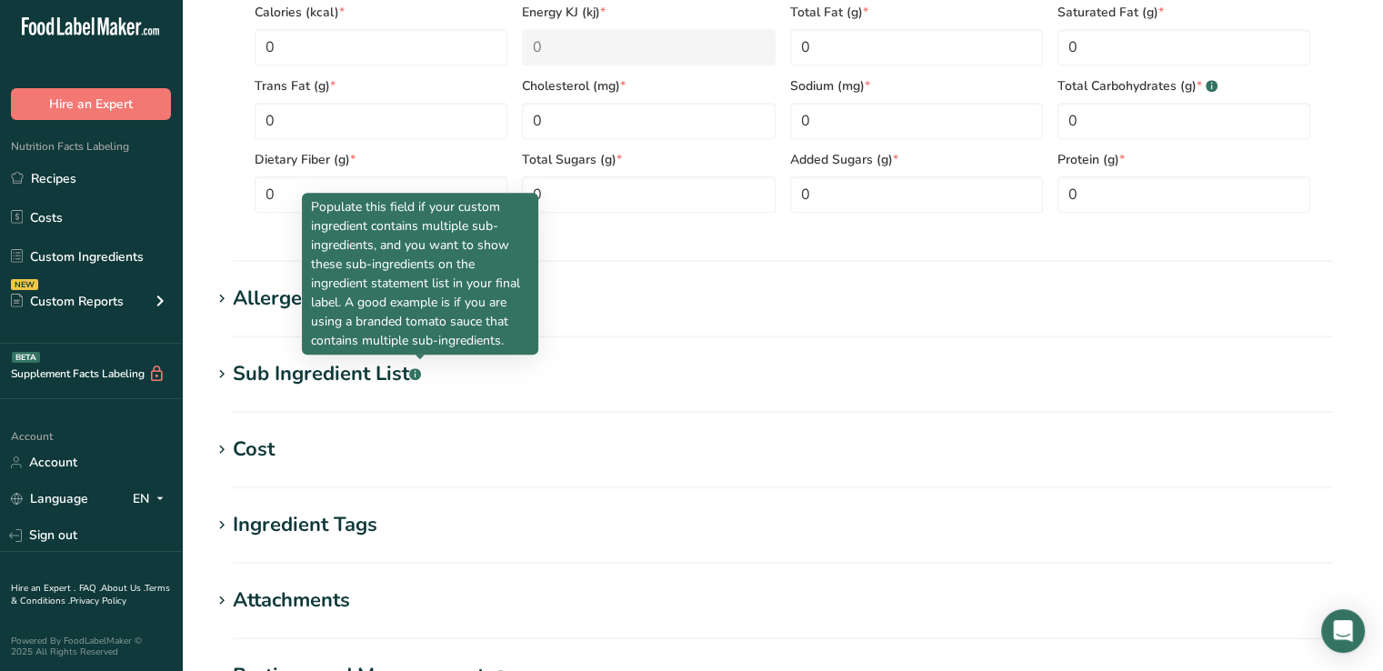
scroll to position [1158, 0]
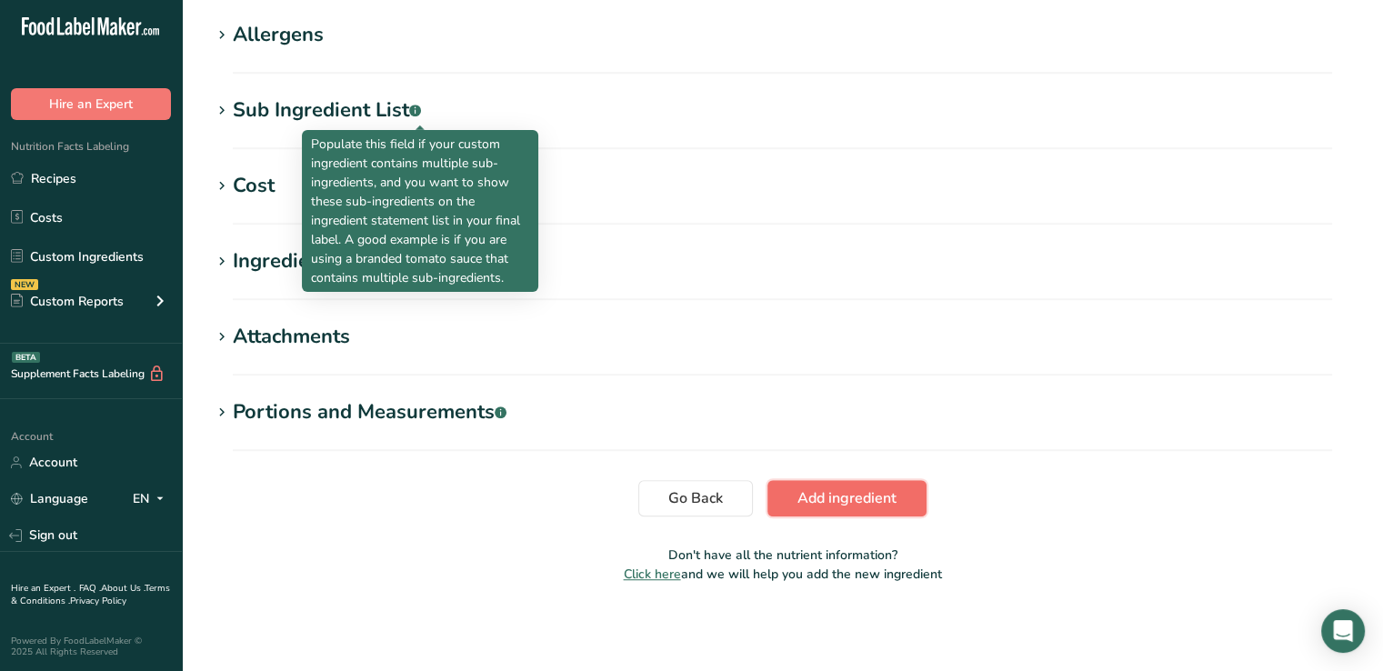
click at [865, 494] on span "Add ingredient" at bounding box center [846, 498] width 99 height 22
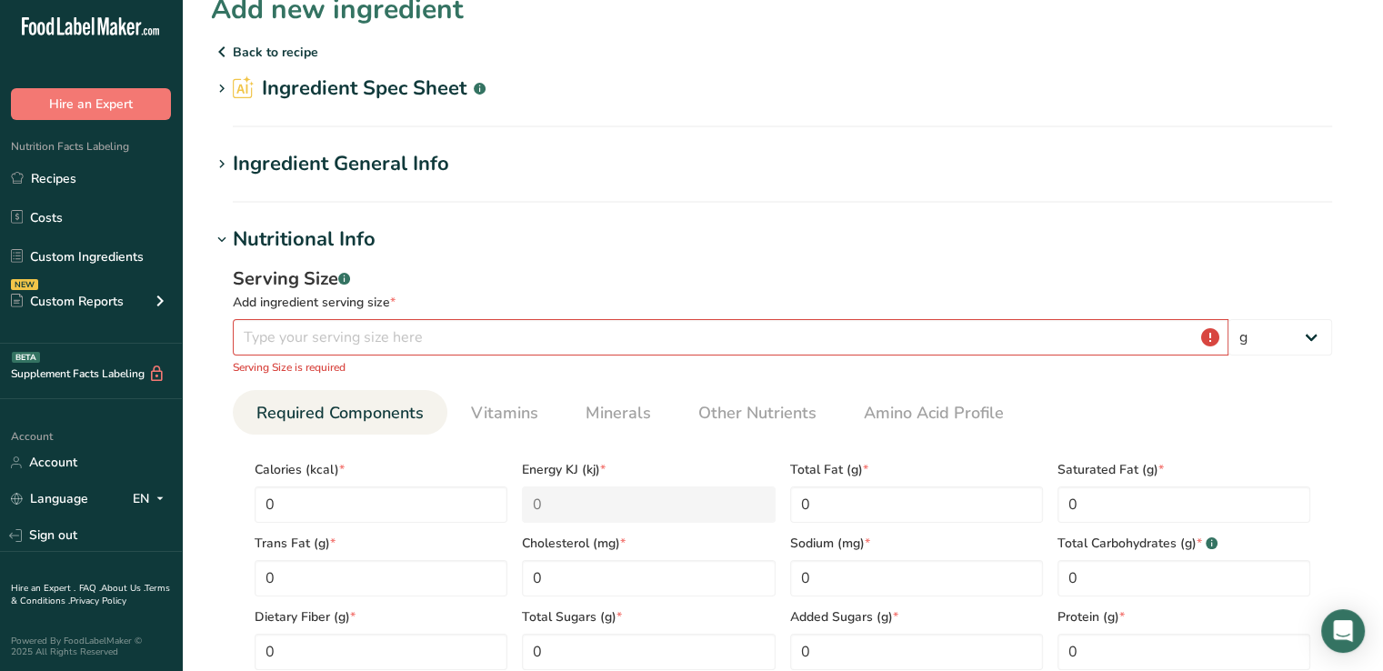
scroll to position [25, 0]
click at [717, 331] on input "number" at bounding box center [731, 337] width 996 height 36
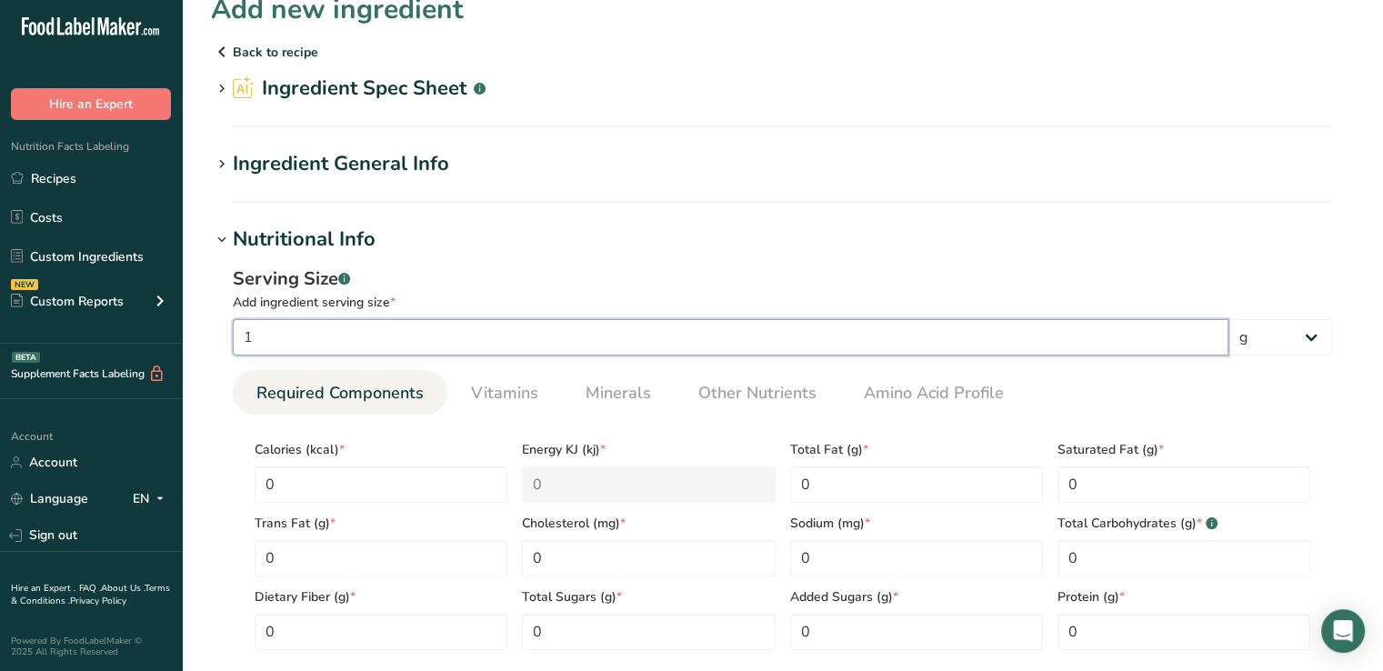
type input "1"
click at [367, 326] on input "1" at bounding box center [731, 337] width 996 height 36
click at [440, 484] on input "0" at bounding box center [381, 484] width 253 height 36
click at [335, 332] on input "1" at bounding box center [731, 337] width 996 height 36
type input "2"
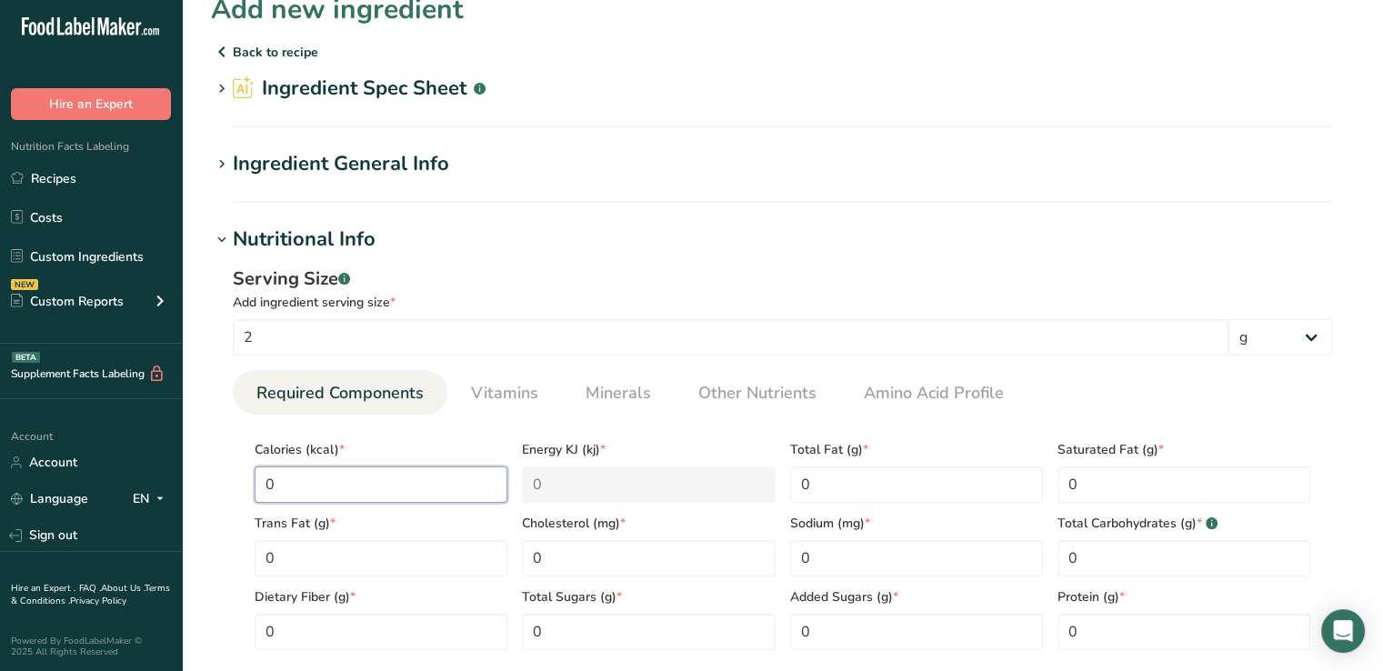
click at [320, 477] on input "0" at bounding box center [381, 484] width 253 height 36
type input "5"
type KJ "20.9"
type input "5"
click at [1128, 475] on Fat "0" at bounding box center [1183, 484] width 253 height 36
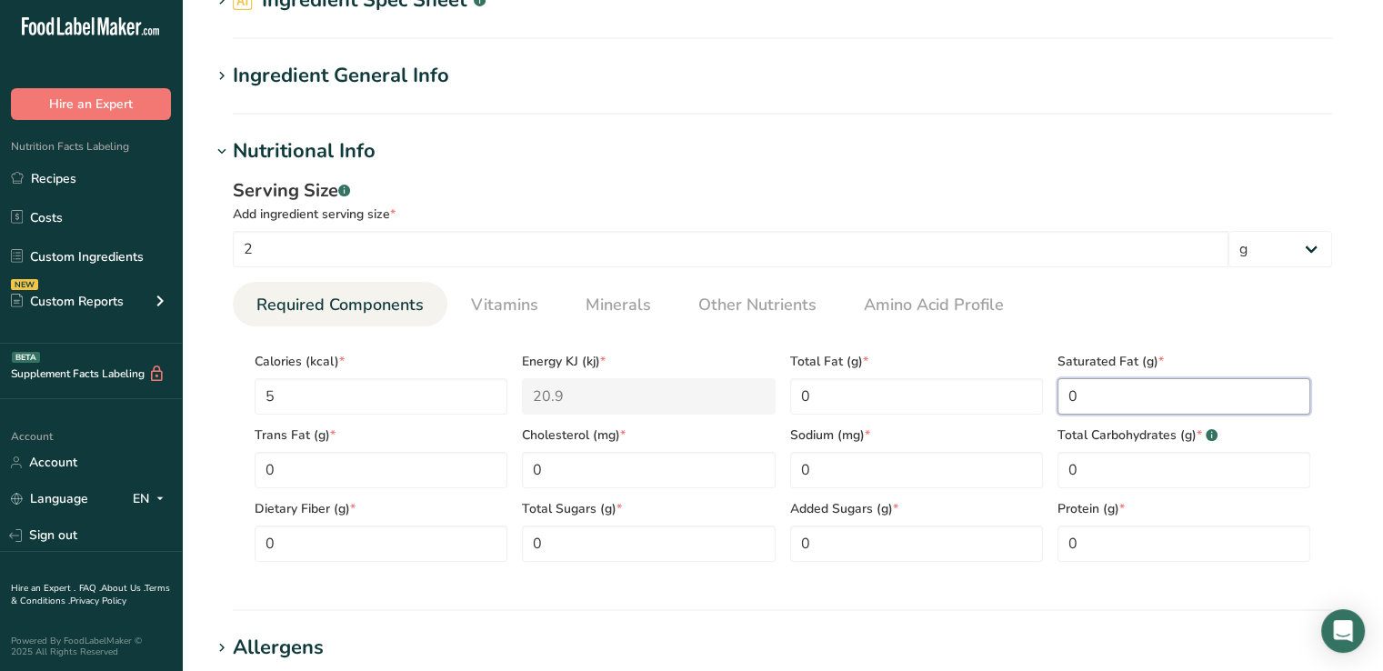
scroll to position [119, 0]
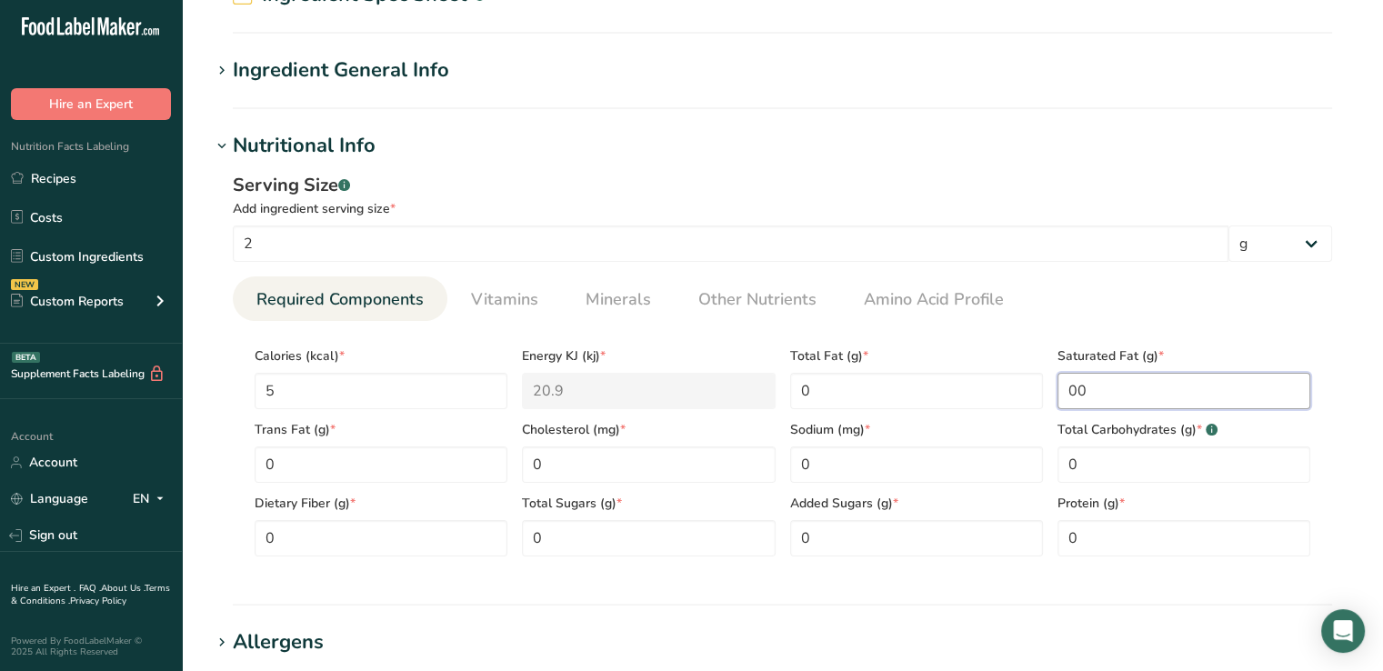
type Fat "0"
click at [1128, 475] on Carbohydrates "0" at bounding box center [1183, 464] width 253 height 36
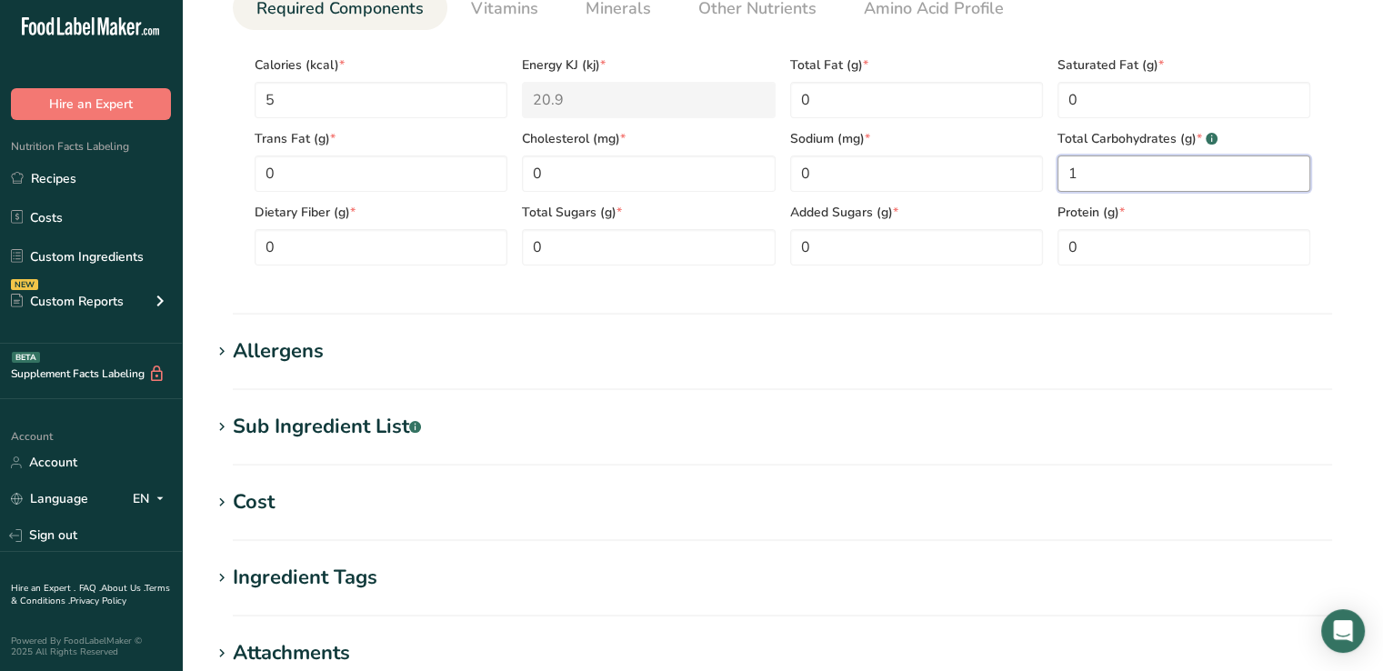
scroll to position [411, 0]
type Carbohydrates "1"
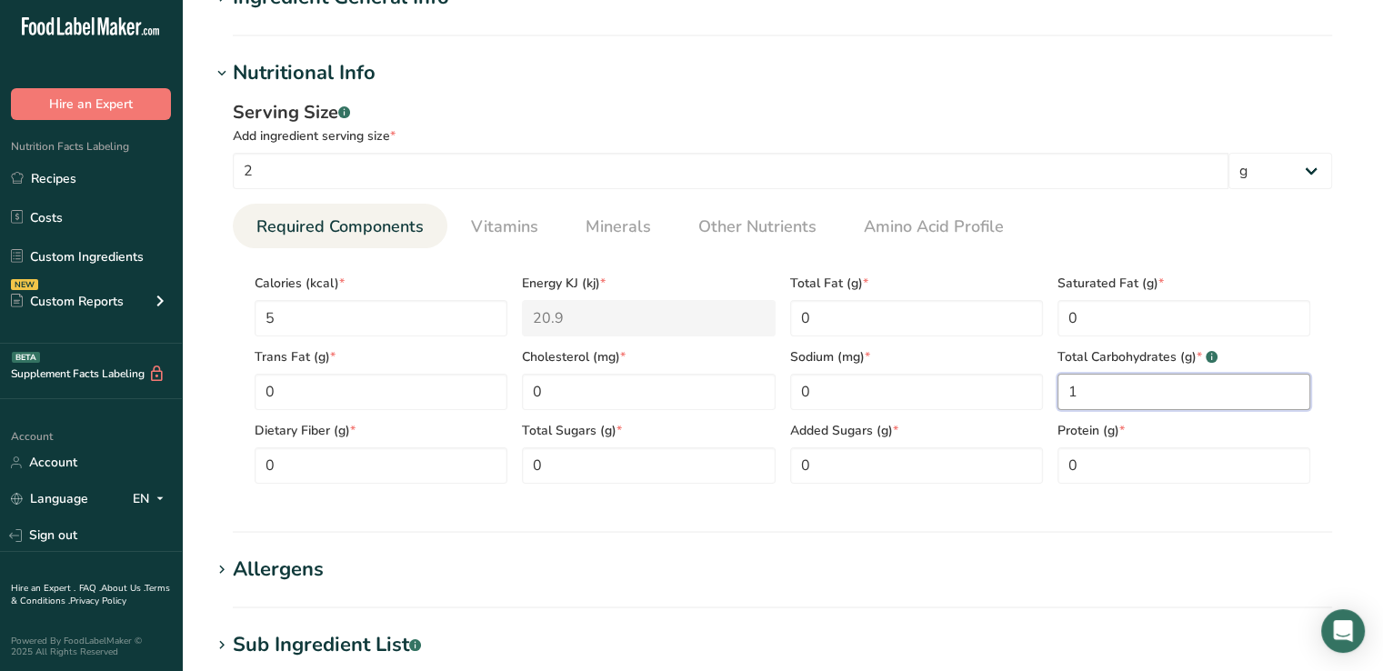
scroll to position [167, 0]
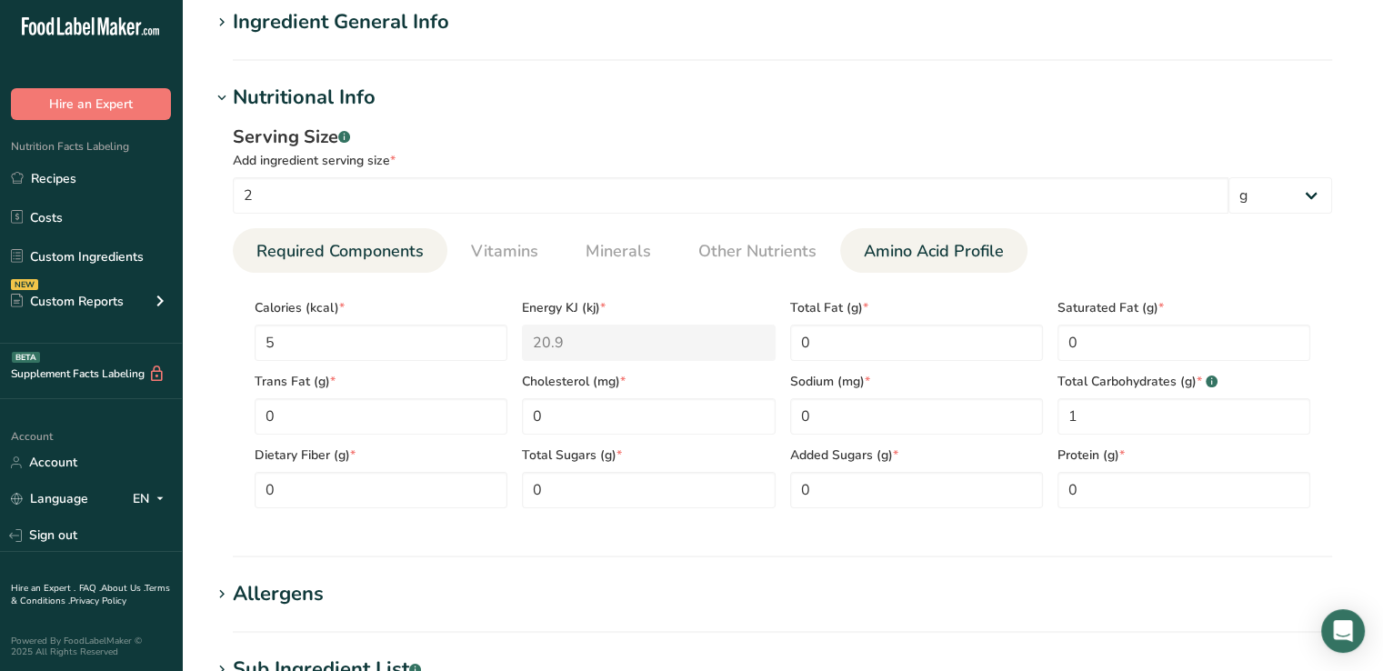
click at [890, 252] on span "Amino Acid Profile" at bounding box center [934, 251] width 140 height 25
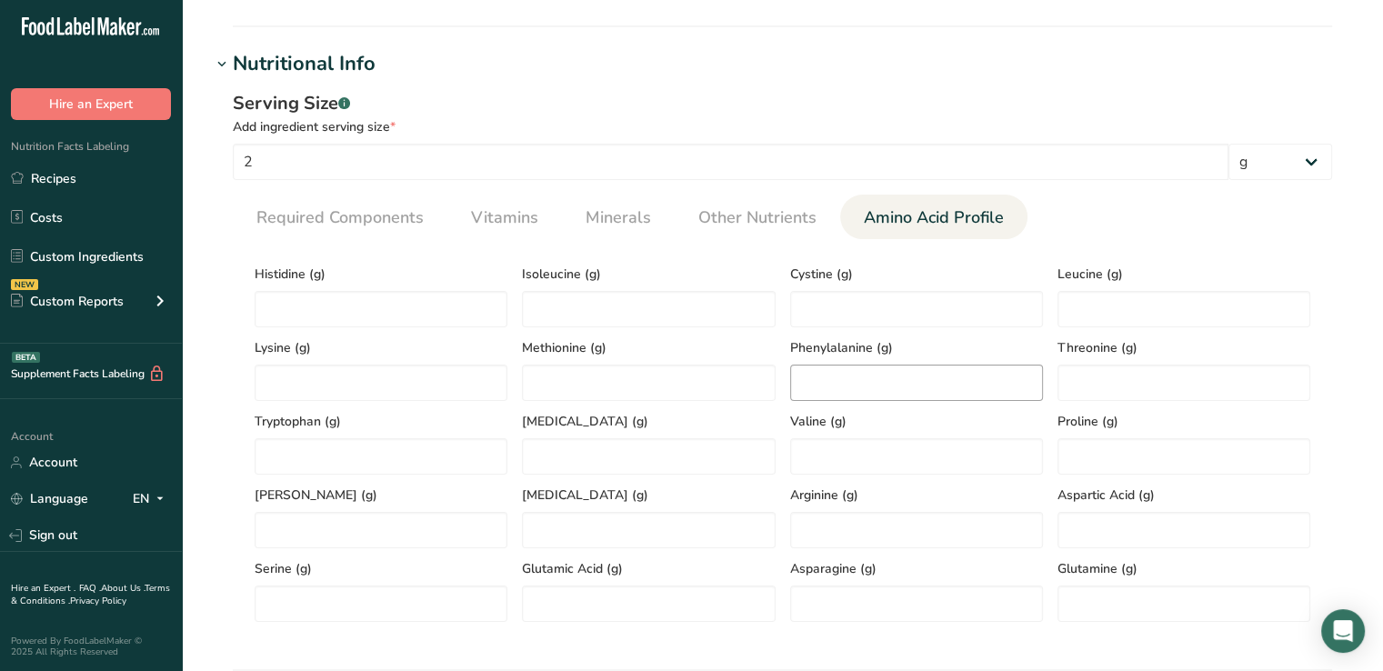
scroll to position [197, 0]
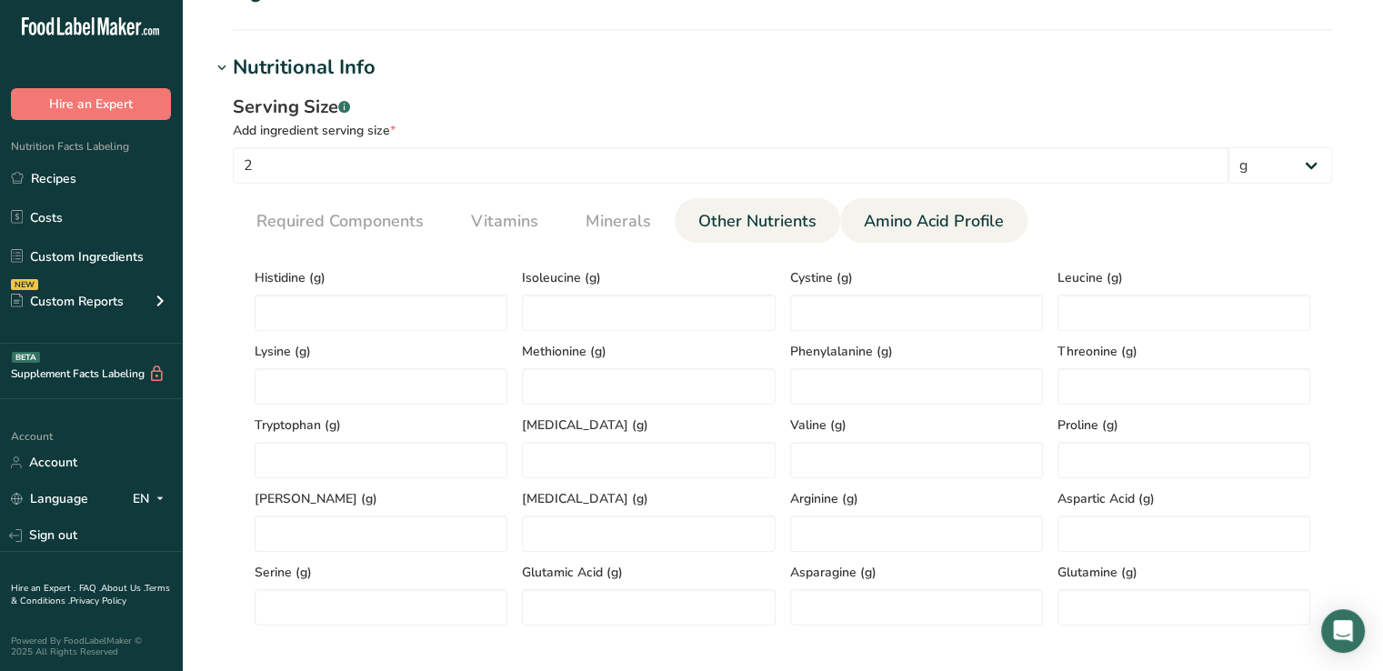
click at [748, 224] on span "Other Nutrients" at bounding box center [757, 221] width 118 height 25
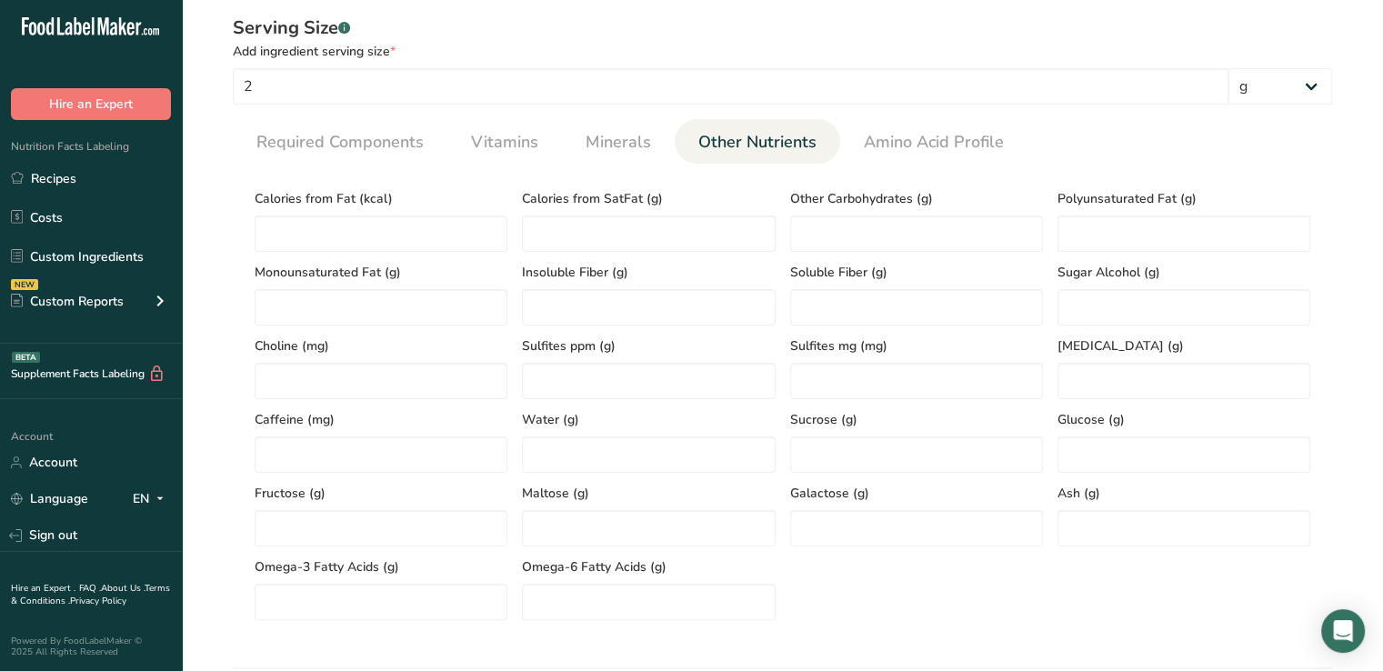
scroll to position [288, 0]
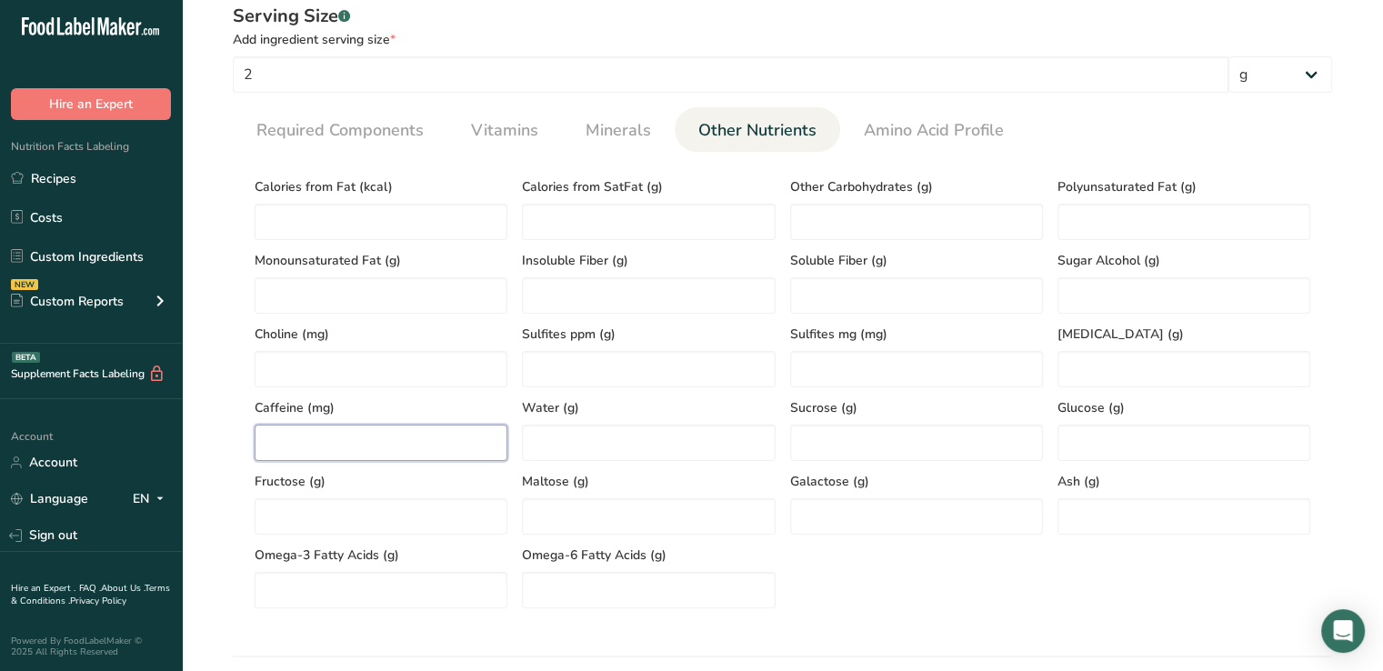
click at [419, 442] on input "number" at bounding box center [381, 443] width 253 height 36
type input "70"
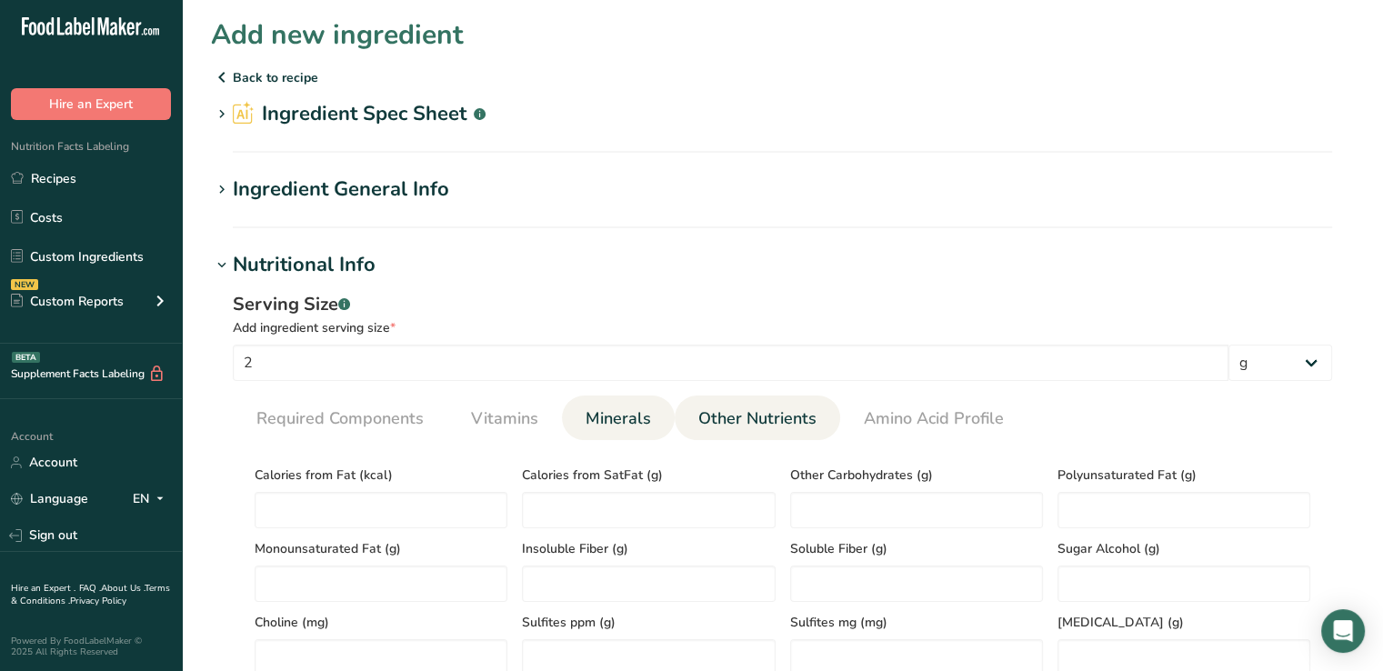
click at [603, 426] on span "Minerals" at bounding box center [618, 418] width 65 height 25
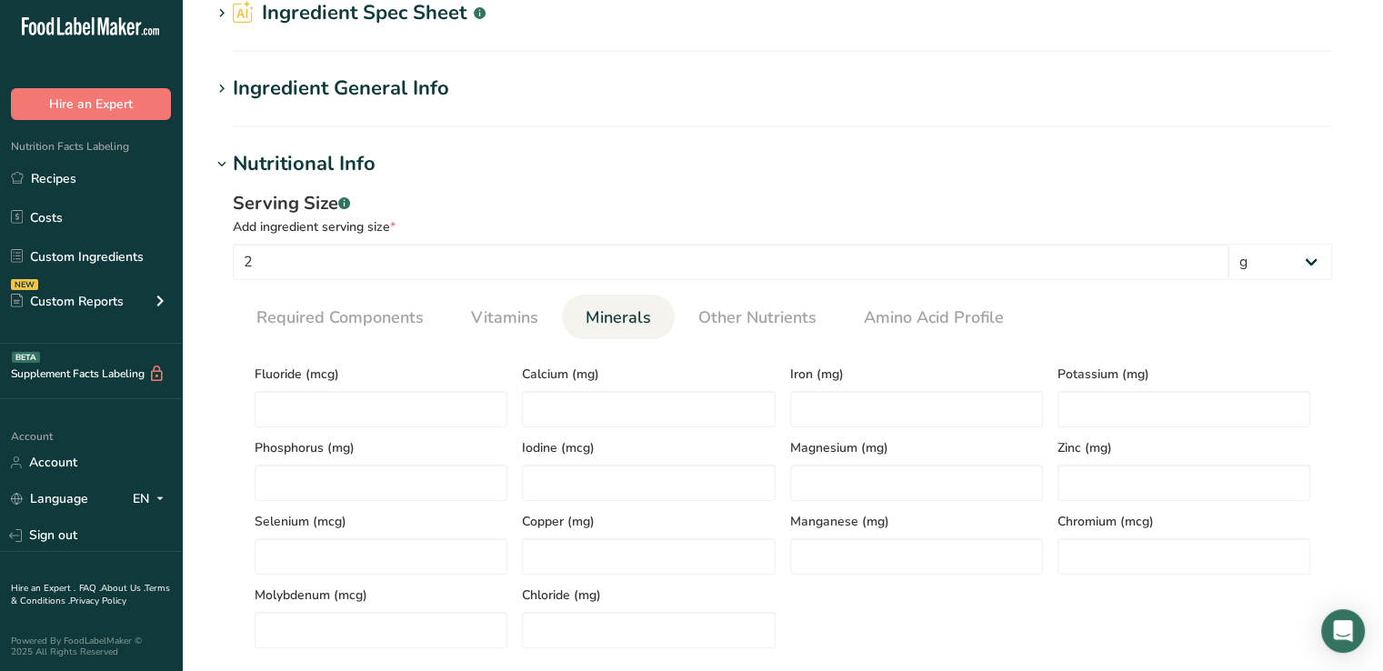
scroll to position [167, 0]
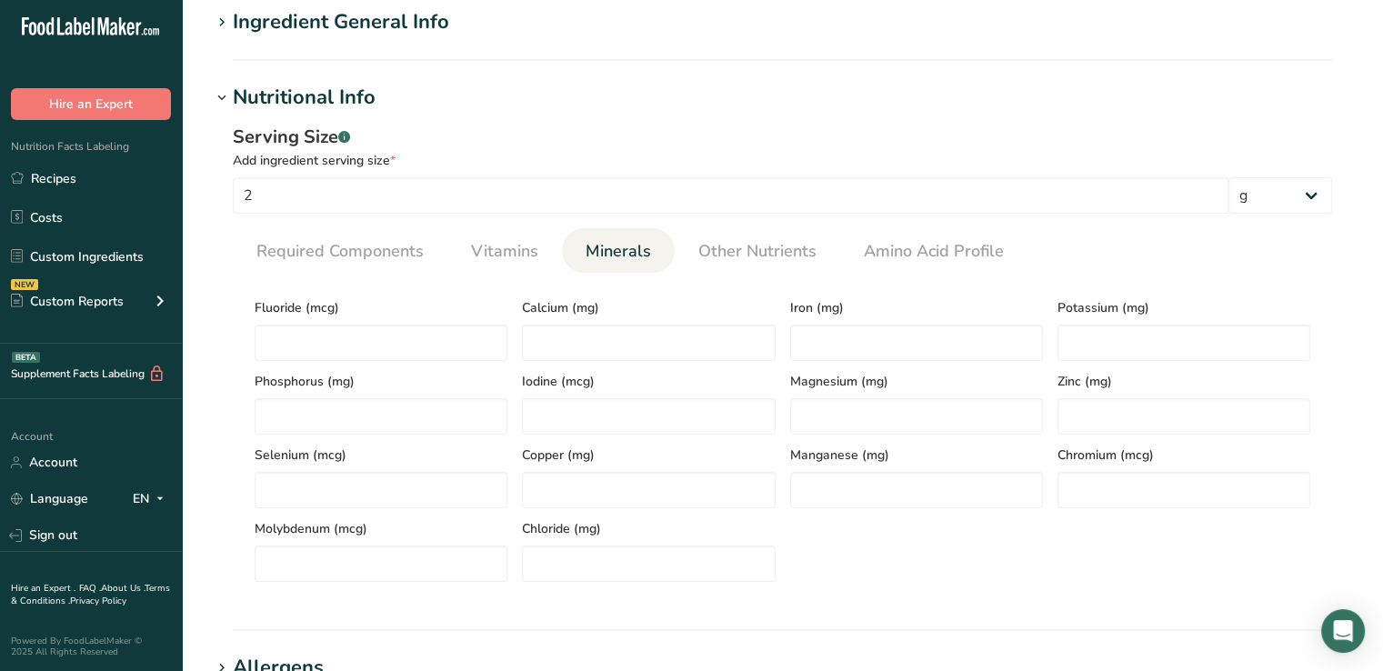
click at [1099, 324] on div "Potassium (mg)" at bounding box center [1183, 324] width 267 height 74
click at [1103, 337] on input "number" at bounding box center [1183, 343] width 253 height 36
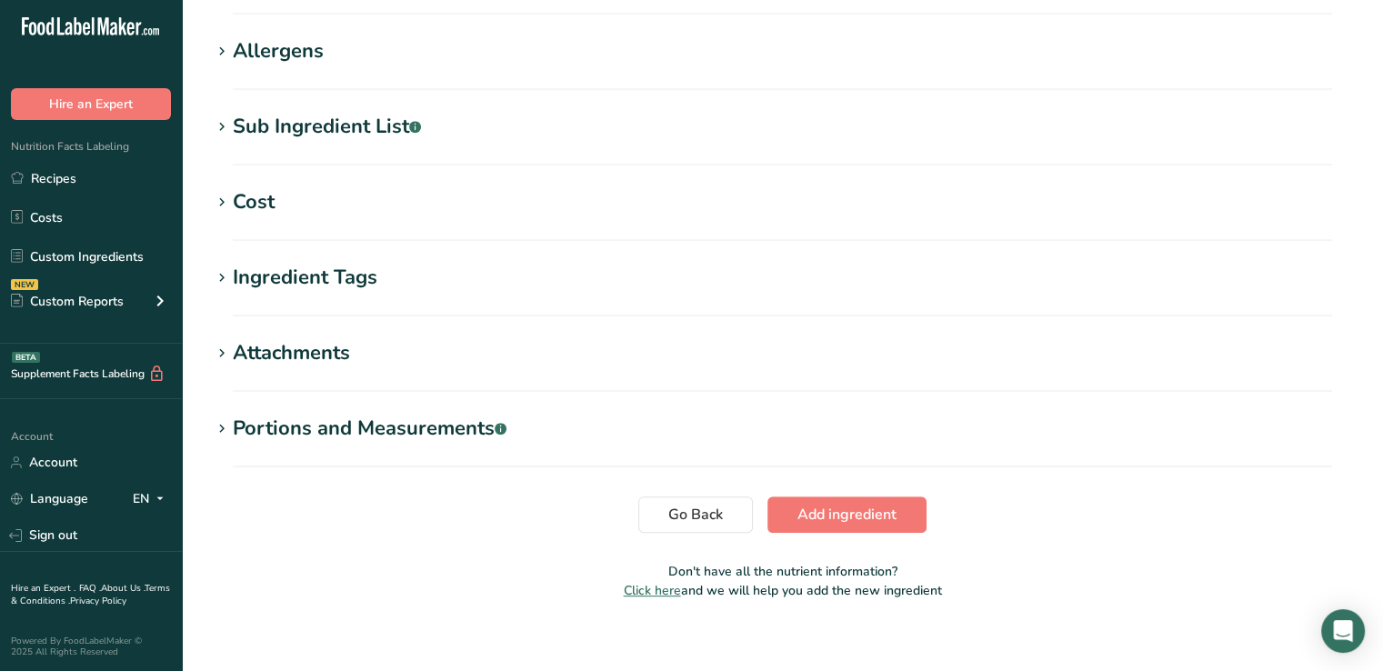
scroll to position [800, 0]
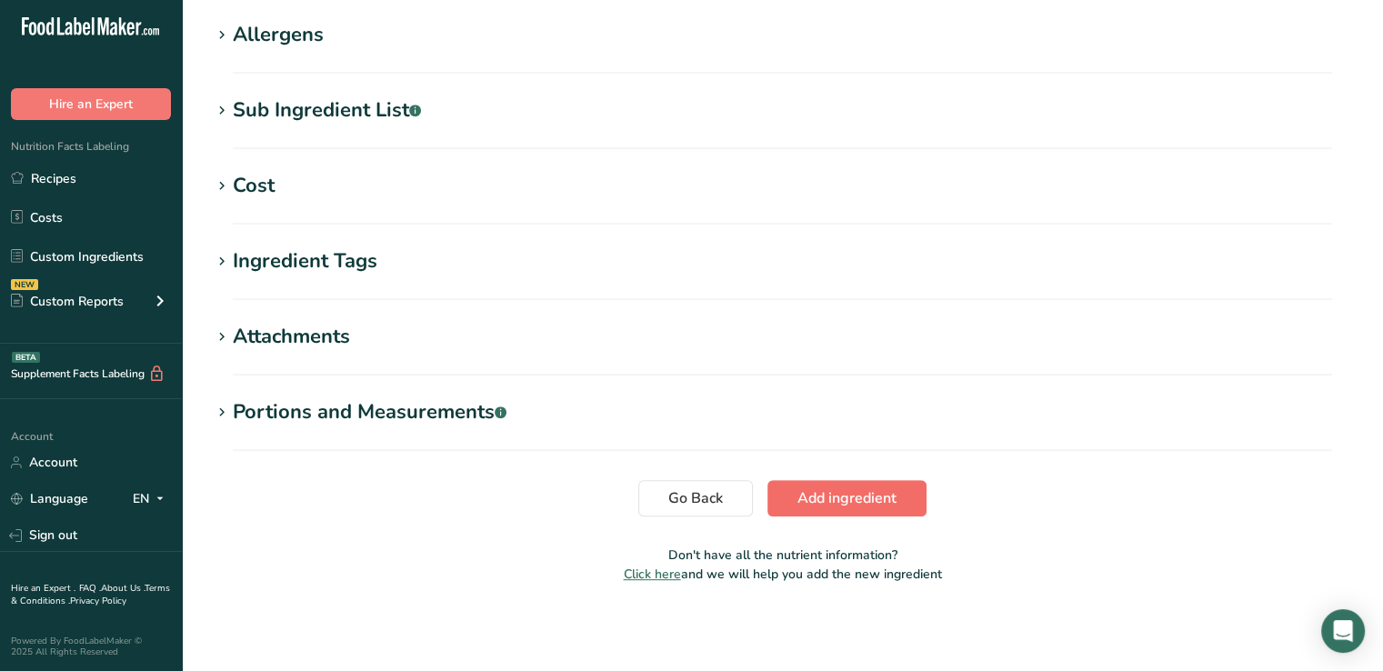
type input "70"
click at [850, 498] on span "Add ingredient" at bounding box center [846, 498] width 99 height 22
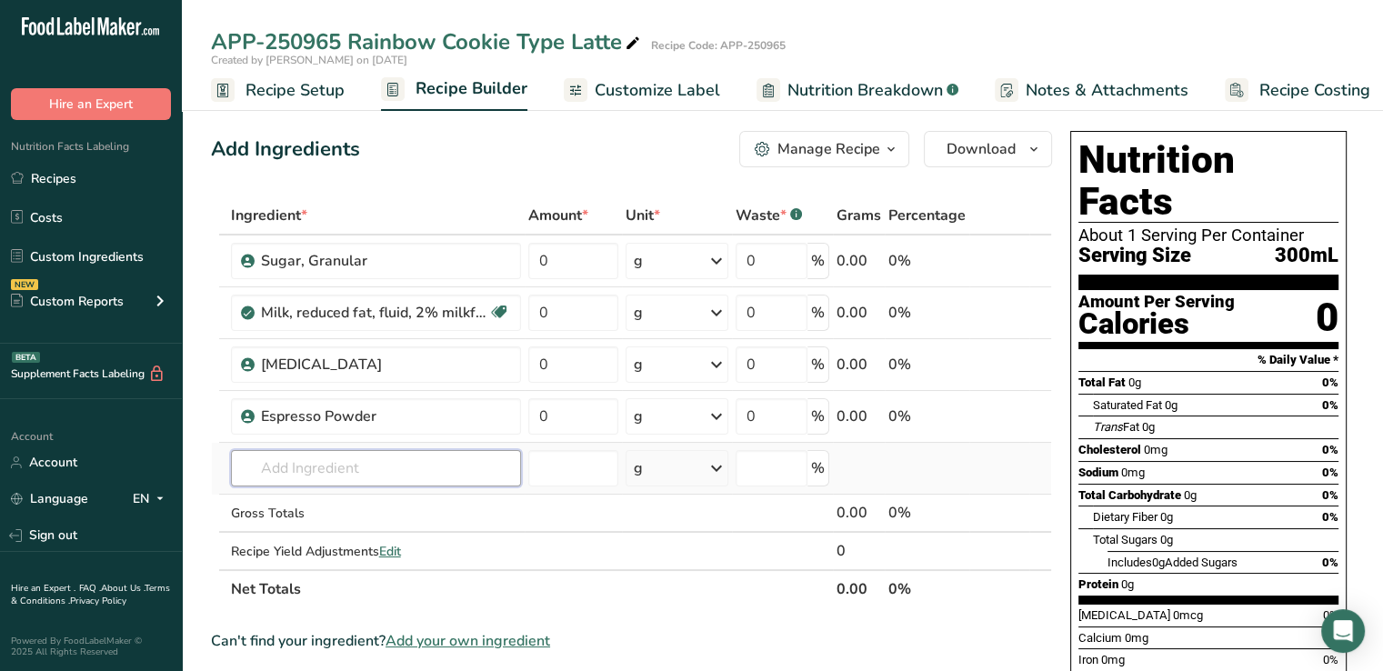
click at [360, 467] on input "text" at bounding box center [376, 468] width 290 height 36
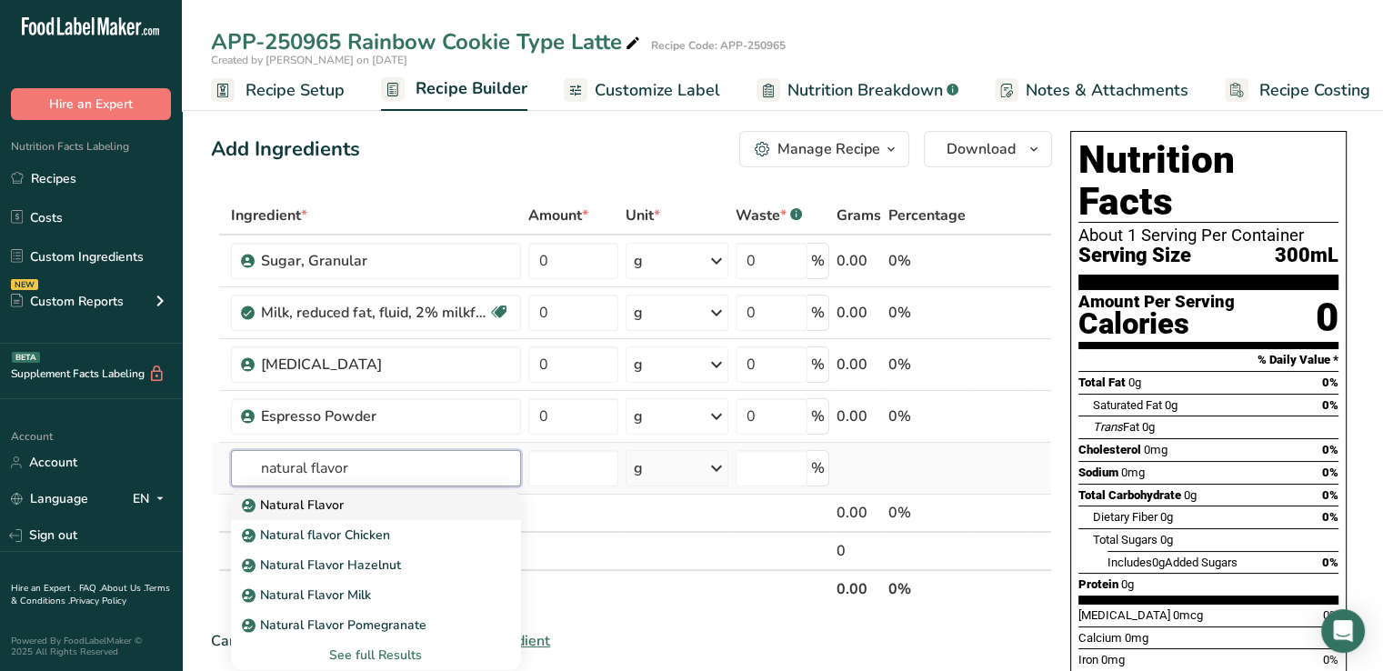
type input "natural flavor"
click at [326, 498] on p "Natural Flavor" at bounding box center [294, 505] width 98 height 19
type input "Natural Flavor"
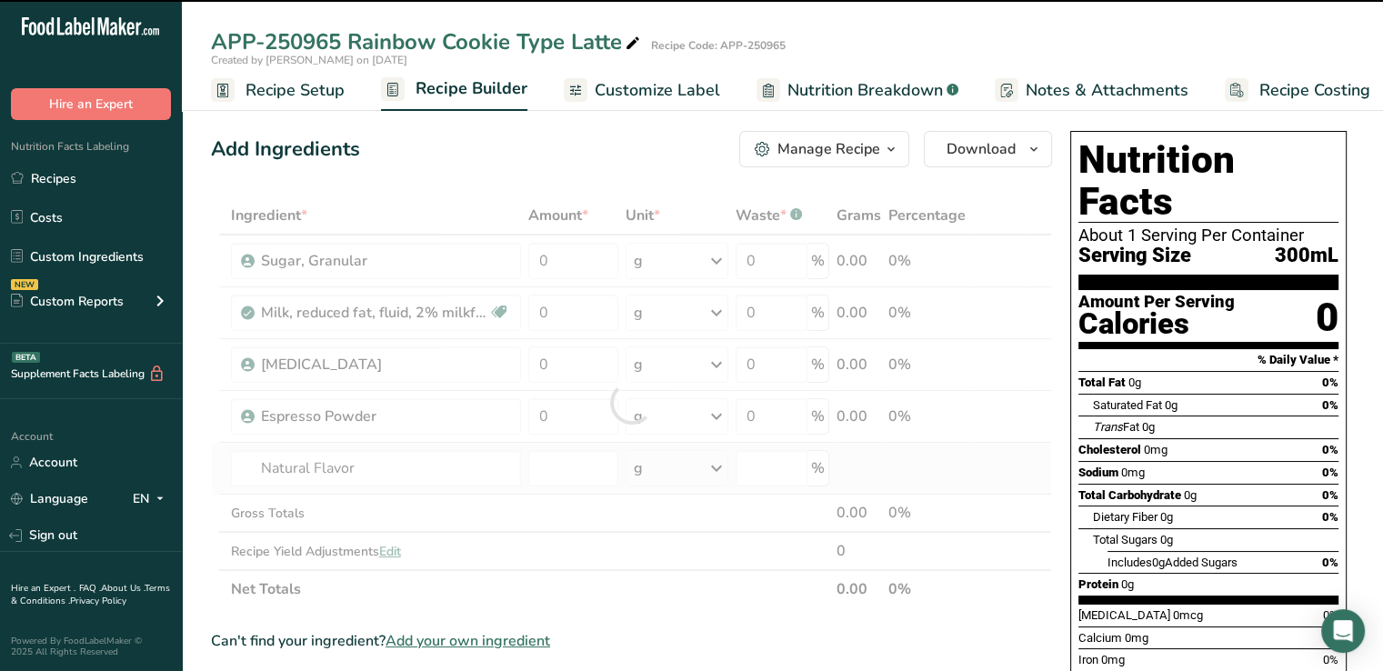
type input "0"
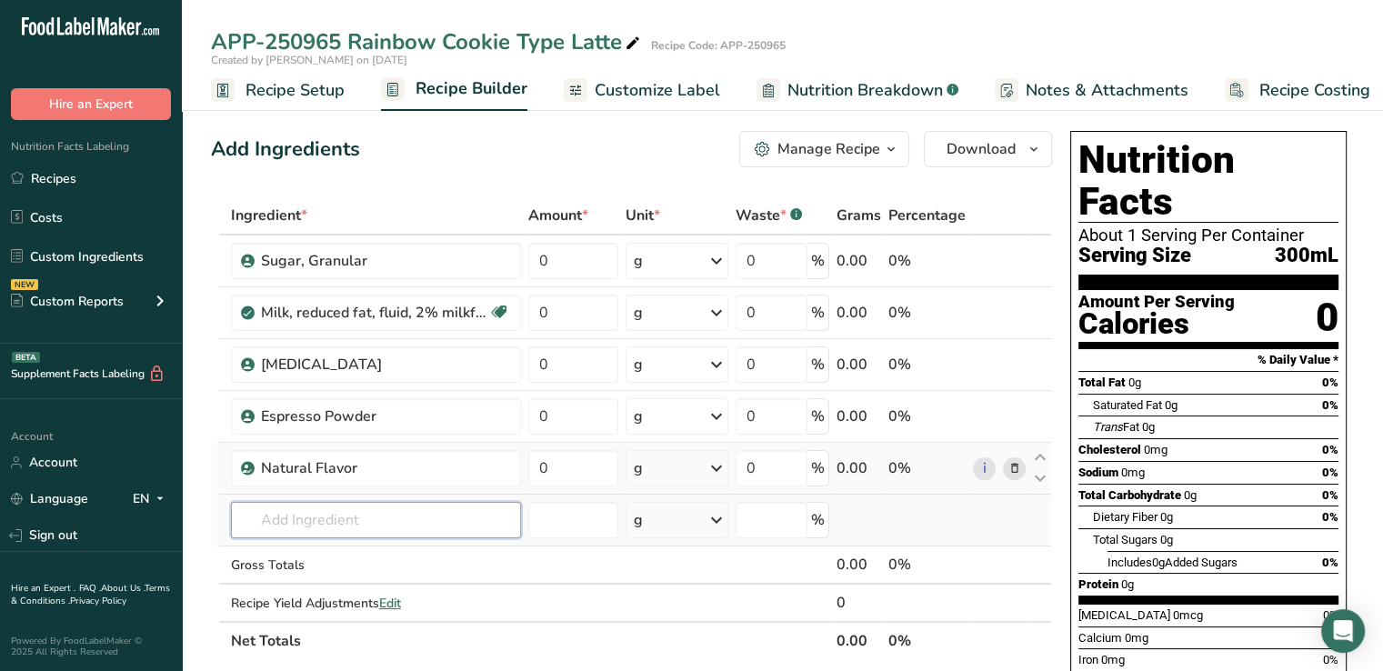
click at [326, 519] on input "text" at bounding box center [376, 520] width 290 height 36
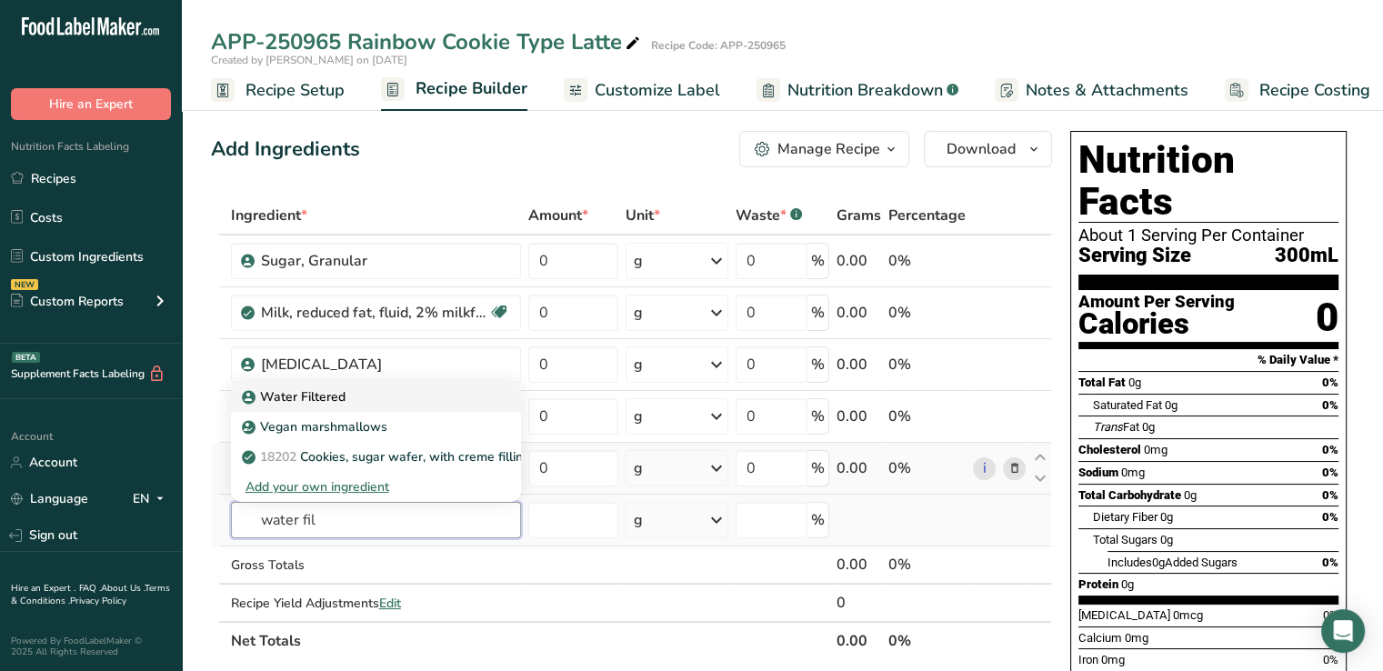
type input "water fil"
click at [320, 391] on p "Water Filtered" at bounding box center [295, 396] width 100 height 19
type input "Water Filtered"
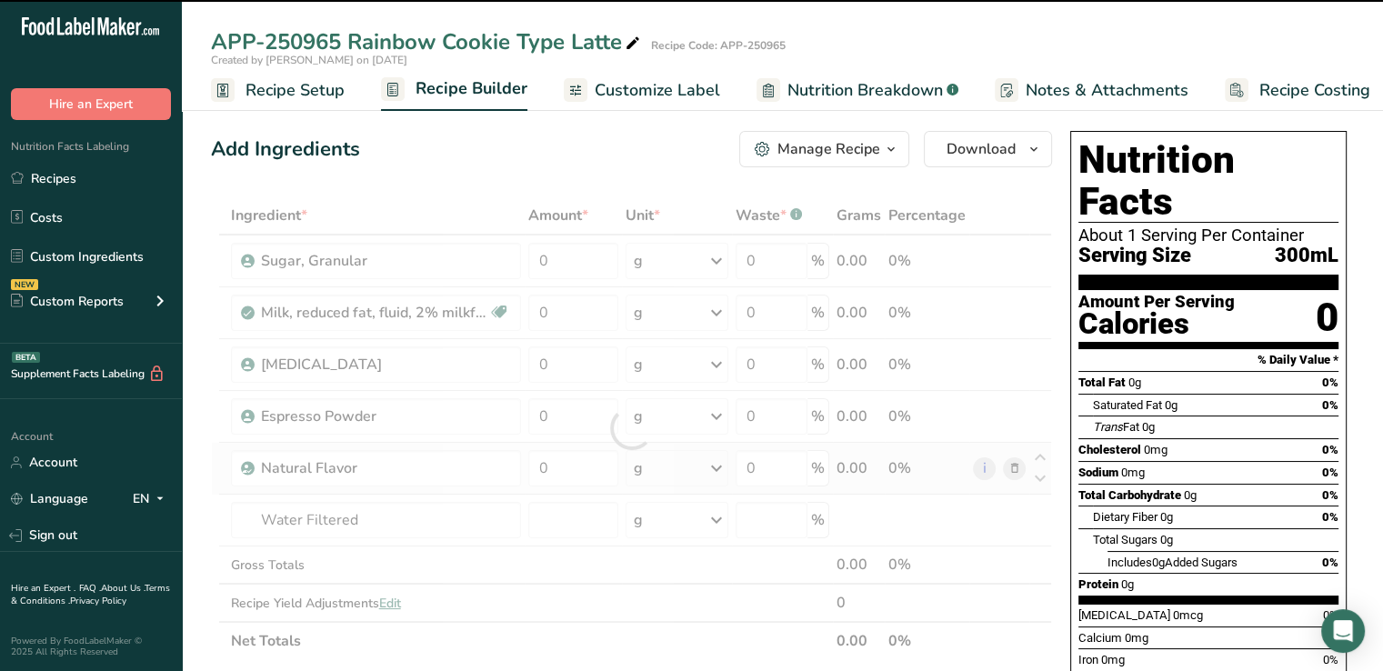
type input "0"
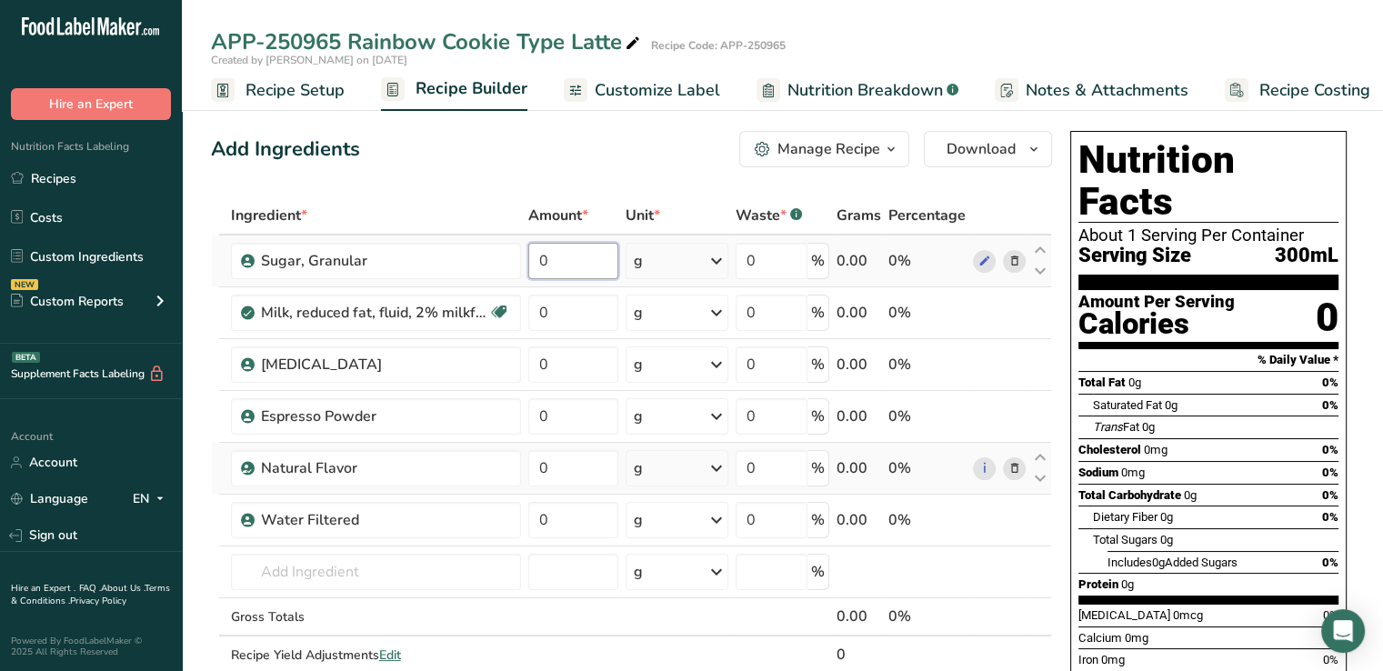
click at [582, 261] on input "0" at bounding box center [573, 261] width 91 height 36
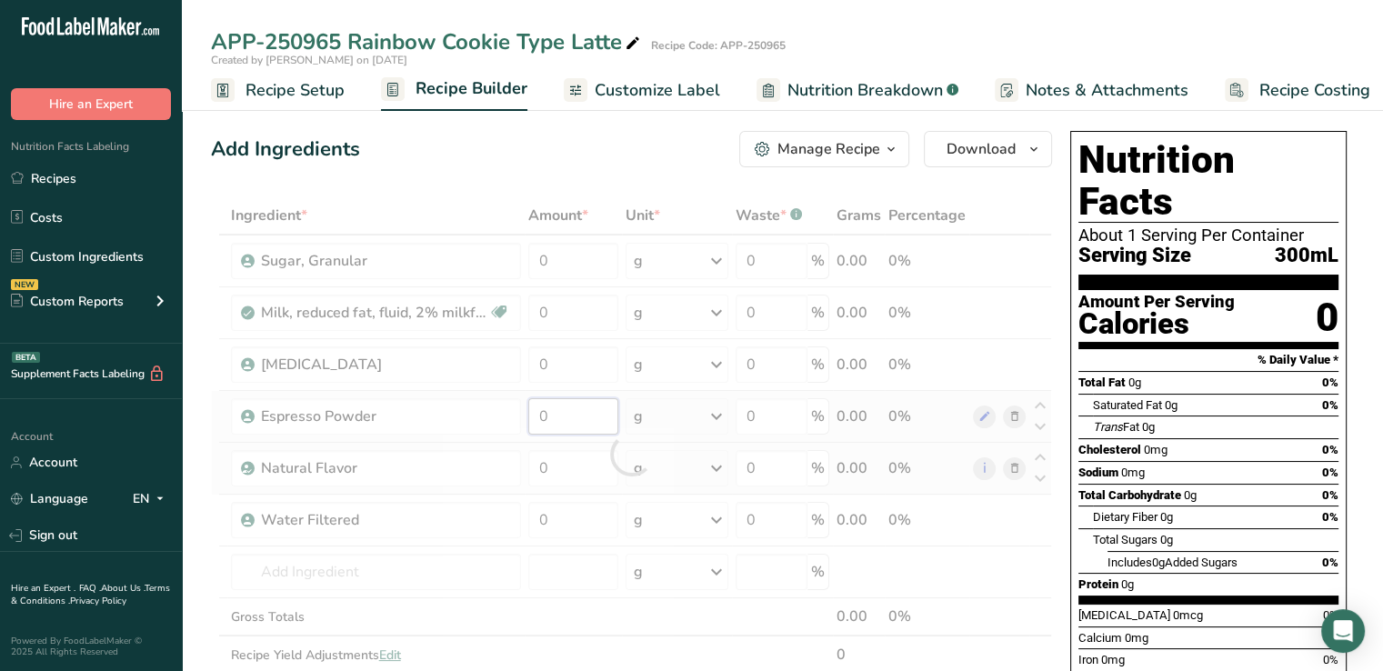
click at [583, 422] on div "Ingredient * Amount * Unit * Waste * .a-a{fill:#347362;}.b-a{fill:#fff;} Grams …" at bounding box center [631, 454] width 841 height 516
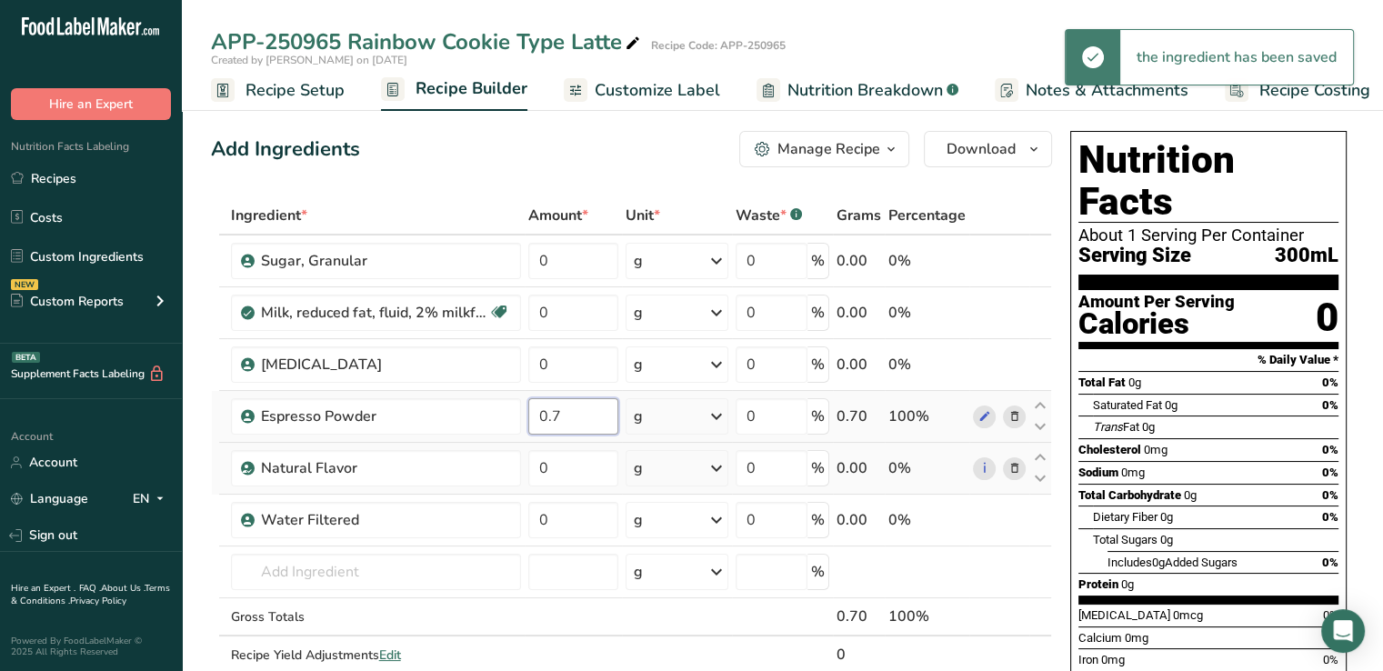
type input "0.700001"
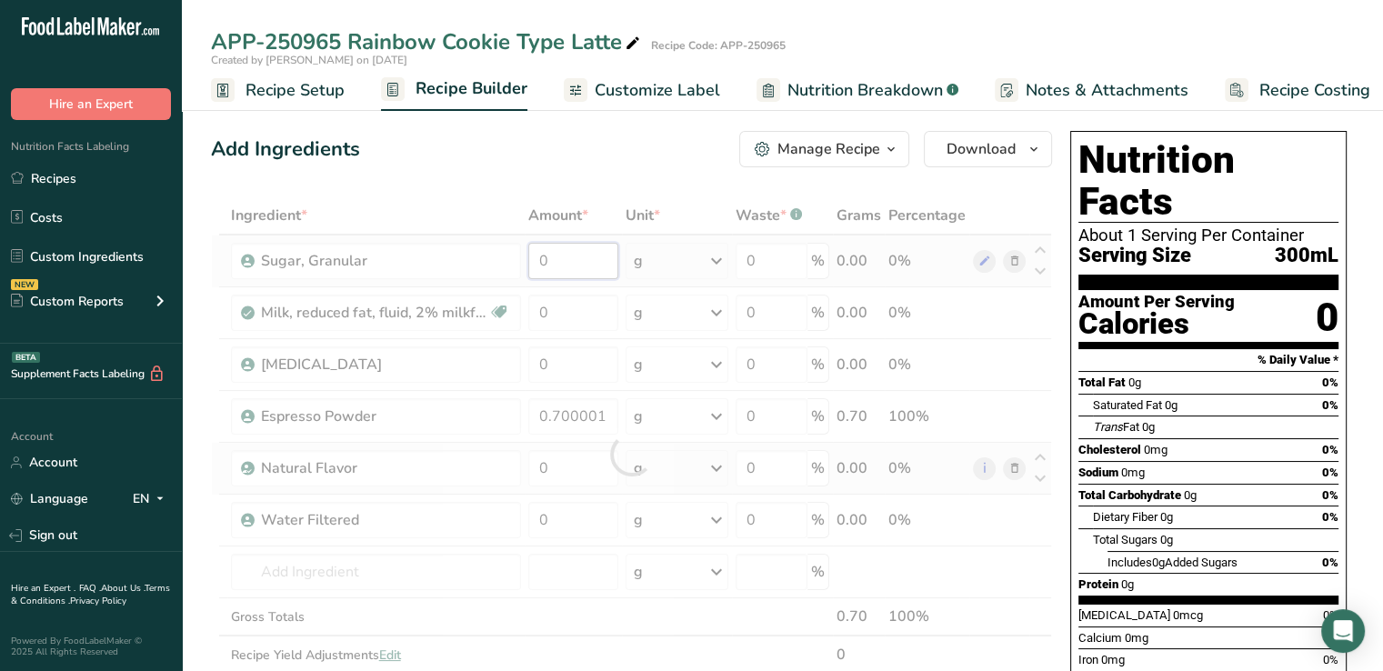
click at [588, 269] on div "Ingredient * Amount * Unit * Waste * .a-a{fill:#347362;}.b-a{fill:#fff;} Grams …" at bounding box center [631, 454] width 841 height 516
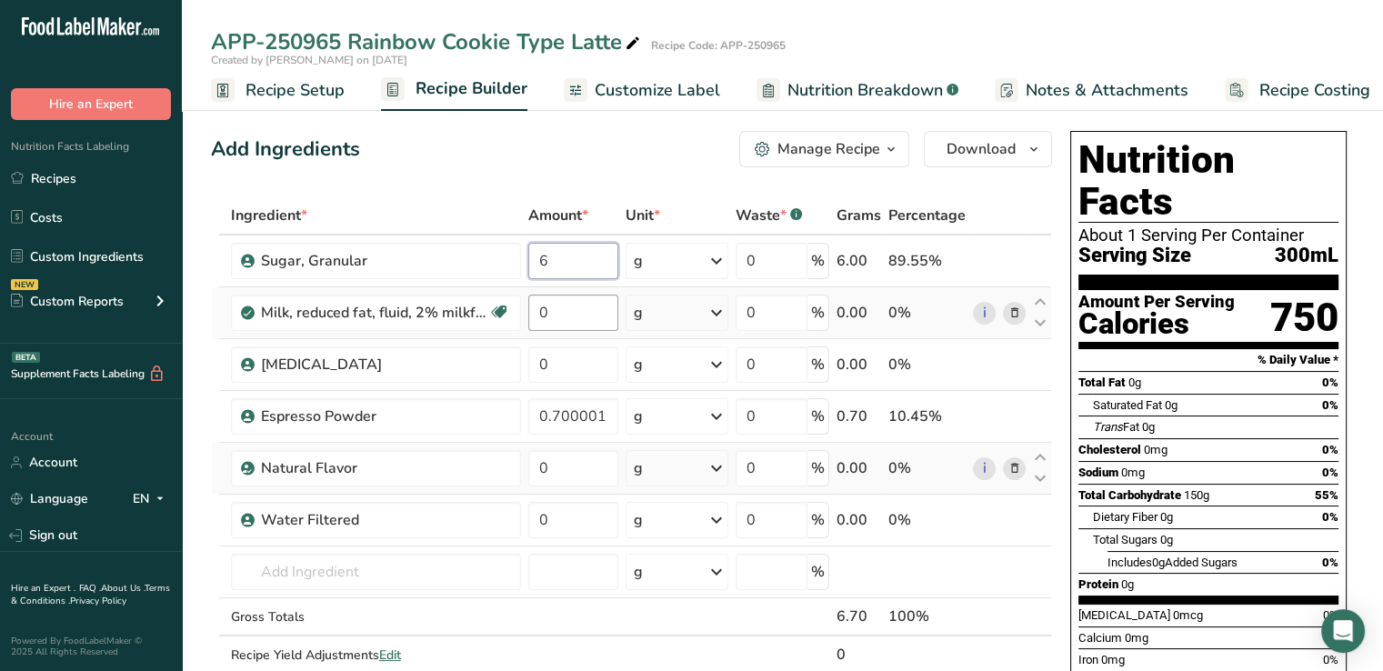
type input "6"
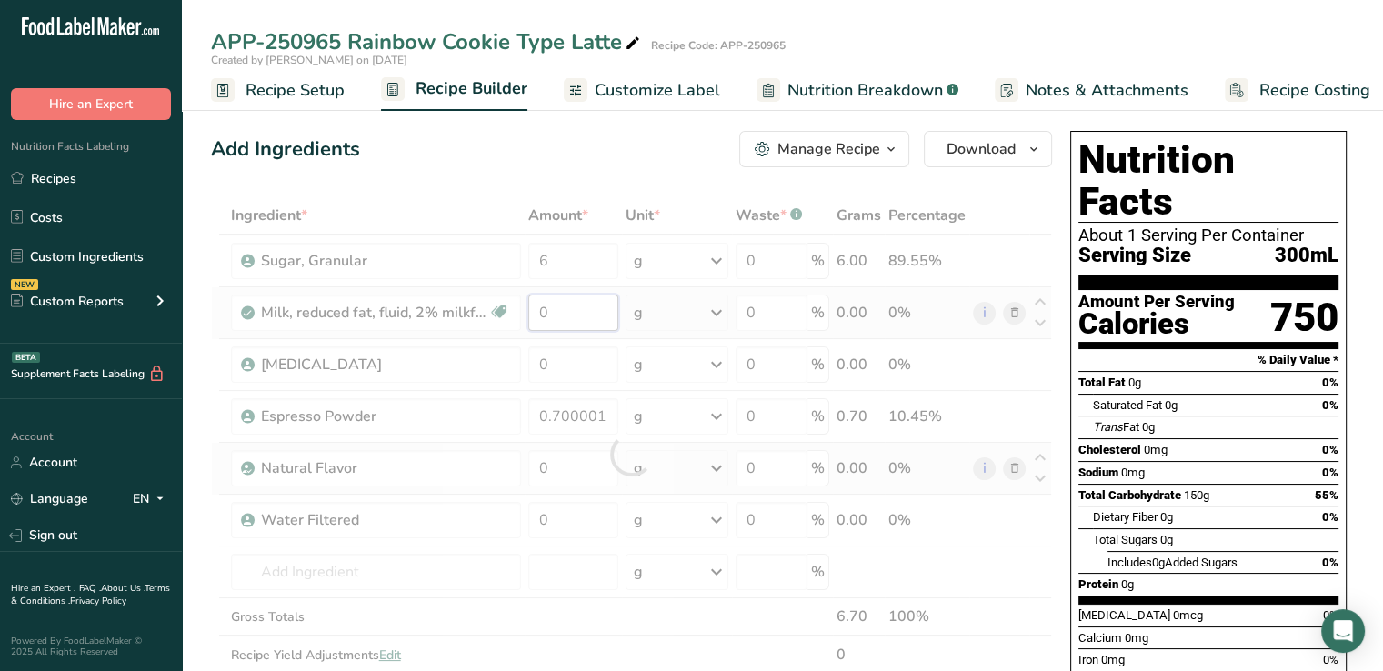
click at [566, 306] on div "Ingredient * Amount * Unit * Waste * .a-a{fill:#347362;}.b-a{fill:#fff;} Grams …" at bounding box center [631, 454] width 841 height 516
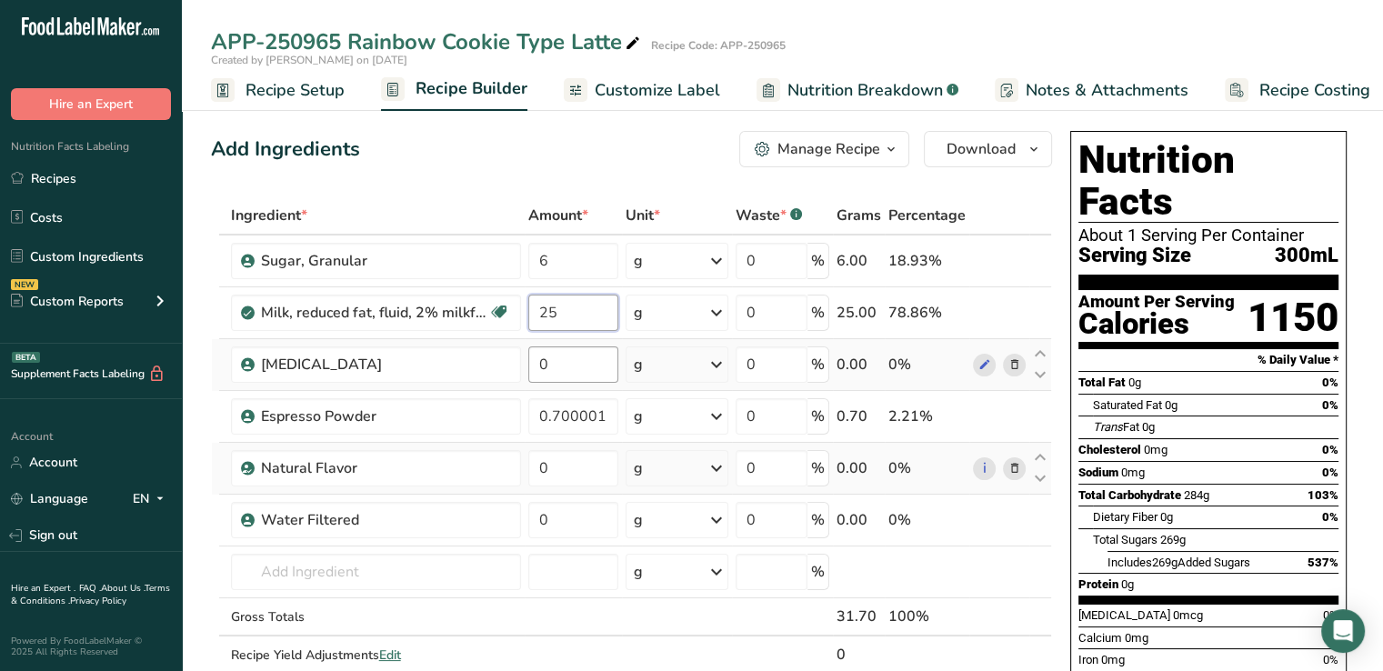
type input "25"
click at [575, 366] on div "Ingredient * Amount * Unit * Waste * .a-a{fill:#347362;}.b-a{fill:#fff;} Grams …" at bounding box center [631, 454] width 841 height 516
type input "0.08"
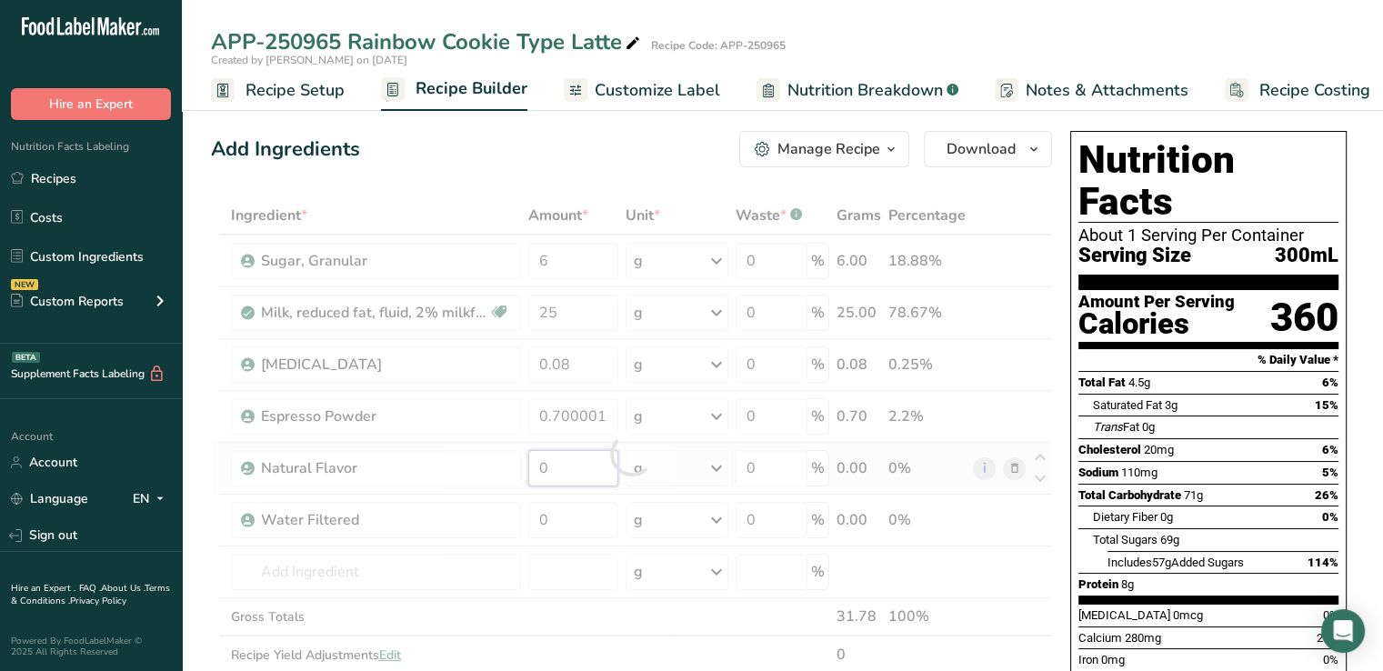
click at [575, 471] on div "Ingredient * Amount * Unit * Waste * .a-a{fill:#347362;}.b-a{fill:#fff;} Grams …" at bounding box center [631, 454] width 841 height 516
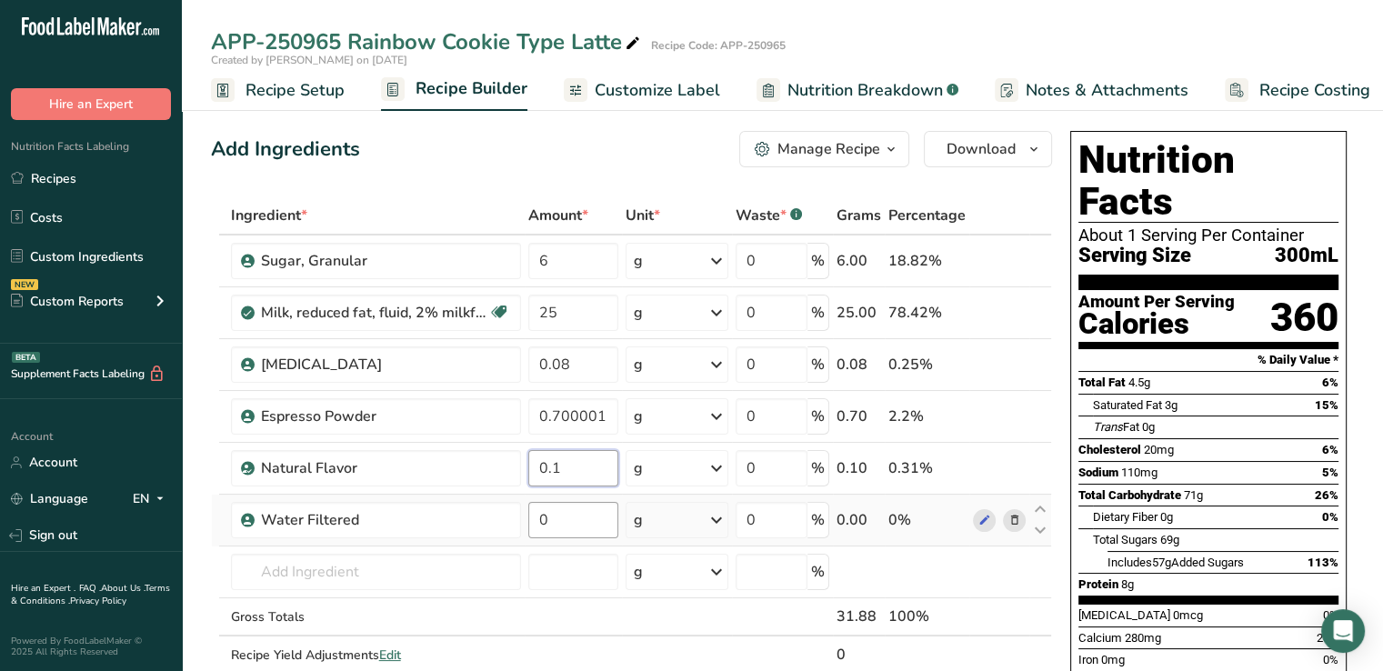
type input "0.1"
click at [593, 514] on div "Ingredient * Amount * Unit * Waste * .a-a{fill:#347362;}.b-a{fill:#fff;} Grams …" at bounding box center [631, 454] width 841 height 516
type input "67.92"
click at [576, 573] on div "Ingredient * Amount * Unit * Waste * .a-a{fill:#347362;}.b-a{fill:#fff;} Grams …" at bounding box center [631, 454] width 841 height 516
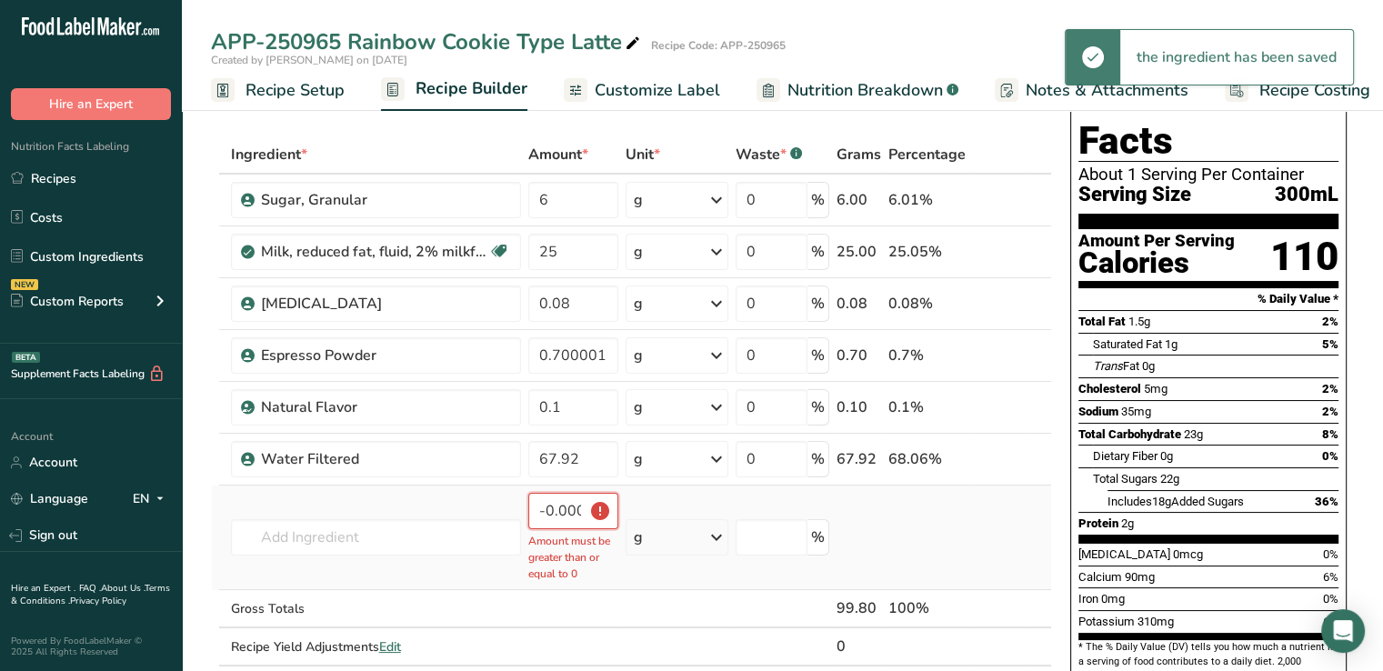
scroll to position [62, 0]
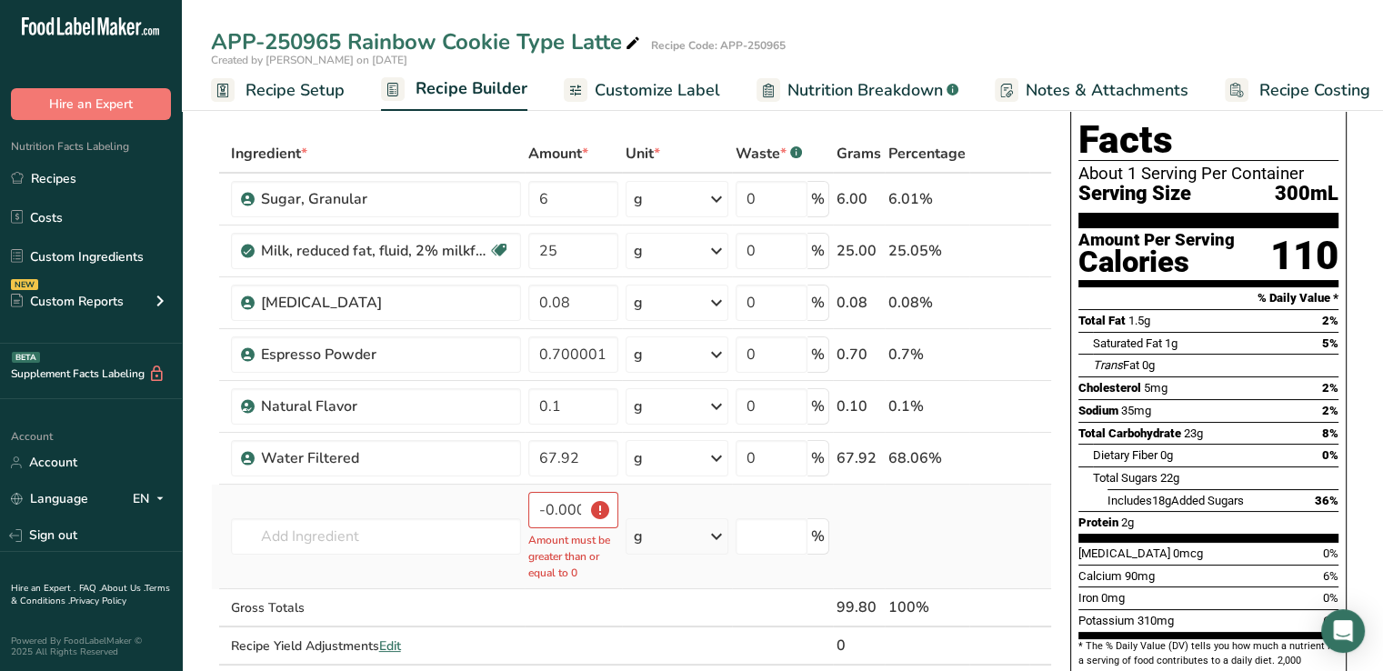
click at [396, 499] on td "Water Filtered Vegan marshmallows 18202 Cookies, sugar wafer, with creme fillin…" at bounding box center [375, 537] width 297 height 105
click at [935, 527] on td at bounding box center [927, 537] width 85 height 105
click at [586, 594] on td at bounding box center [574, 608] width 98 height 38
click at [292, 493] on td "Water Filtered Vegan marshmallows 18202 Cookies, sugar wafer, with creme fillin…" at bounding box center [375, 537] width 297 height 105
click at [415, 525] on input "text" at bounding box center [376, 536] width 290 height 36
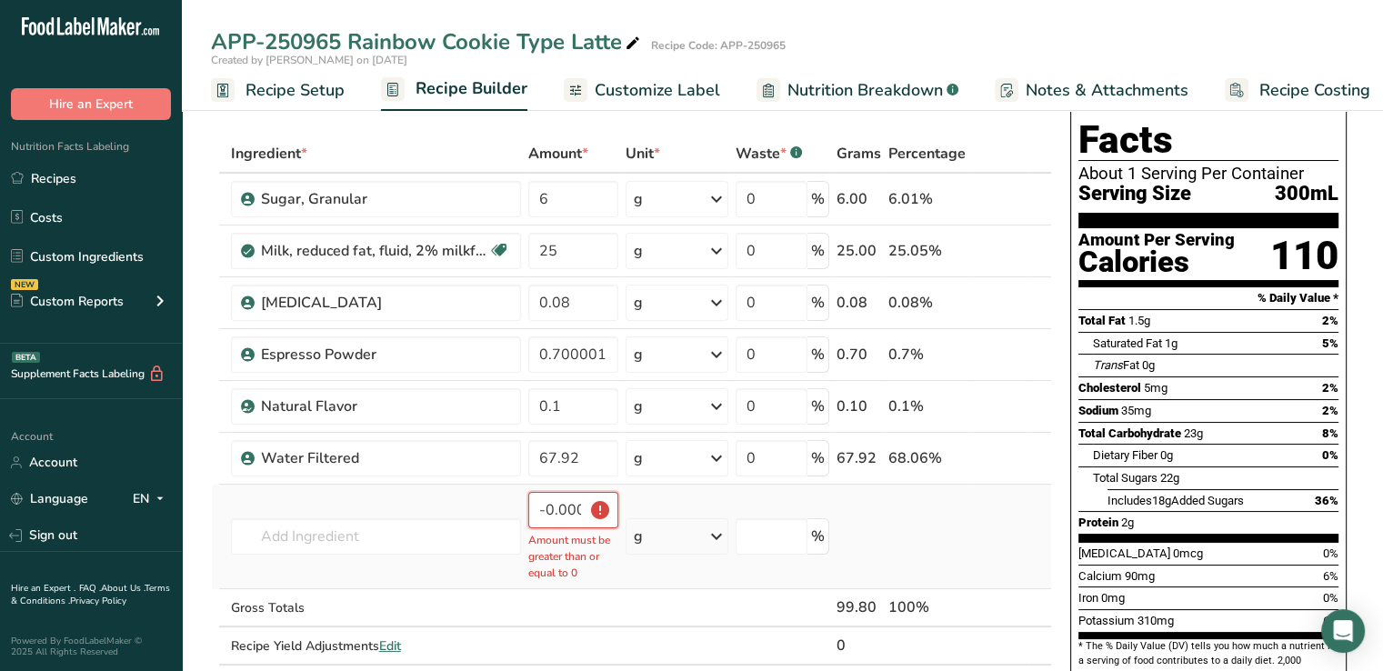
click at [564, 509] on input "-0.000003" at bounding box center [573, 510] width 91 height 36
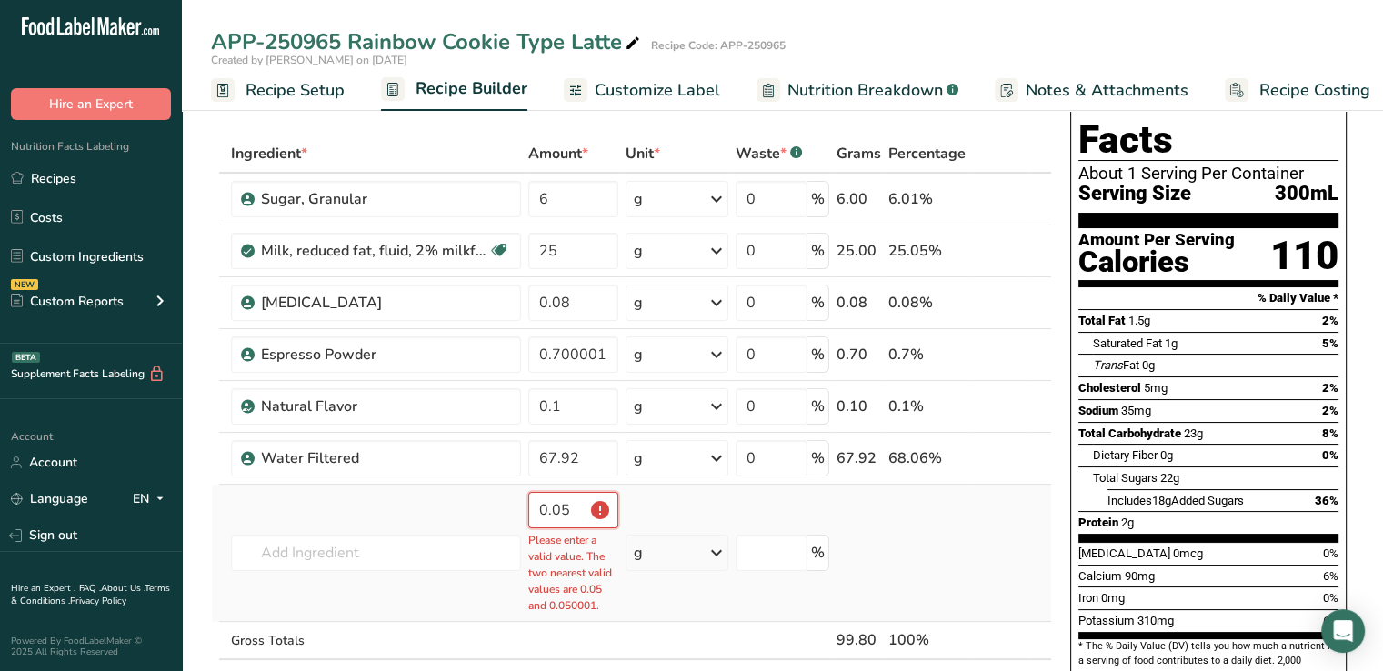
scroll to position [0, 0]
type input "0"
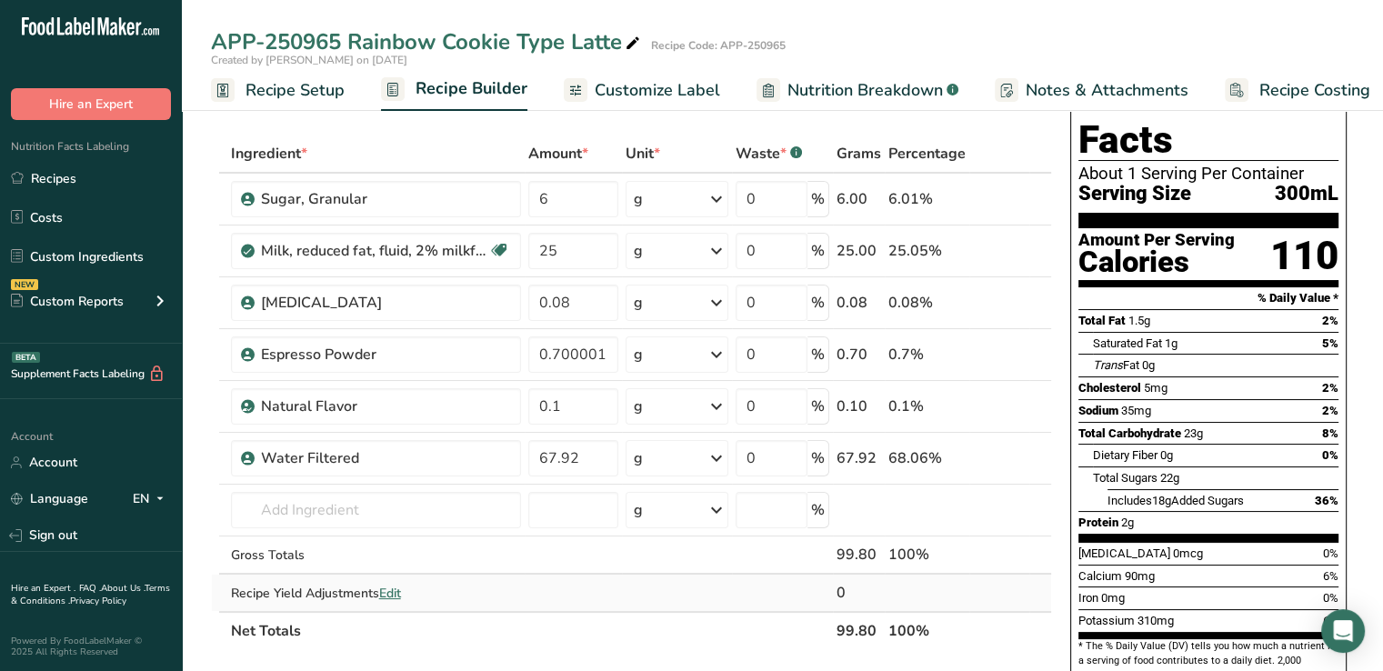
click at [676, 576] on td at bounding box center [677, 593] width 110 height 36
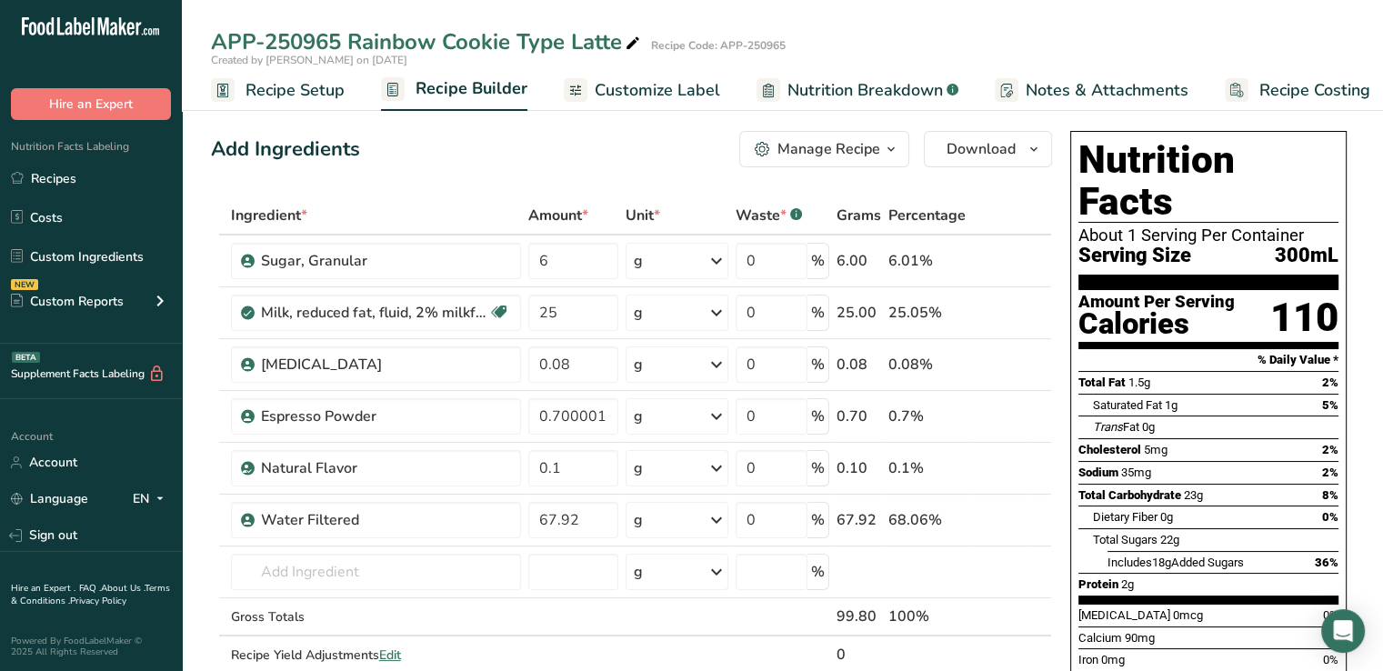
click at [633, 88] on span "Customize Label" at bounding box center [657, 90] width 125 height 25
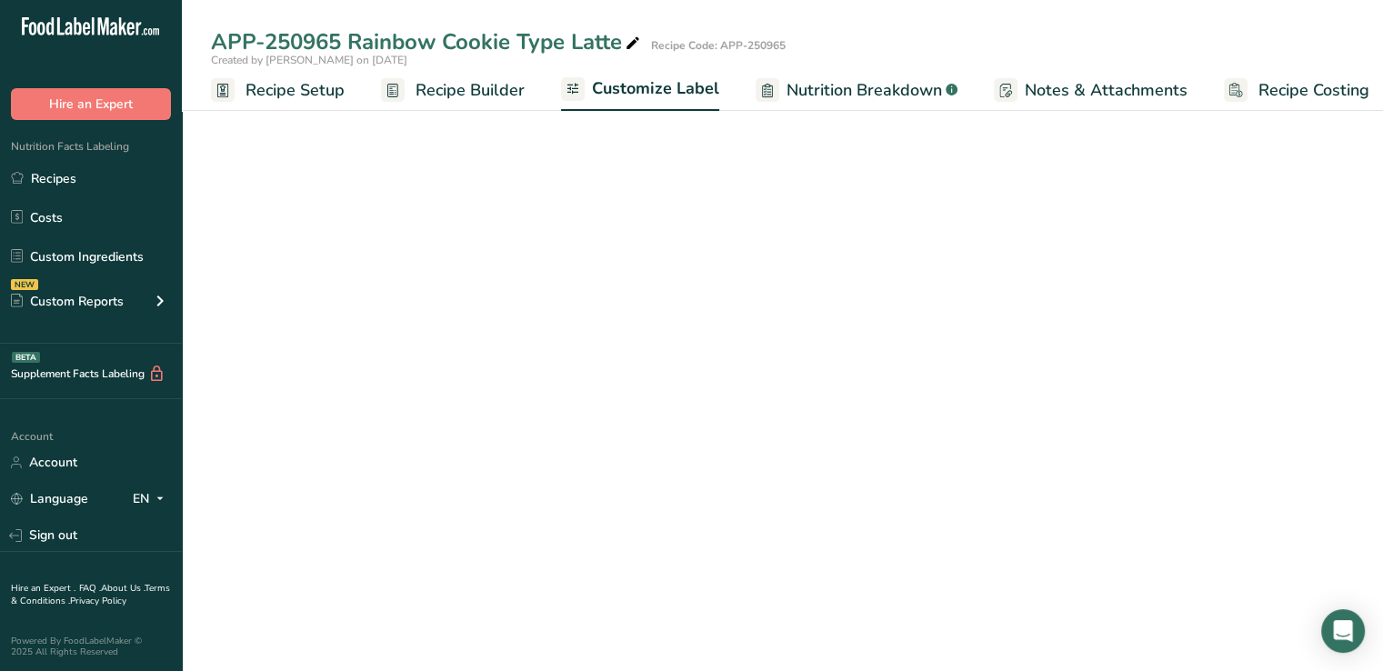
scroll to position [0, 15]
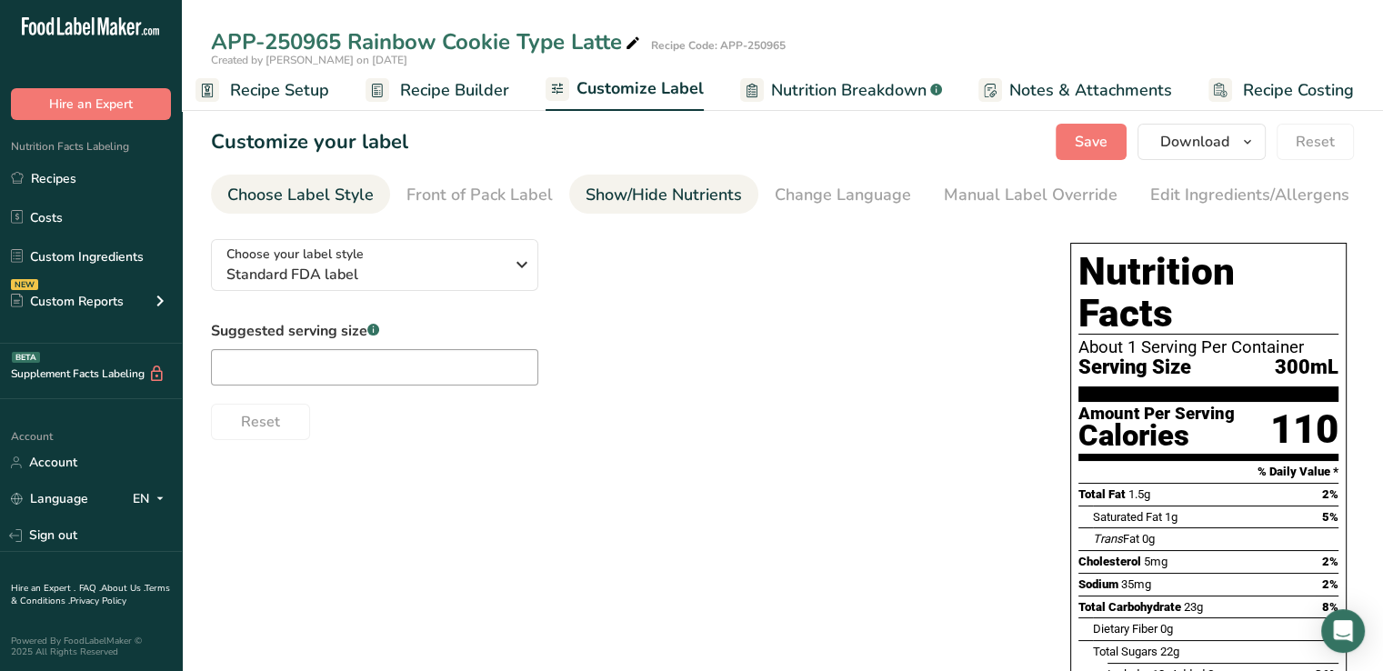
click at [680, 178] on link "Show/Hide Nutrients" at bounding box center [664, 195] width 156 height 41
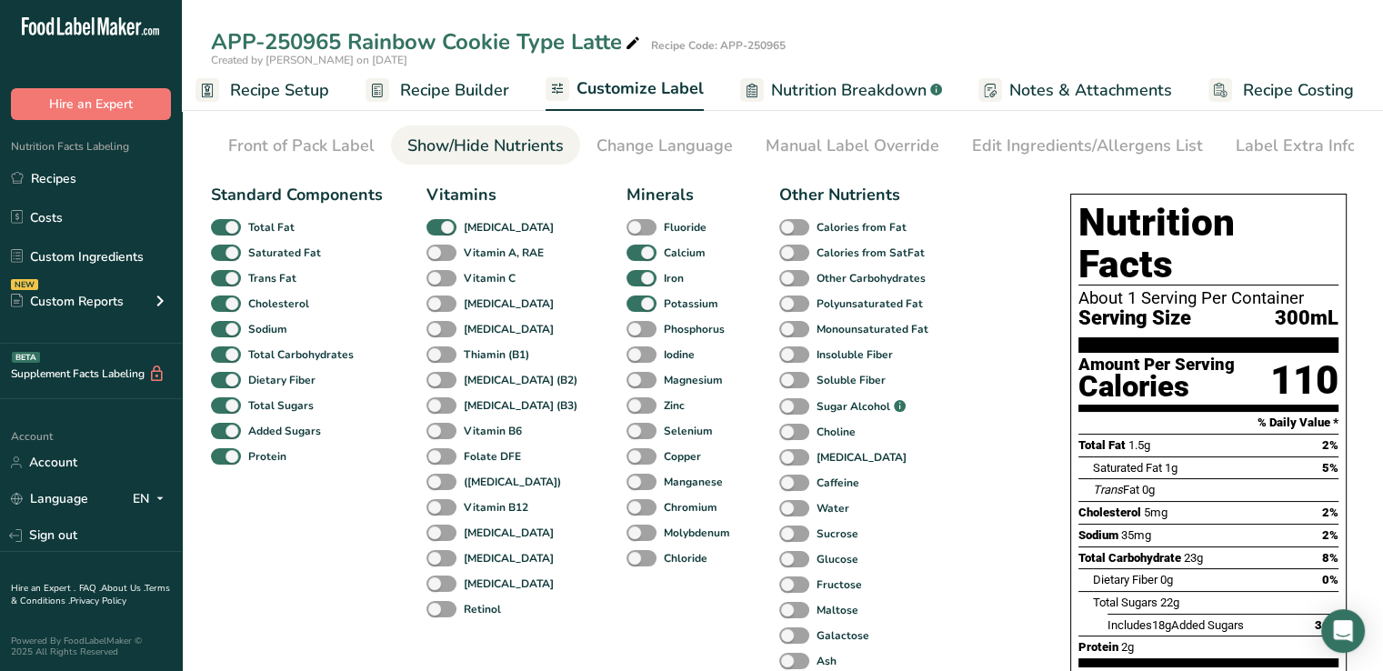
scroll to position [64, 0]
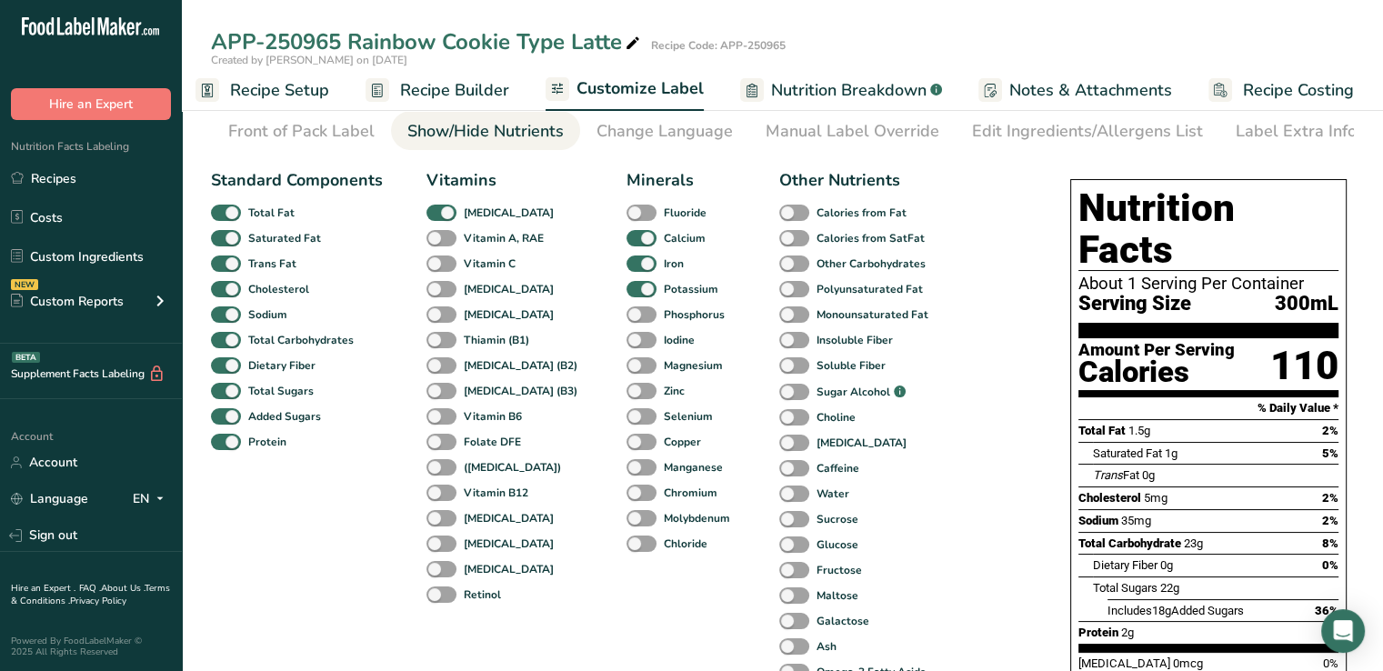
click at [942, 475] on div "Standard Components Total Fat Saturated Fat Trans Fat Cholesterol Sodium Total …" at bounding box center [622, 542] width 823 height 763
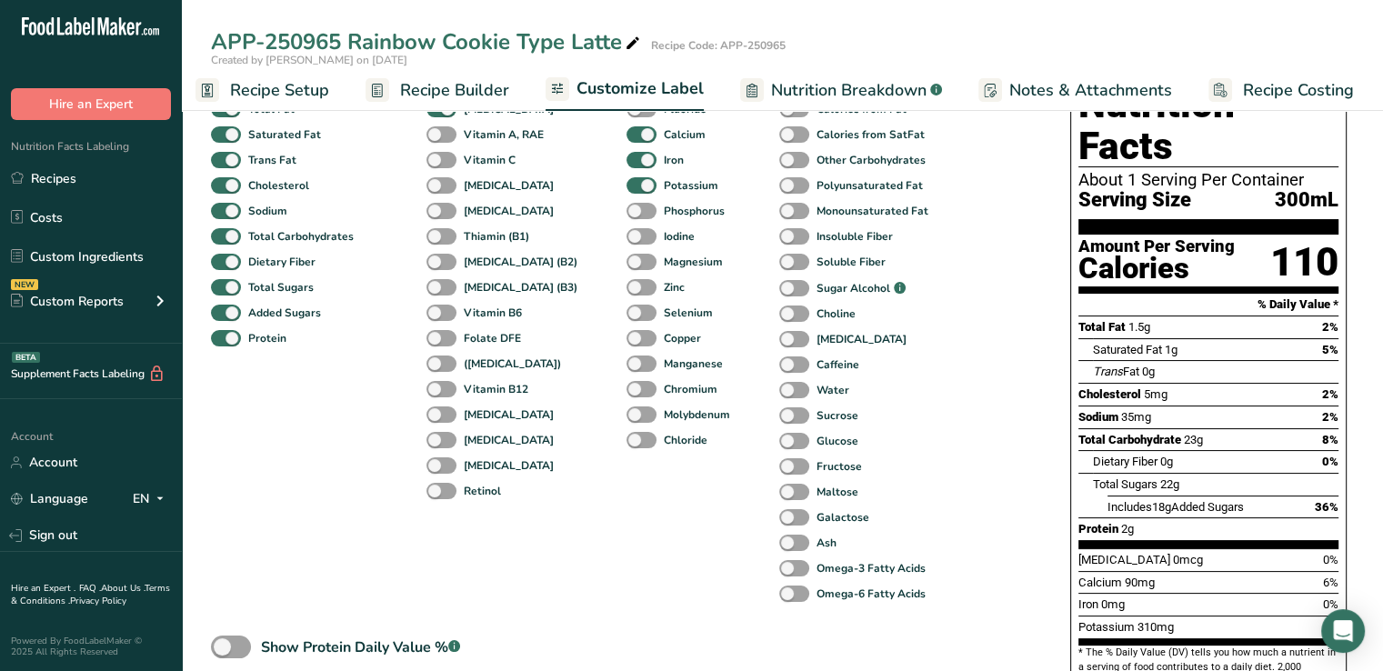
scroll to position [167, 0]
click at [779, 368] on span at bounding box center [794, 364] width 30 height 17
click at [779, 368] on input "Caffeine" at bounding box center [785, 364] width 12 height 12
checkbox input "true"
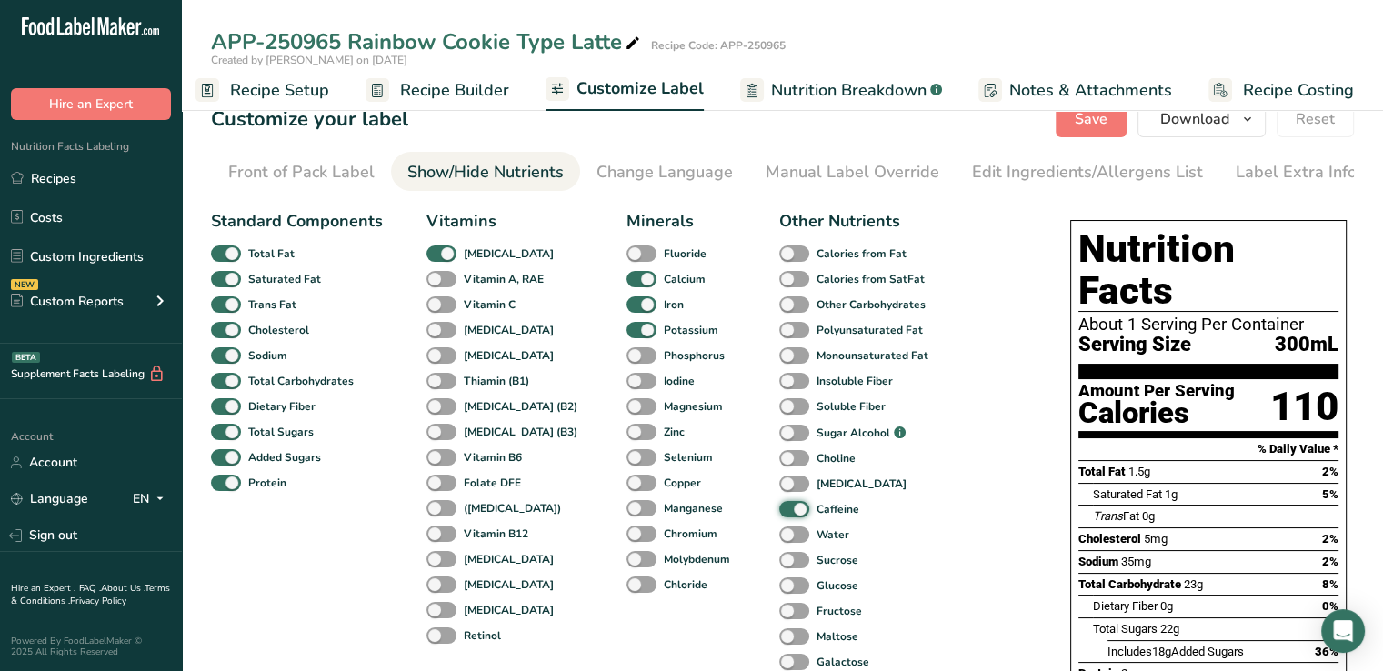
scroll to position [0, 0]
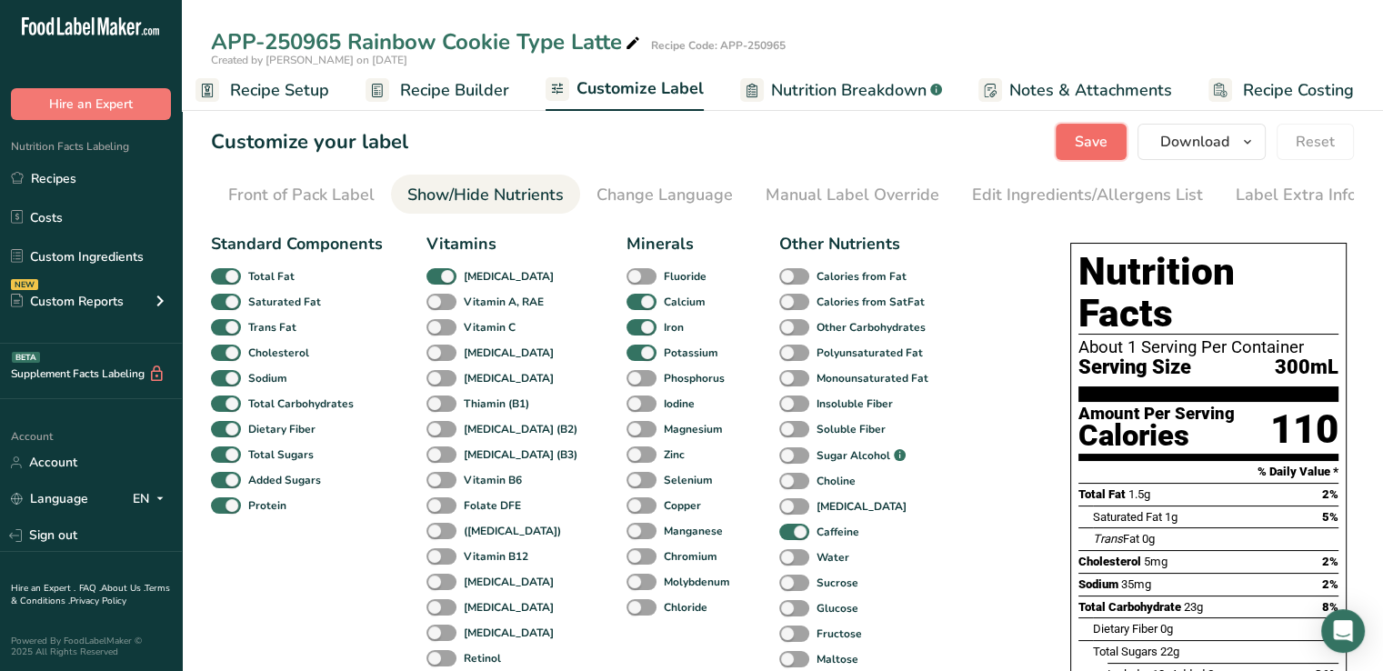
click at [1103, 145] on span "Save" at bounding box center [1091, 142] width 33 height 22
click at [1192, 135] on span "Download" at bounding box center [1194, 142] width 69 height 22
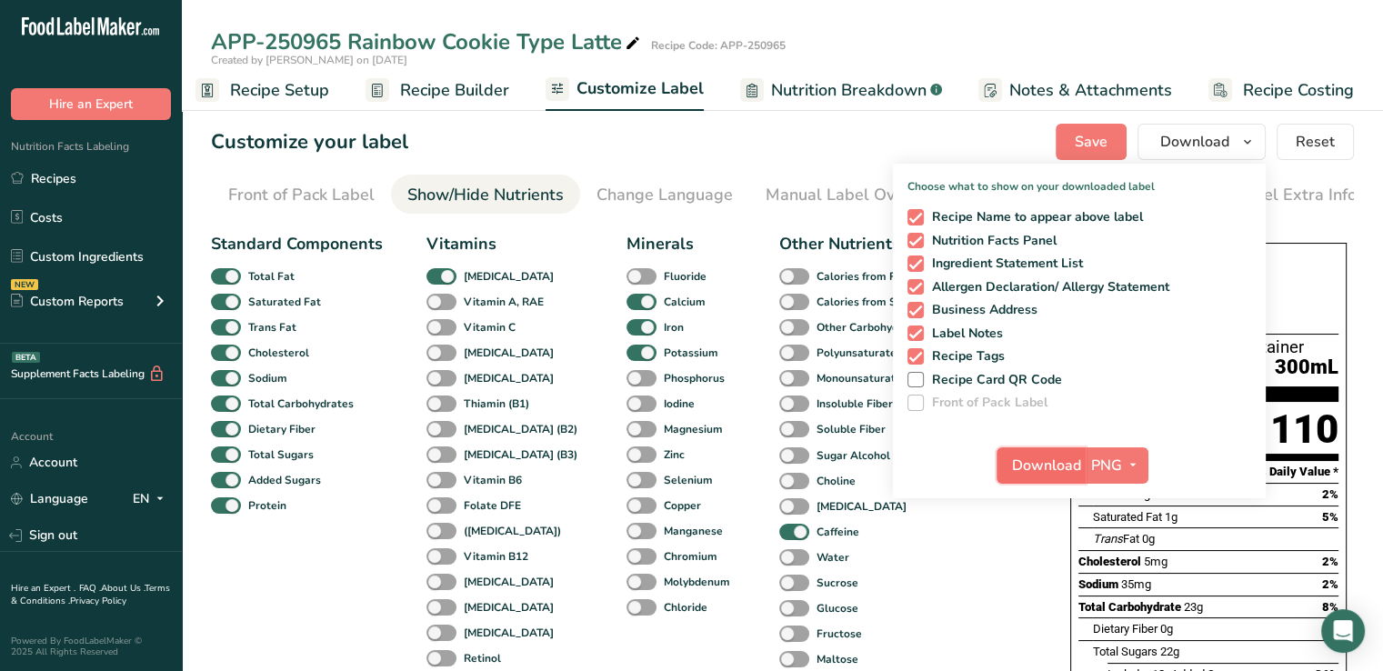
click at [1065, 470] on span "Download" at bounding box center [1046, 466] width 69 height 22
